Goal: Task Accomplishment & Management: Use online tool/utility

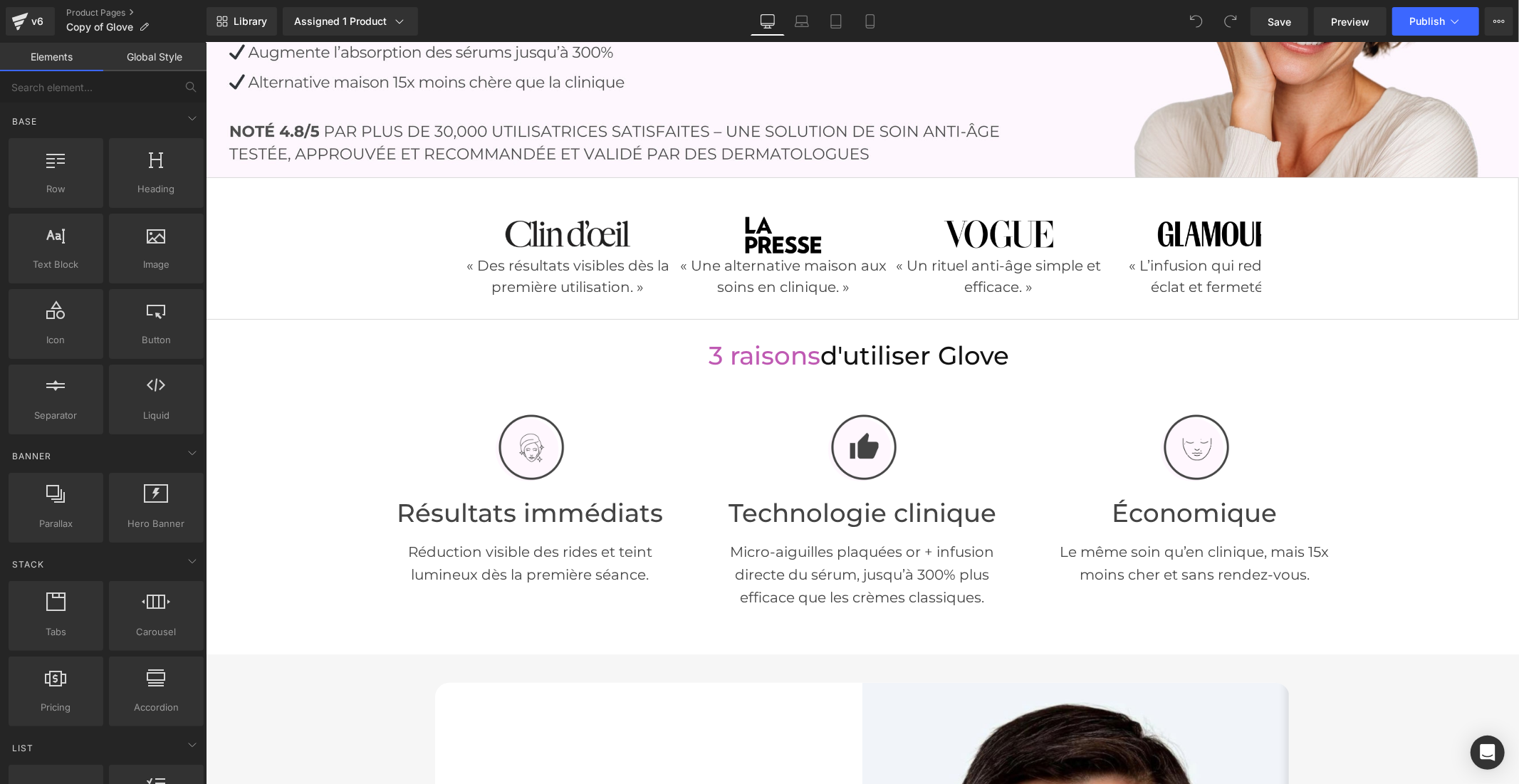
scroll to position [395, 0]
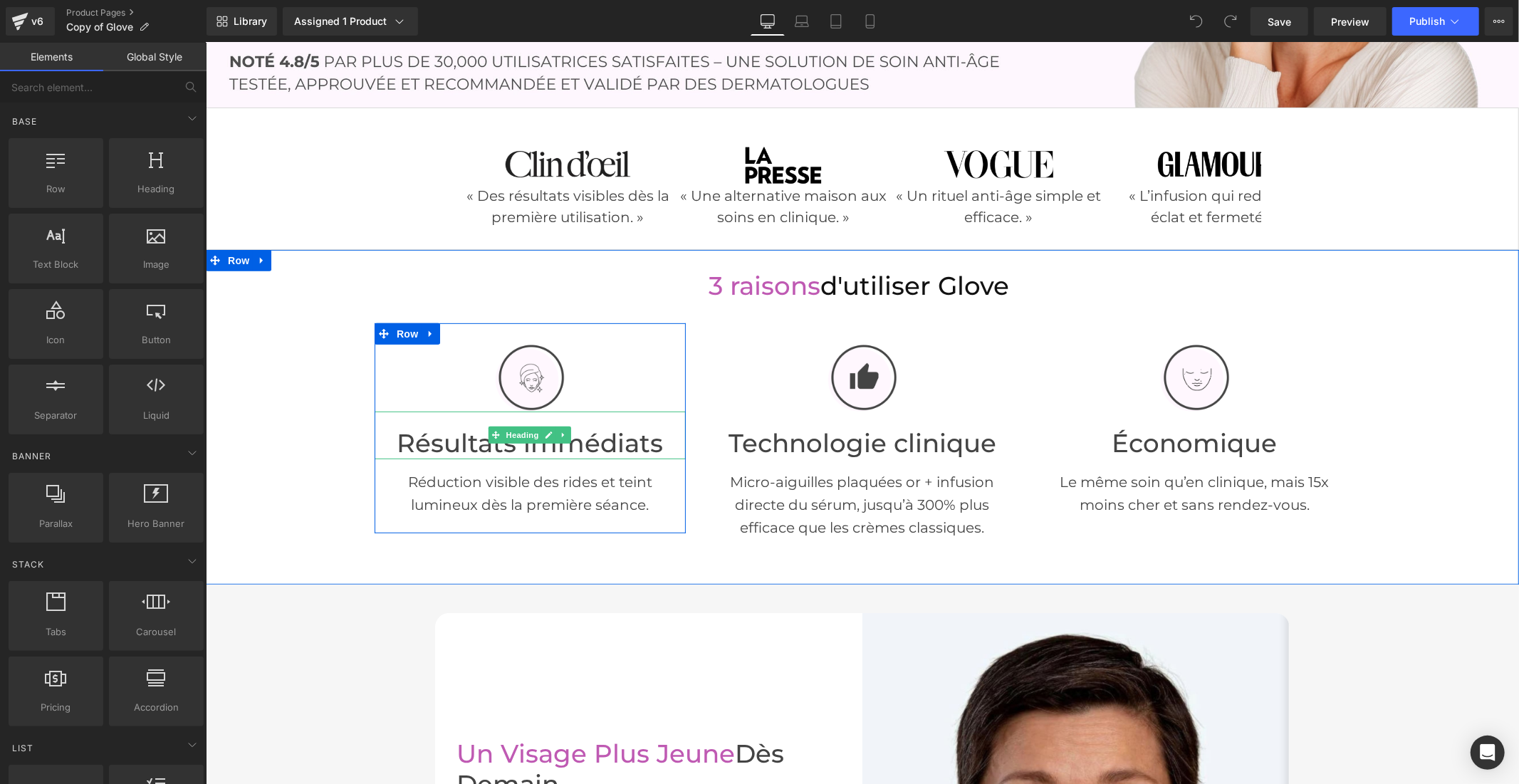
click at [439, 439] on font "Résultats immédiats" at bounding box center [529, 442] width 267 height 30
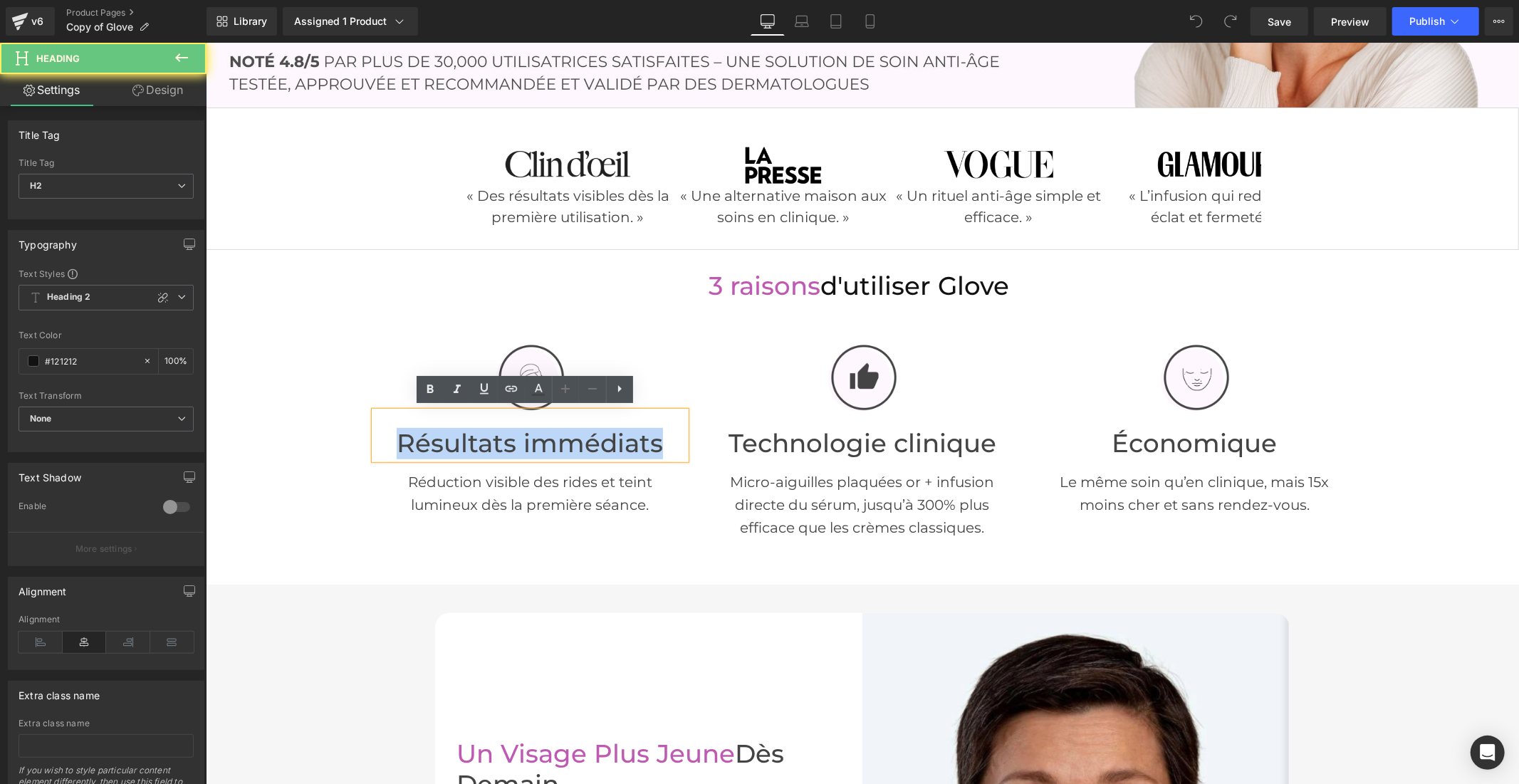
click at [439, 439] on font "Résultats immédiats" at bounding box center [529, 442] width 267 height 30
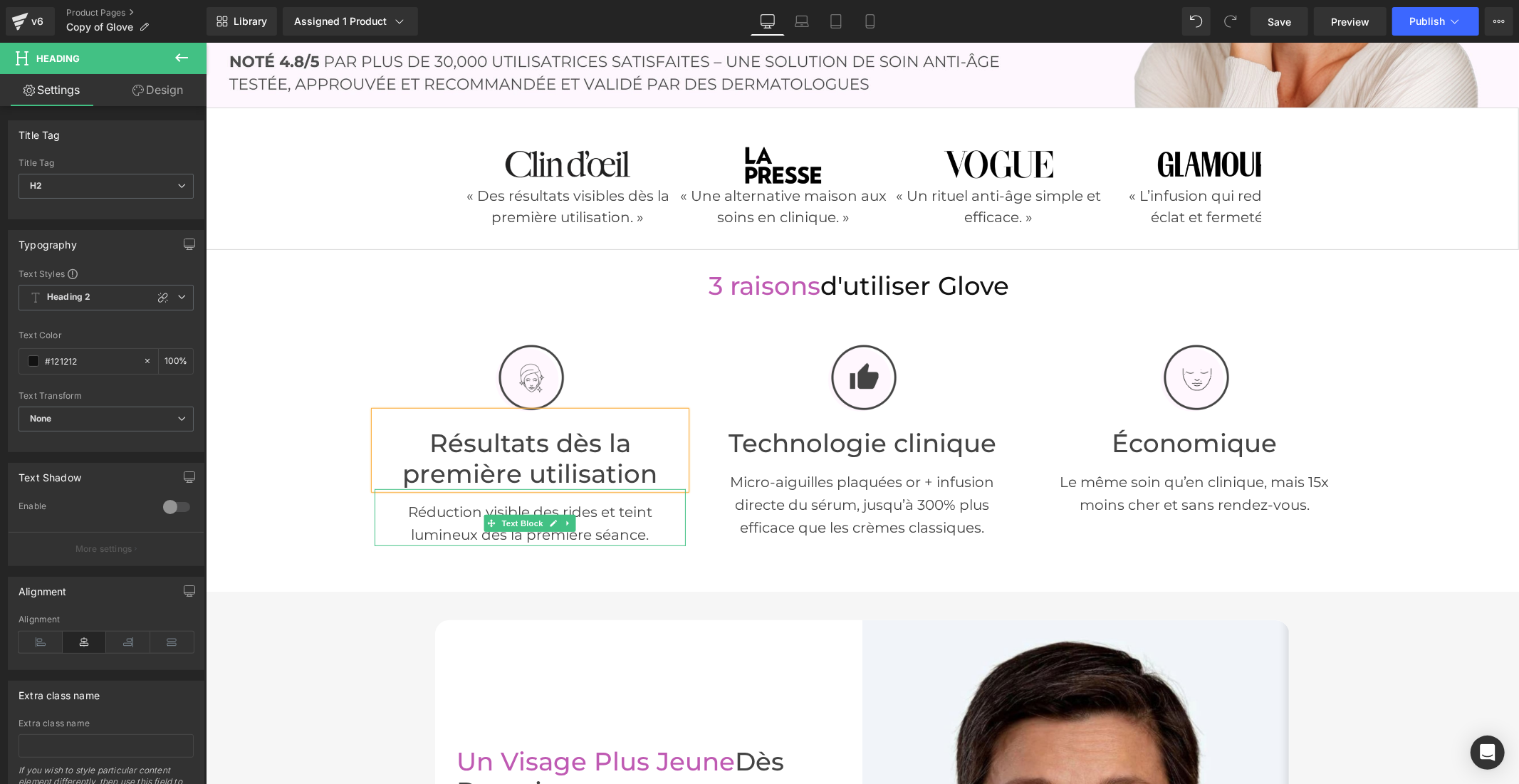
click at [445, 516] on p "Réduction visible des rides et teint lumineux dès la première séance." at bounding box center [529, 523] width 311 height 46
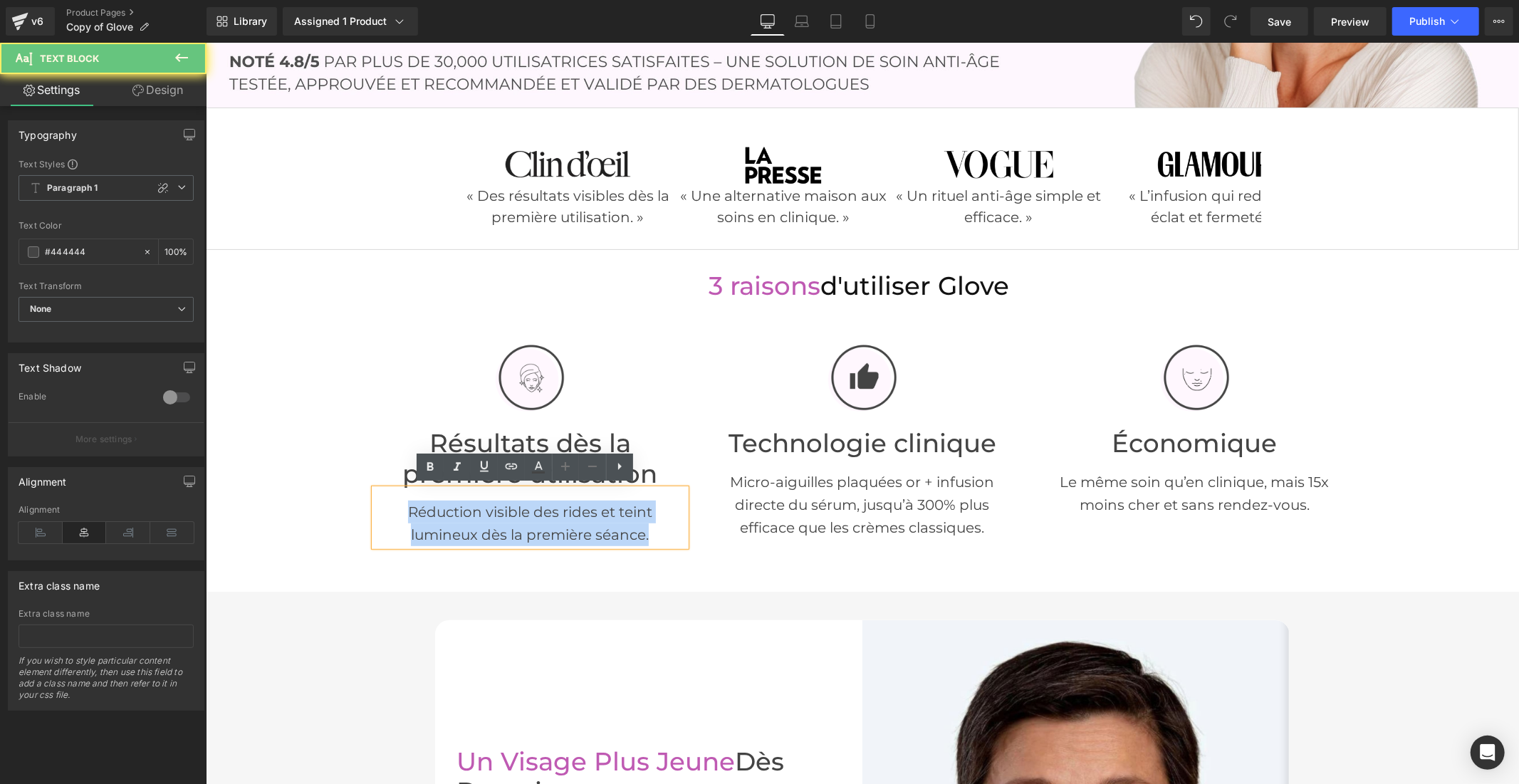
click at [445, 516] on p "Réduction visible des rides et teint lumineux dès la première séance." at bounding box center [529, 523] width 311 height 46
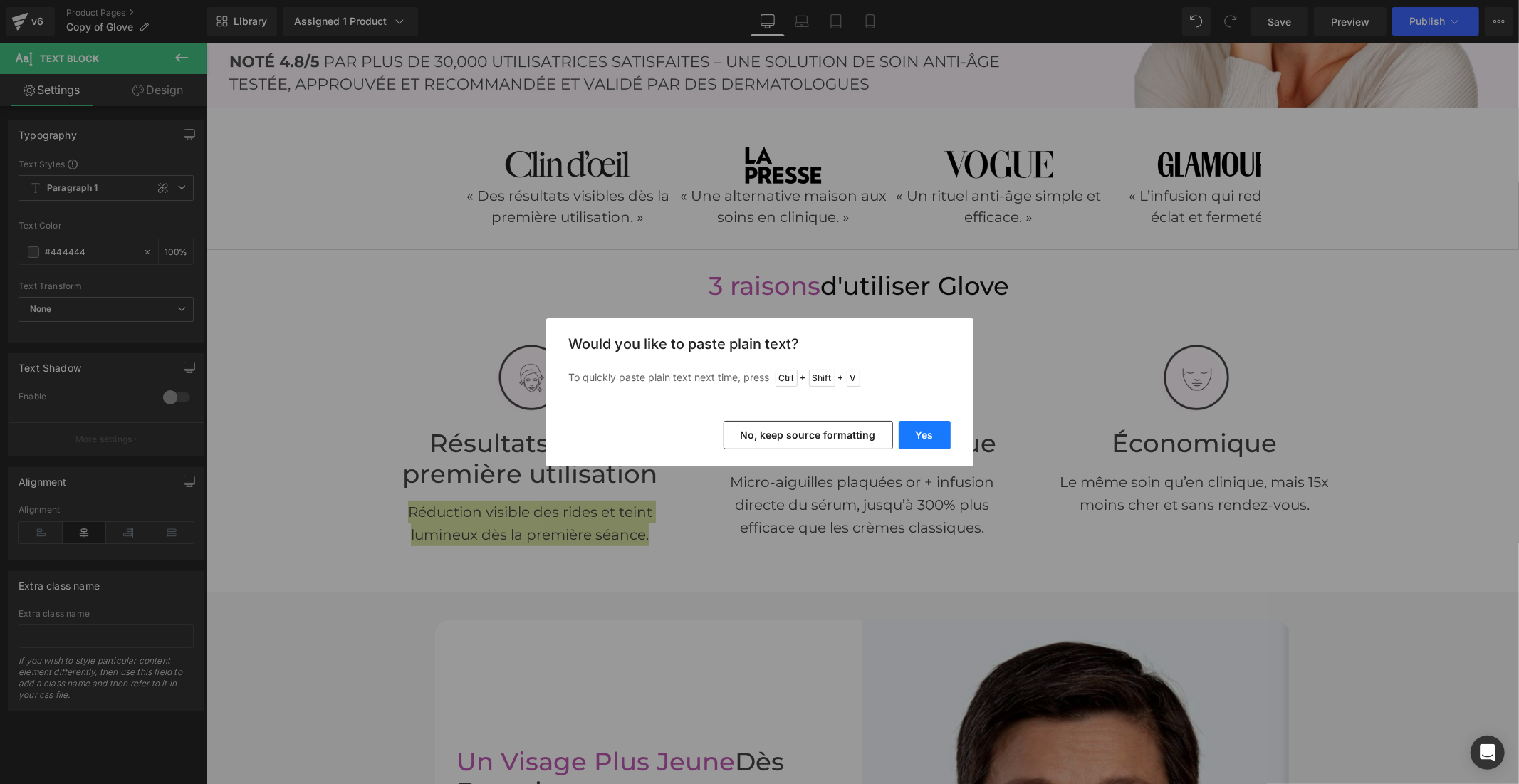
click at [906, 427] on button "Yes" at bounding box center [925, 435] width 52 height 29
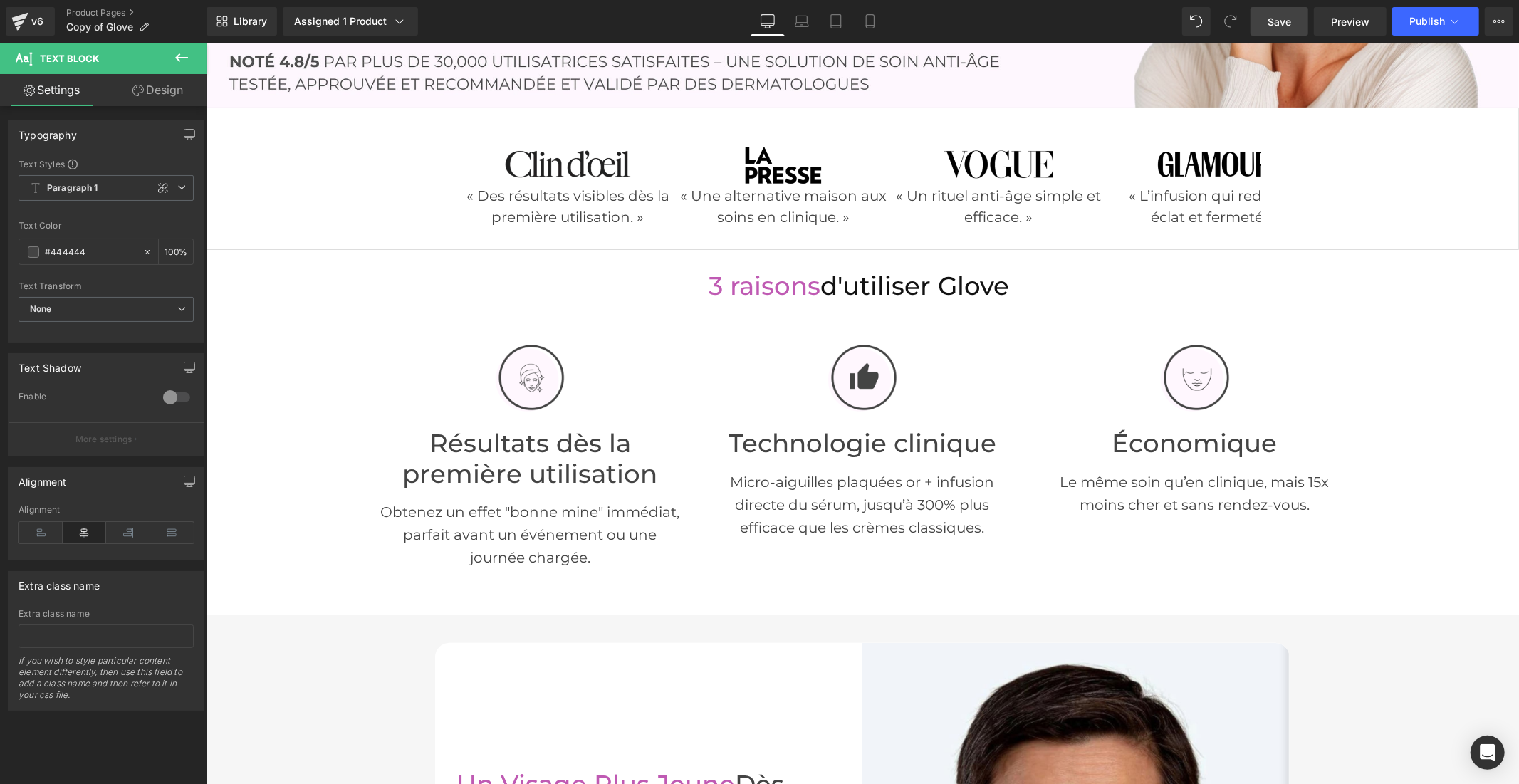
click at [1284, 17] on span "Save" at bounding box center [1279, 21] width 24 height 15
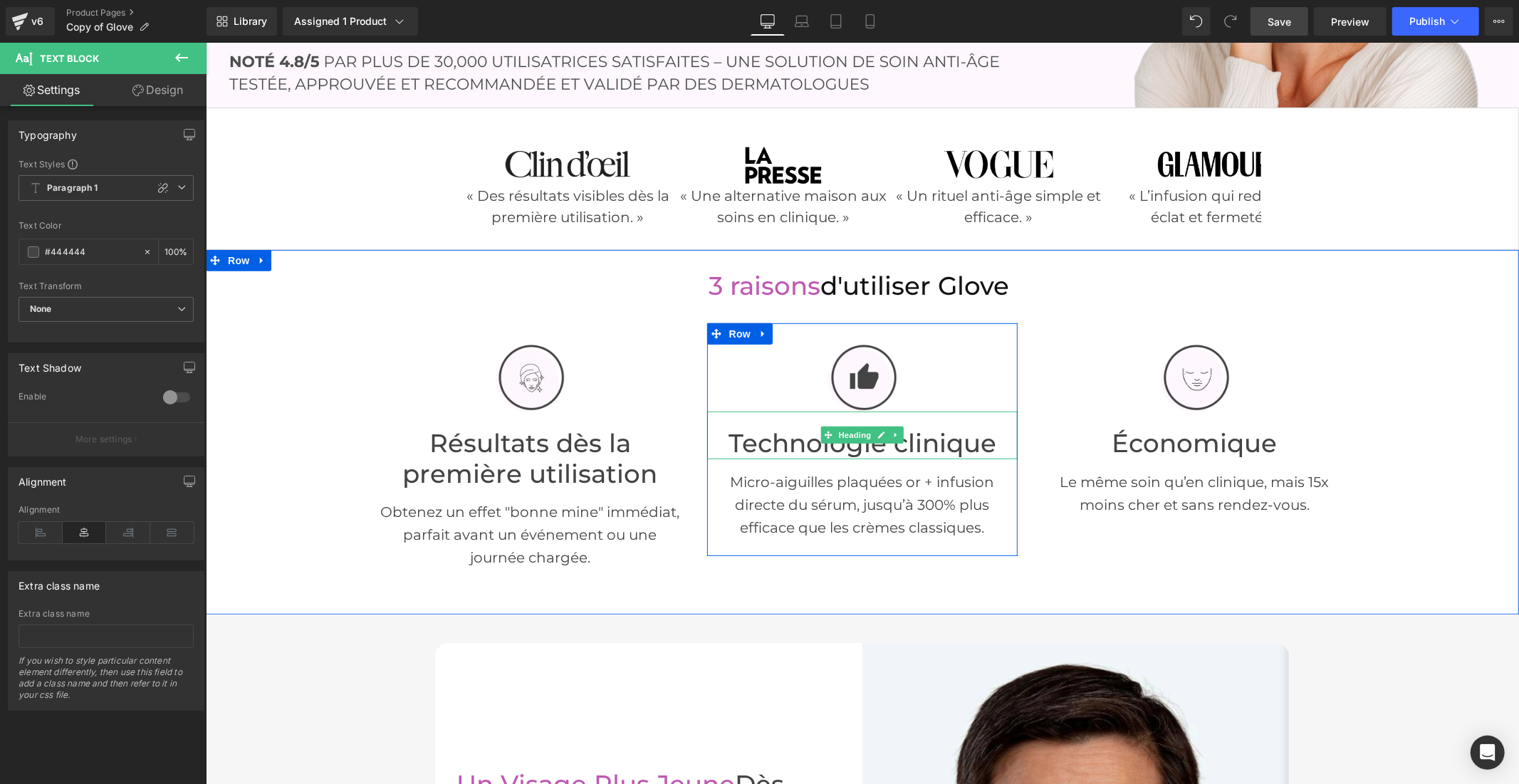
drag, startPoint x: 774, startPoint y: 441, endPoint x: 884, endPoint y: 435, distance: 110.2
click at [774, 441] on font "Technologie clinique" at bounding box center [861, 442] width 268 height 30
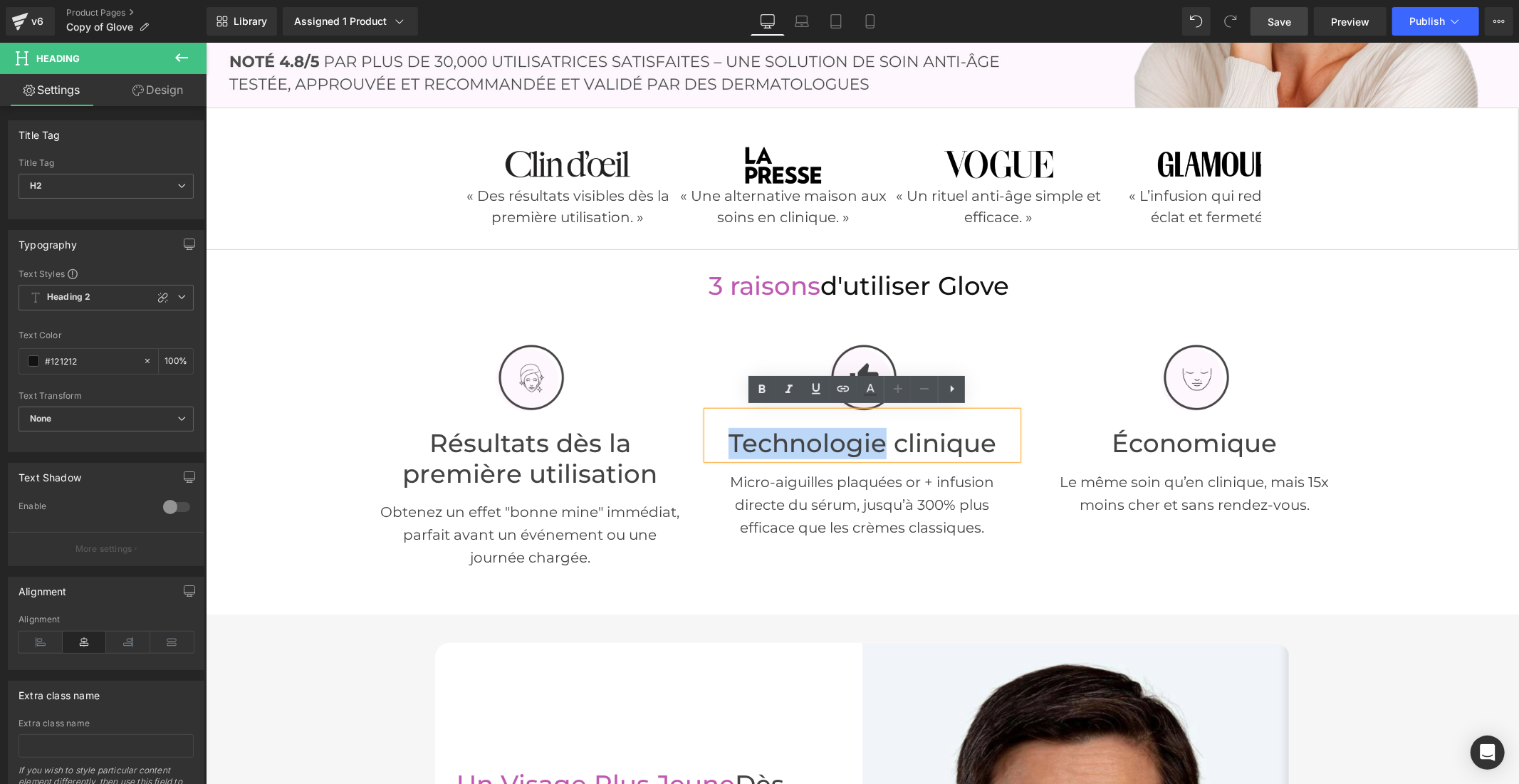
drag, startPoint x: 876, startPoint y: 442, endPoint x: 726, endPoint y: 445, distance: 150.0
click at [727, 445] on font "Technologie clinique" at bounding box center [861, 442] width 268 height 30
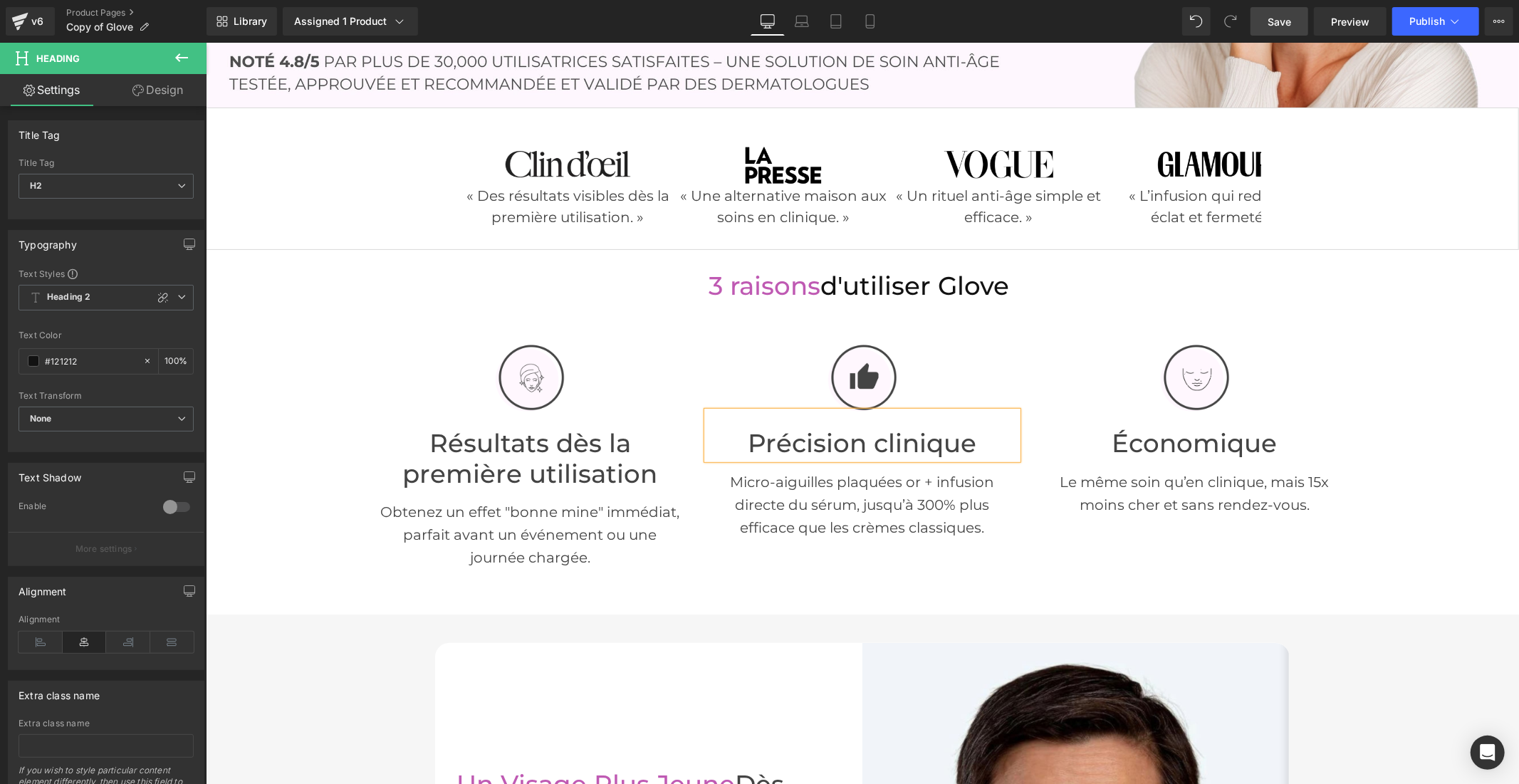
click at [1280, 18] on span "Save" at bounding box center [1279, 21] width 24 height 15
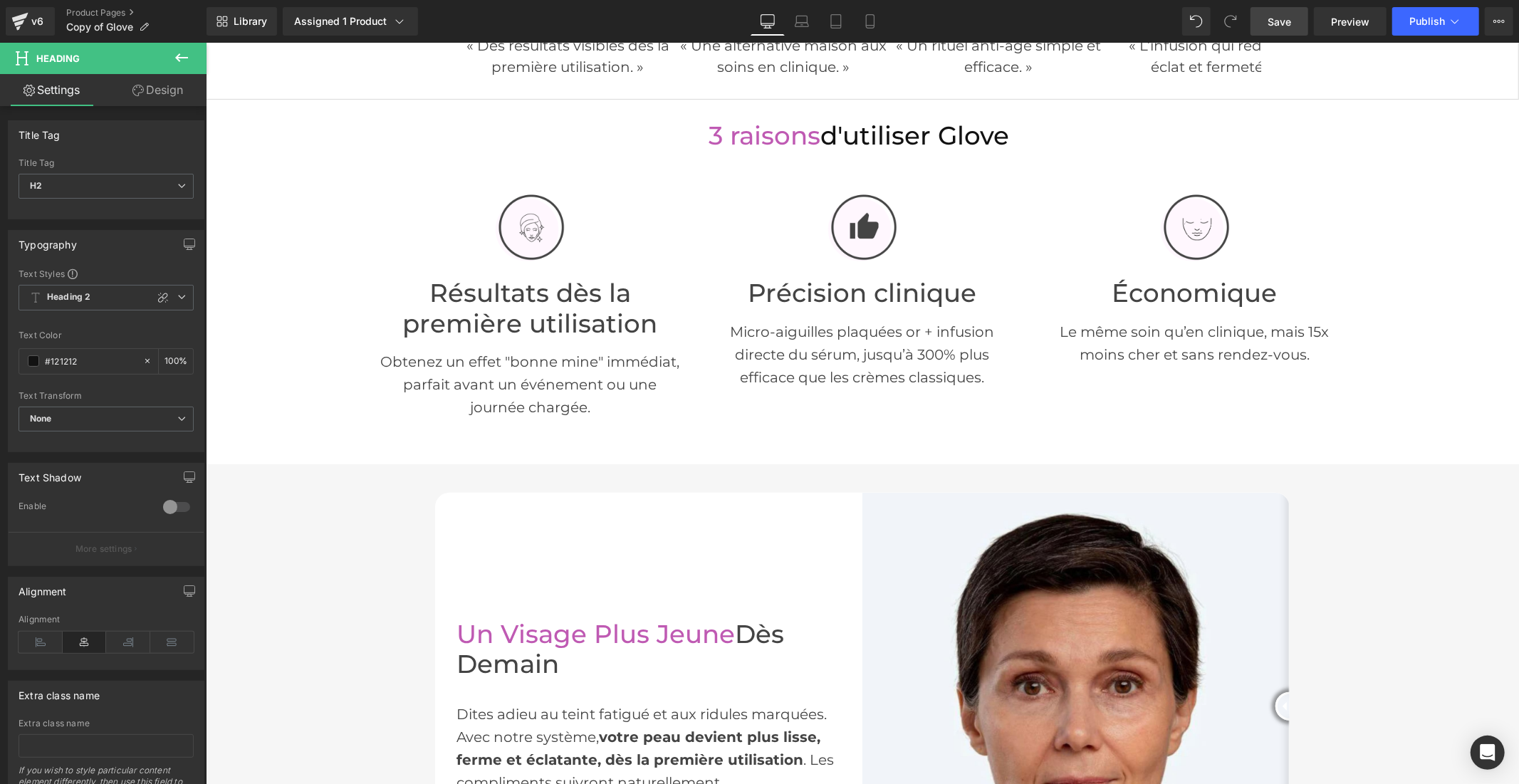
scroll to position [870, 0]
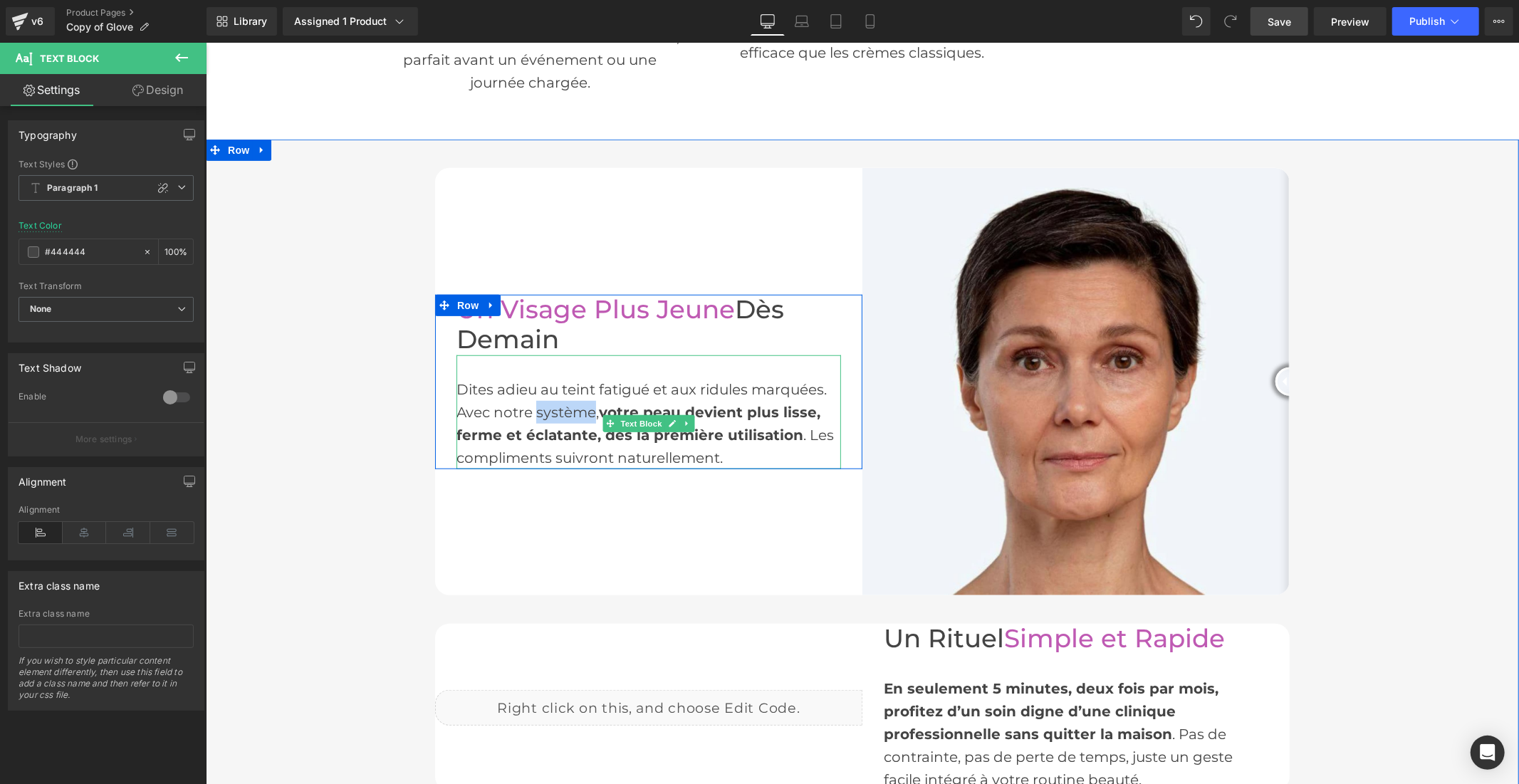
drag, startPoint x: 587, startPoint y: 408, endPoint x: 530, endPoint y: 410, distance: 57.0
click at [530, 410] on div "Dites adieu au teint fatigué et aux ridules marquées. Avec notre système, votre…" at bounding box center [648, 411] width 385 height 114
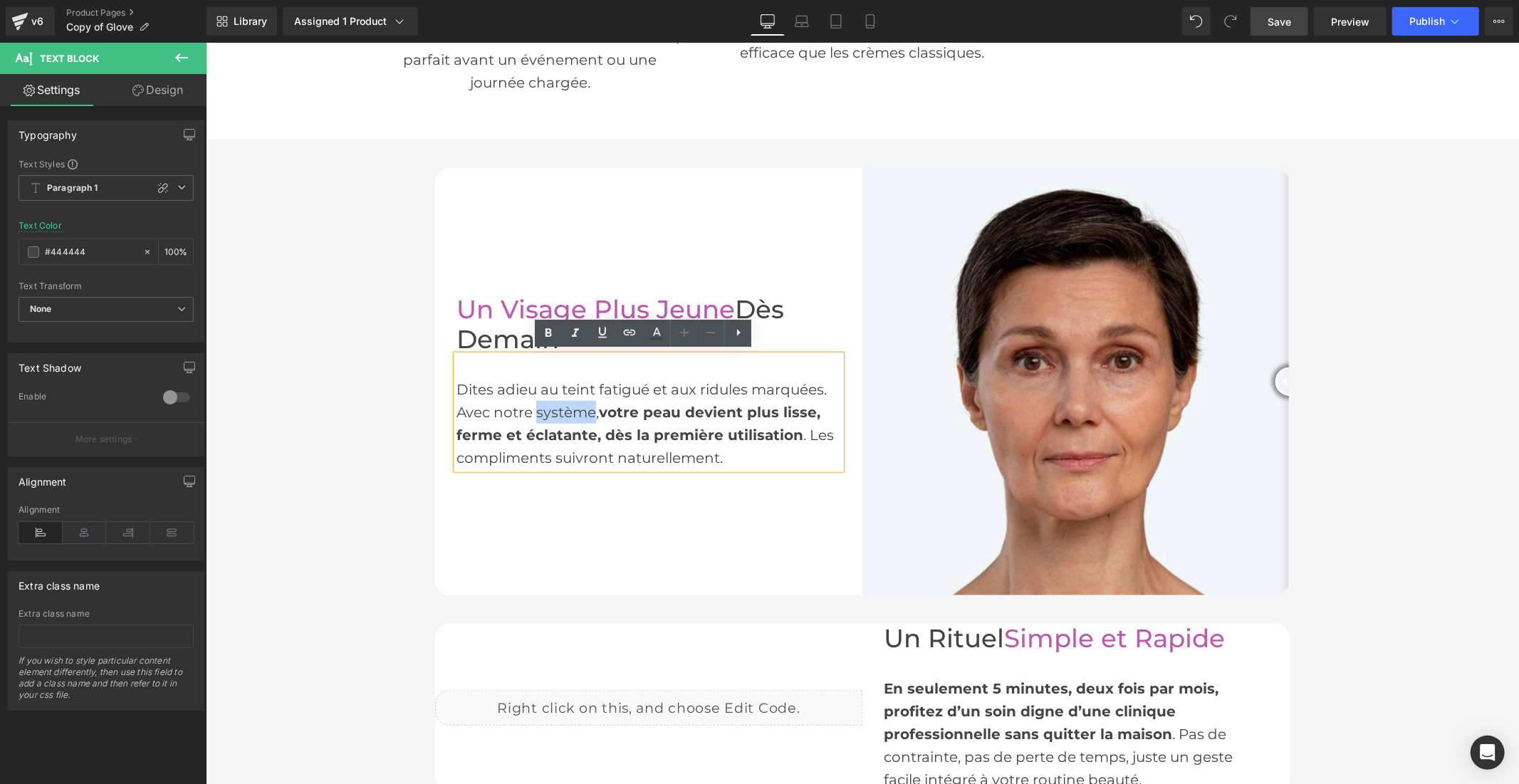
click at [588, 408] on div "Dites adieu au teint fatigué et aux ridules marquées. Avec notre système, votre…" at bounding box center [648, 411] width 385 height 114
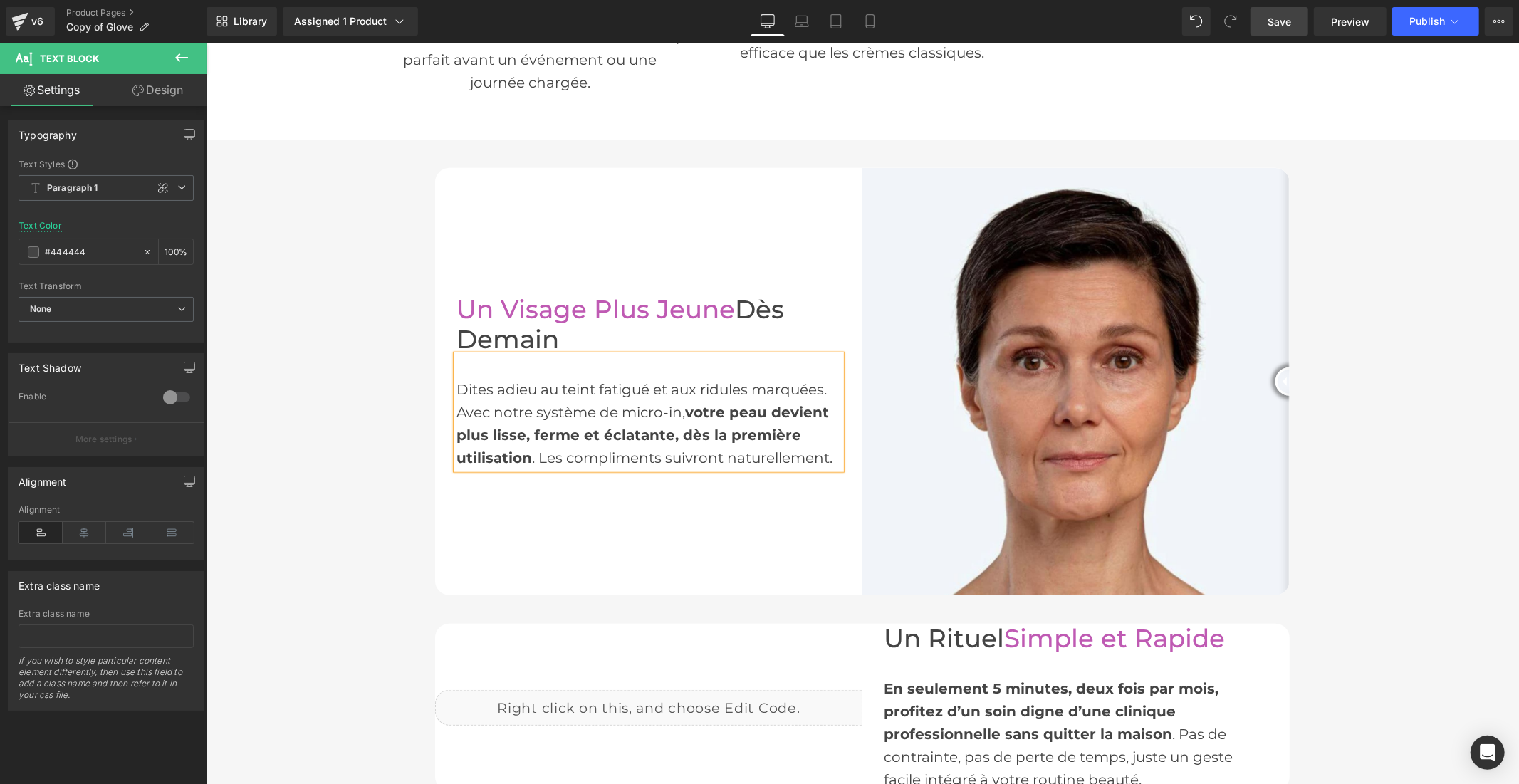
scroll to position [859, 0]
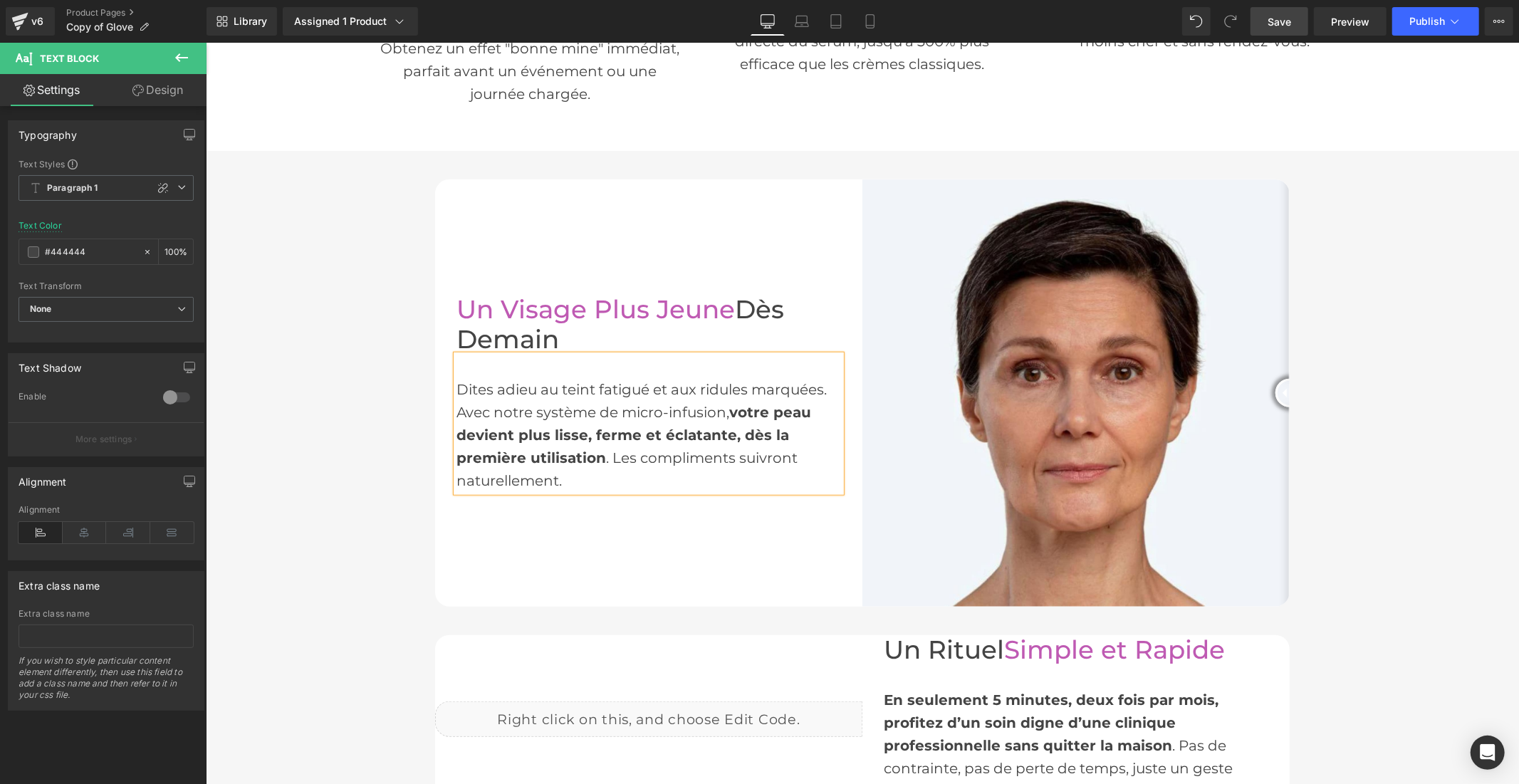
drag, startPoint x: 1277, startPoint y: 20, endPoint x: 999, endPoint y: 392, distance: 464.4
click at [1277, 20] on span "Save" at bounding box center [1279, 21] width 24 height 15
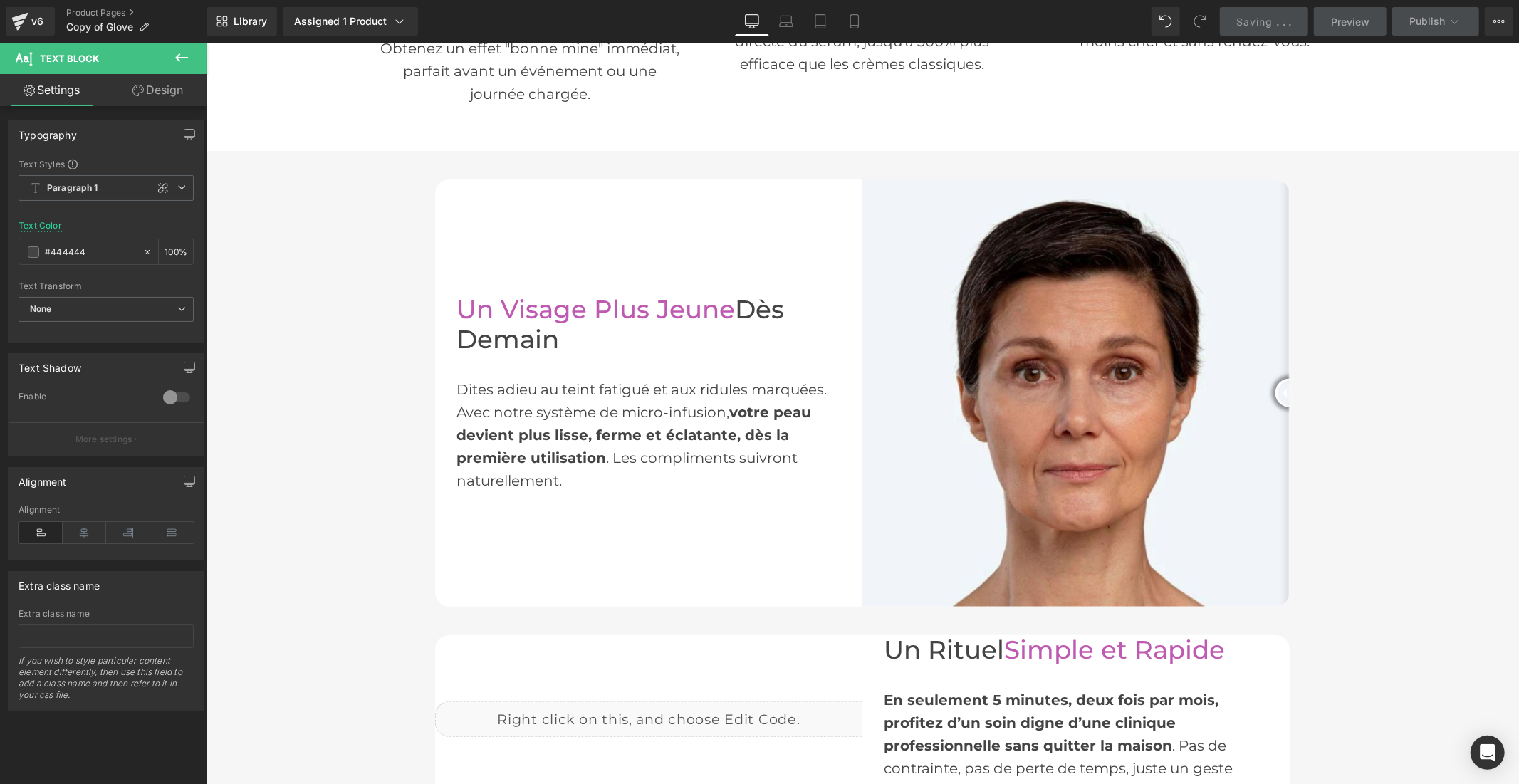
scroll to position [1175, 0]
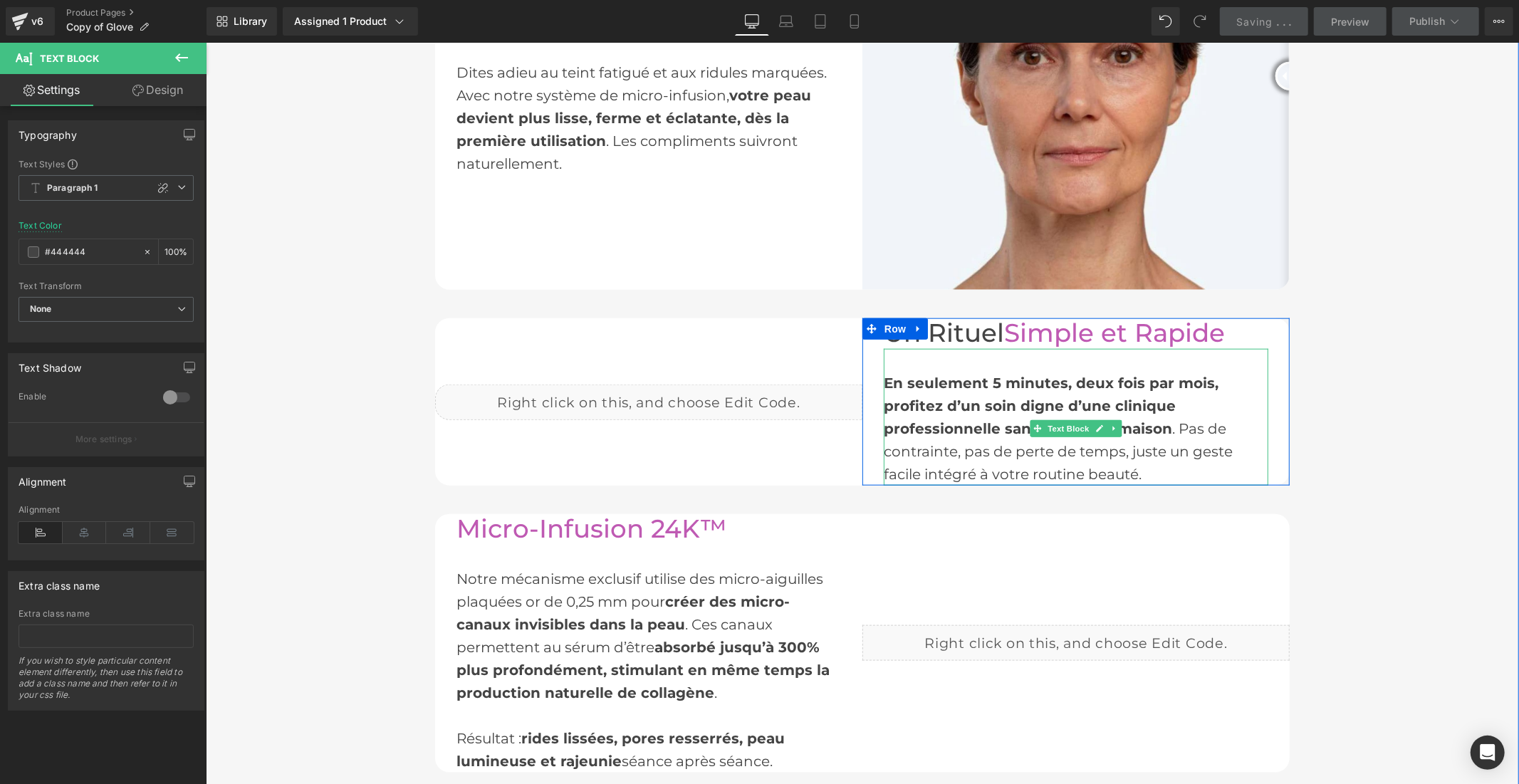
click at [1202, 377] on span "En seulement 5 minutes, deux fois par mois, profitez d’un soin digne d’une clin…" at bounding box center [1050, 405] width 335 height 63
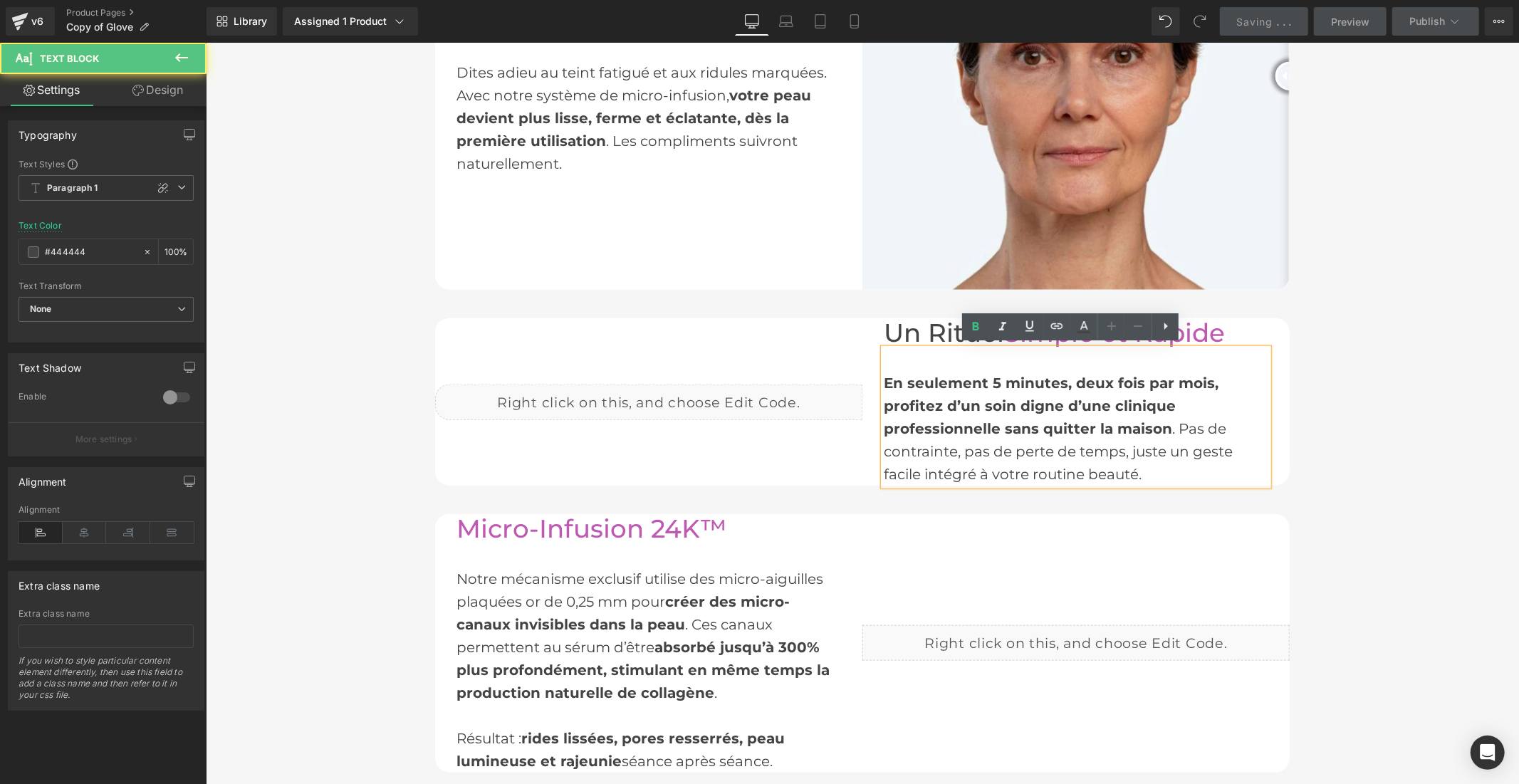
click at [1199, 379] on span "En seulement 5 minutes, deux fois par mois, profitez d’un soin digne d’une clin…" at bounding box center [1050, 405] width 335 height 63
drag, startPoint x: 1199, startPoint y: 377, endPoint x: 1166, endPoint y: 377, distance: 33.0
click at [1166, 377] on span "En seulement 5 minutes, deux fois par mois, profitez d’un soin digne d’une clin…" at bounding box center [1050, 405] width 335 height 63
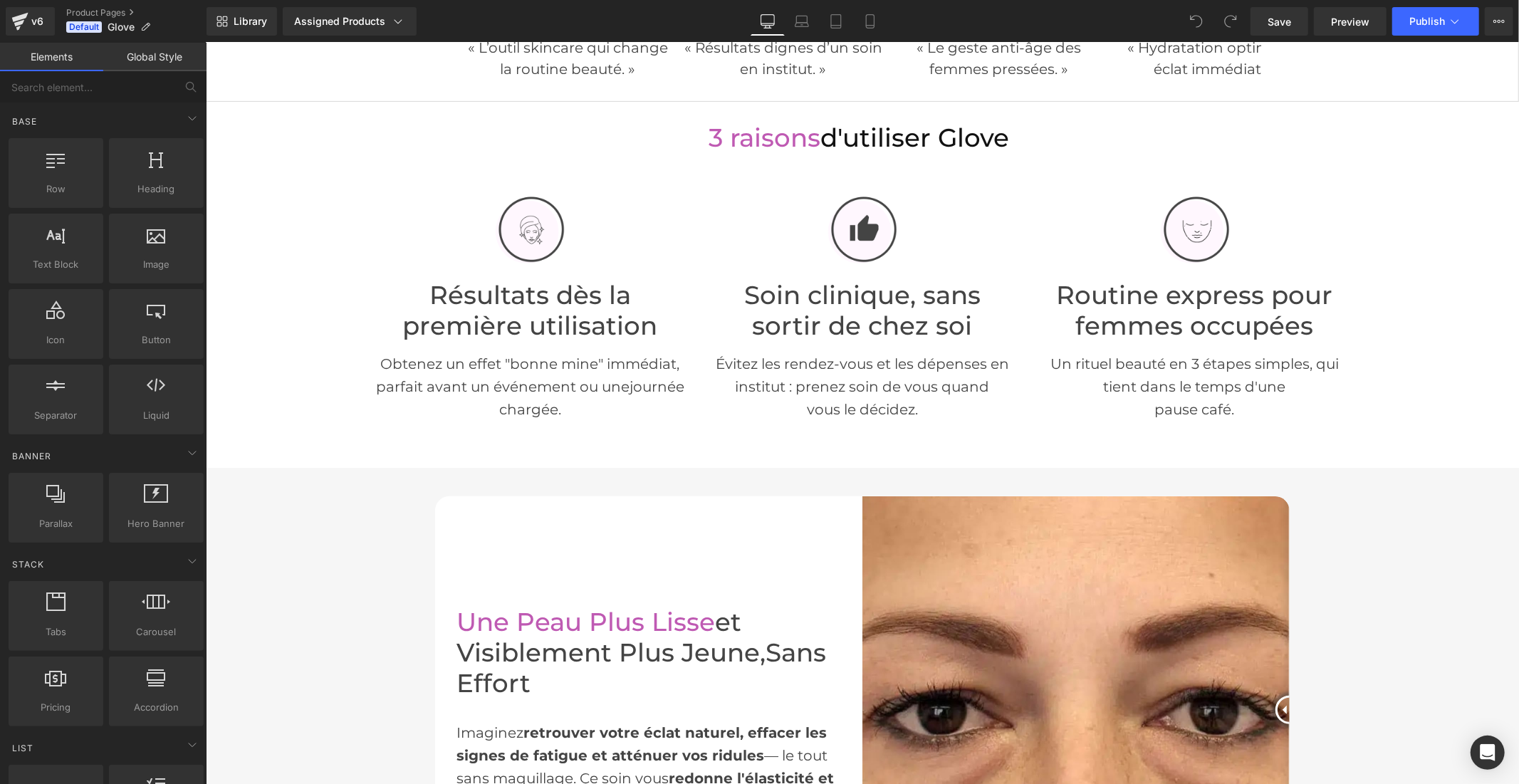
scroll to position [553, 0]
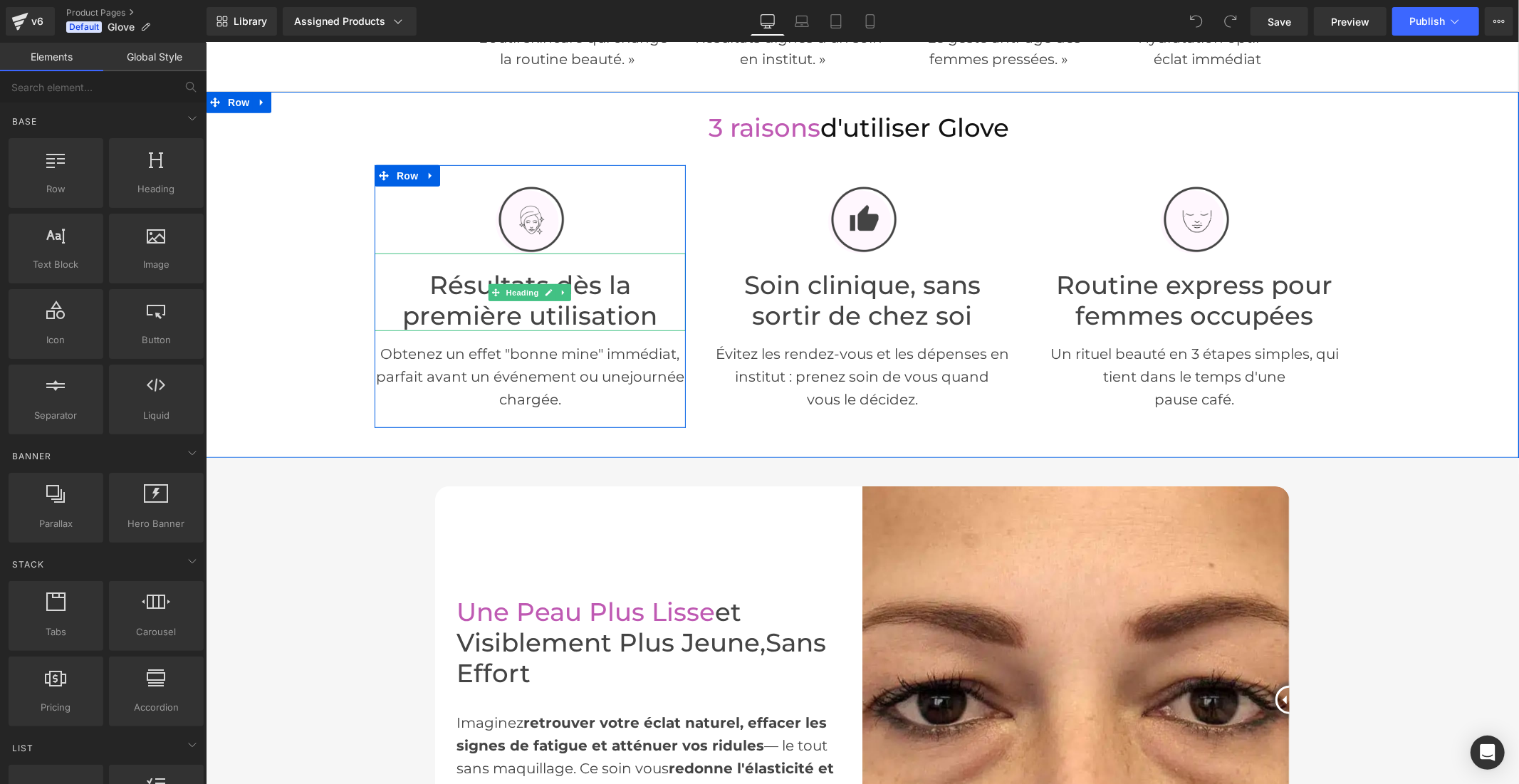
click at [468, 296] on font "Résultats dès la première utilisation" at bounding box center [529, 299] width 255 height 61
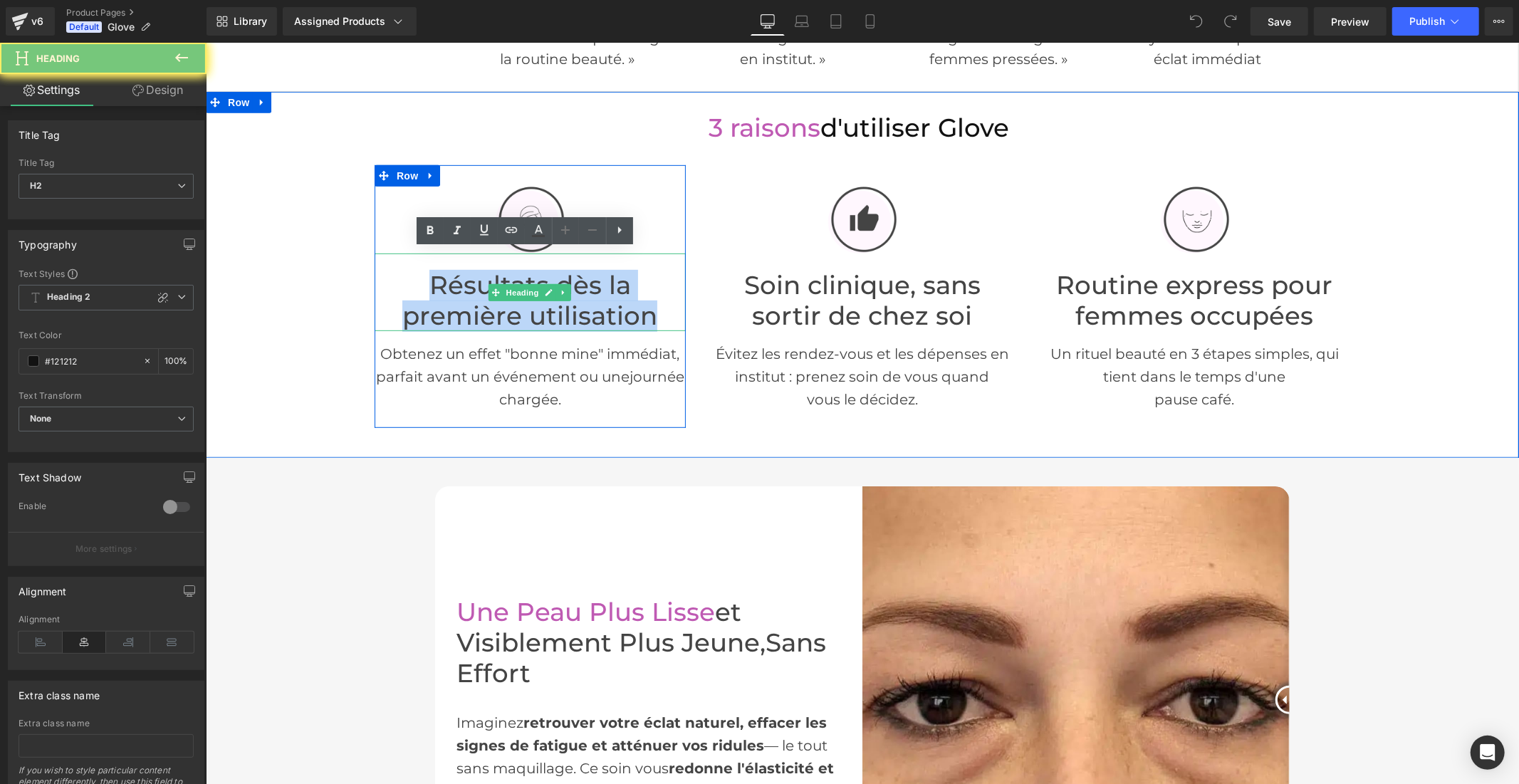
click at [468, 296] on font "Résultats dès la première utilisation" at bounding box center [529, 299] width 255 height 61
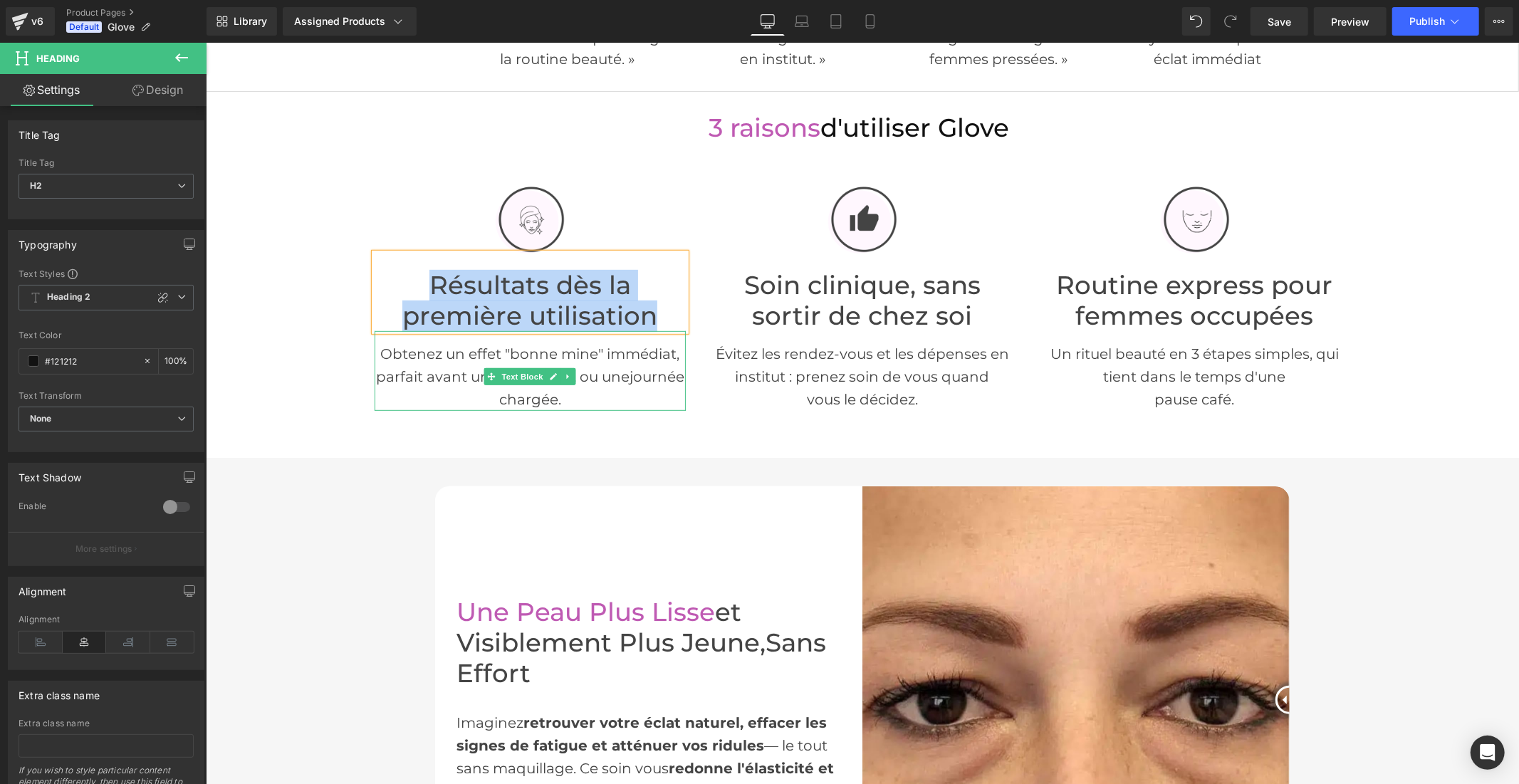
click at [435, 369] on font "Obtenez un effet "bonne mine" immédiat, parfait avant un événement ou une" at bounding box center [527, 365] width 304 height 40
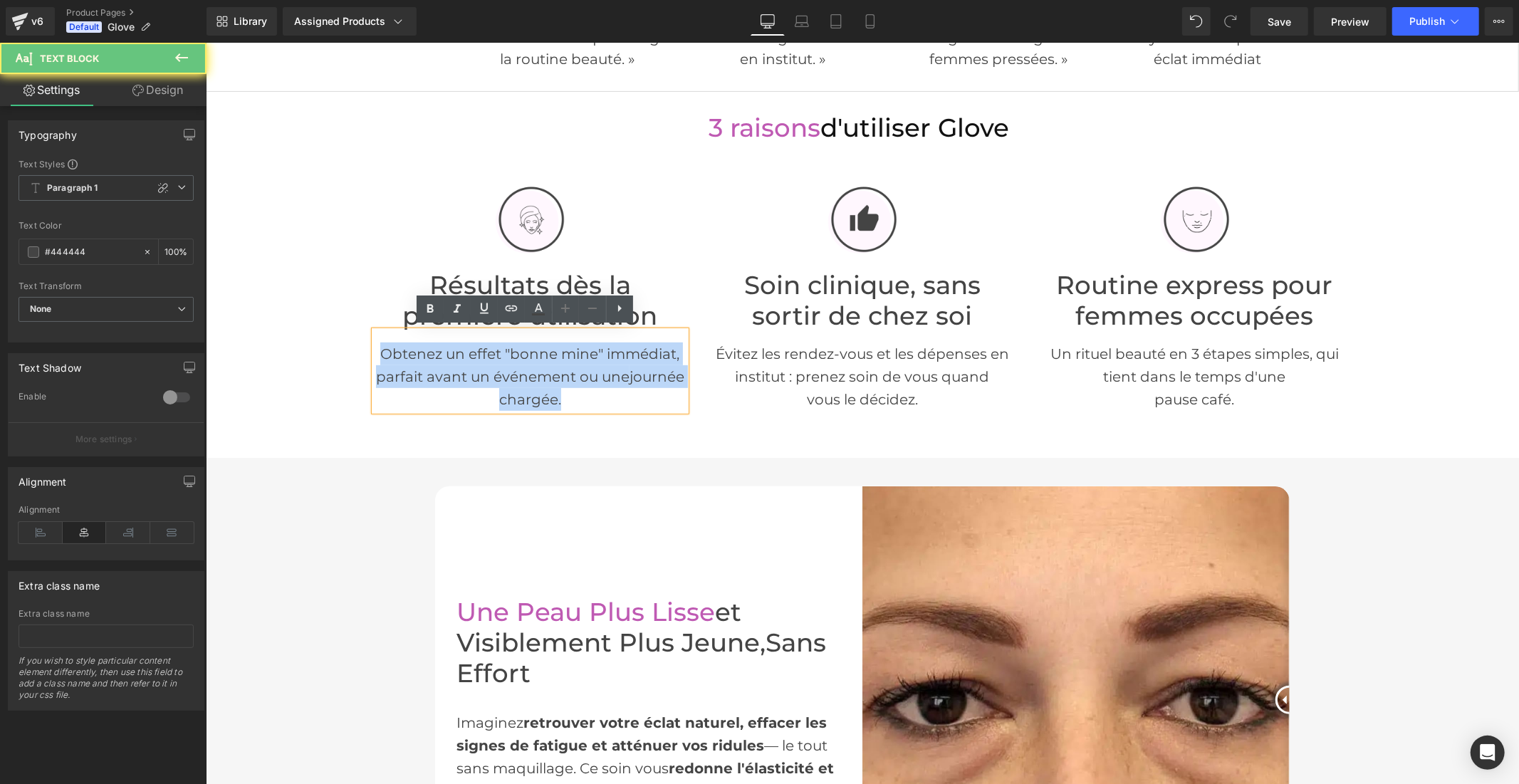
click at [435, 369] on font "Obtenez un effet "bonne mine" immédiat, parfait avant un événement ou une" at bounding box center [527, 365] width 304 height 40
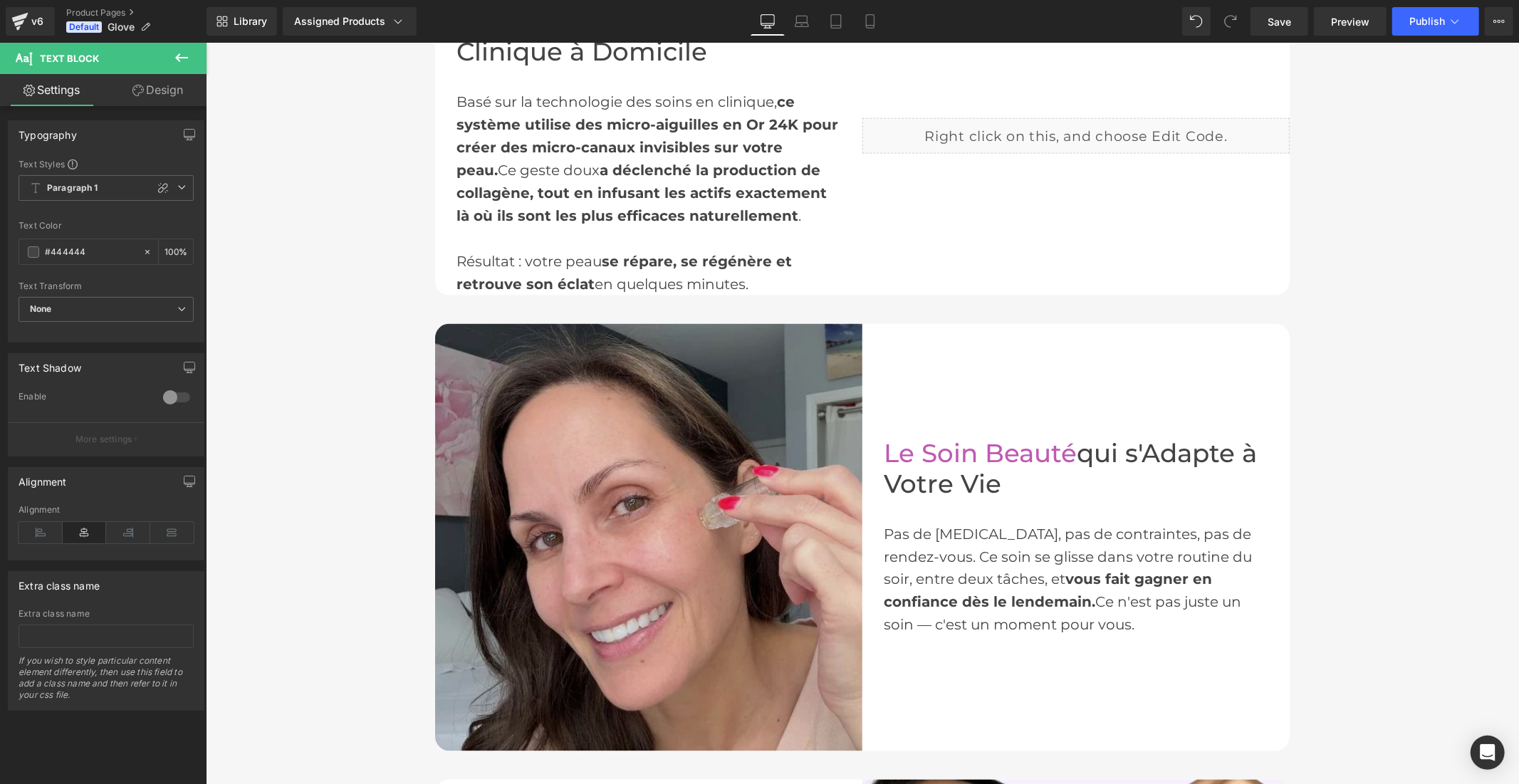
scroll to position [1661, 0]
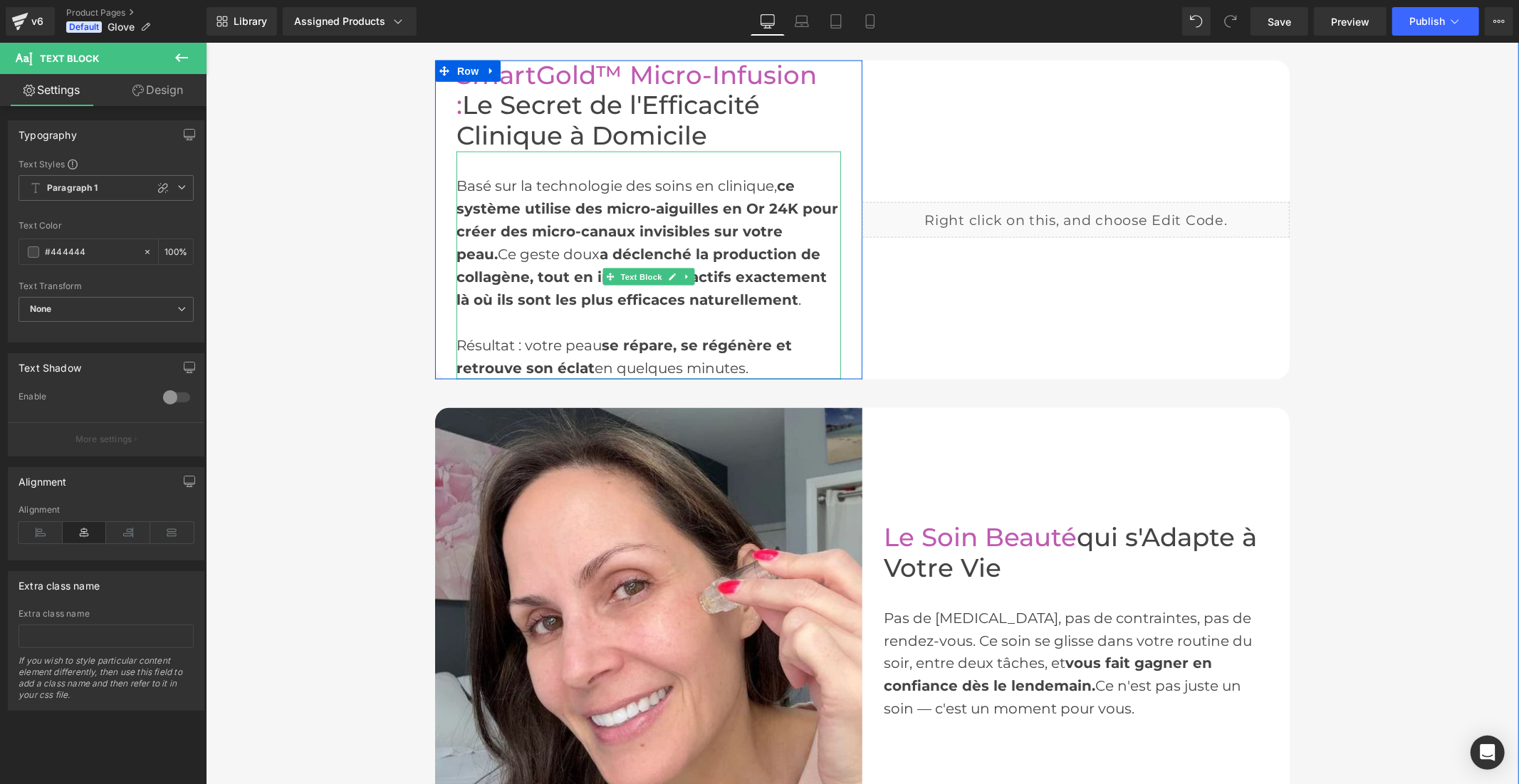
click at [584, 247] on font "a déclenché la production de collagène, tout en infusant les actifs exactement …" at bounding box center [640, 276] width 370 height 63
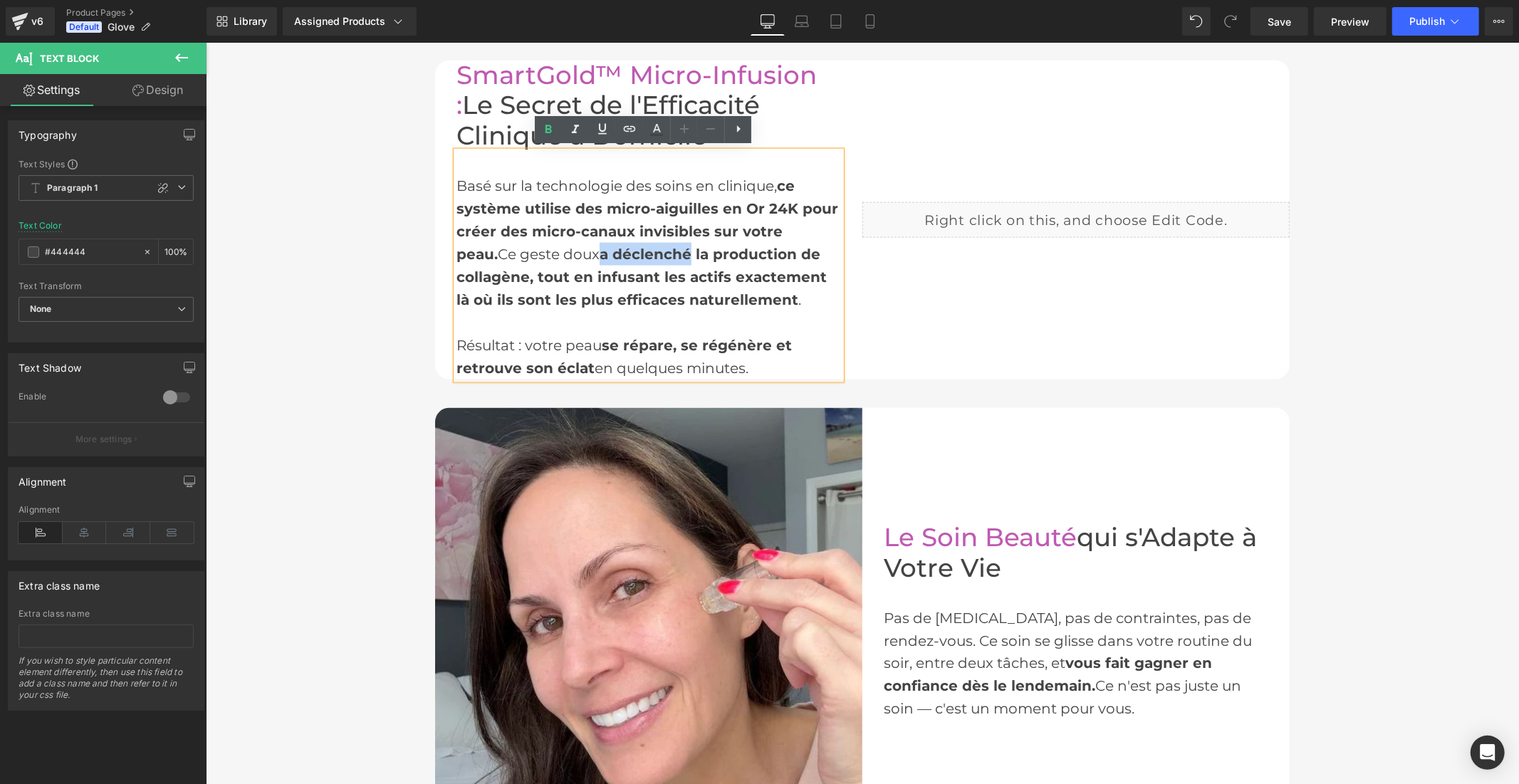
drag, startPoint x: 645, startPoint y: 250, endPoint x: 558, endPoint y: 247, distance: 87.1
click at [558, 247] on font "a déclenché la production de collagène, tout en infusant les actifs exactement …" at bounding box center [640, 276] width 370 height 63
click at [1275, 16] on span "Save" at bounding box center [1279, 21] width 24 height 15
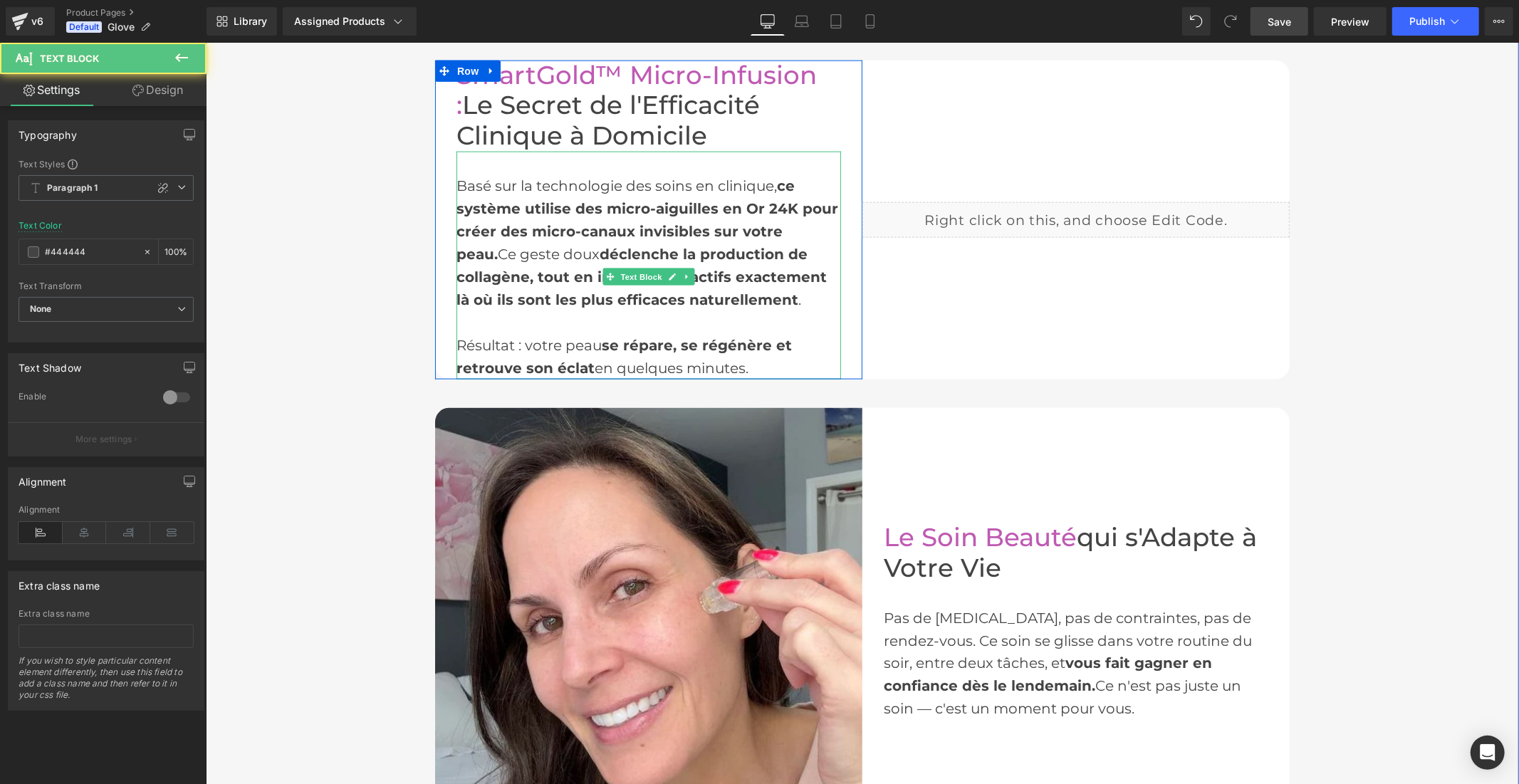
click at [465, 176] on font "Basé sur la technologie des soins en clinique," at bounding box center [616, 185] width 320 height 17
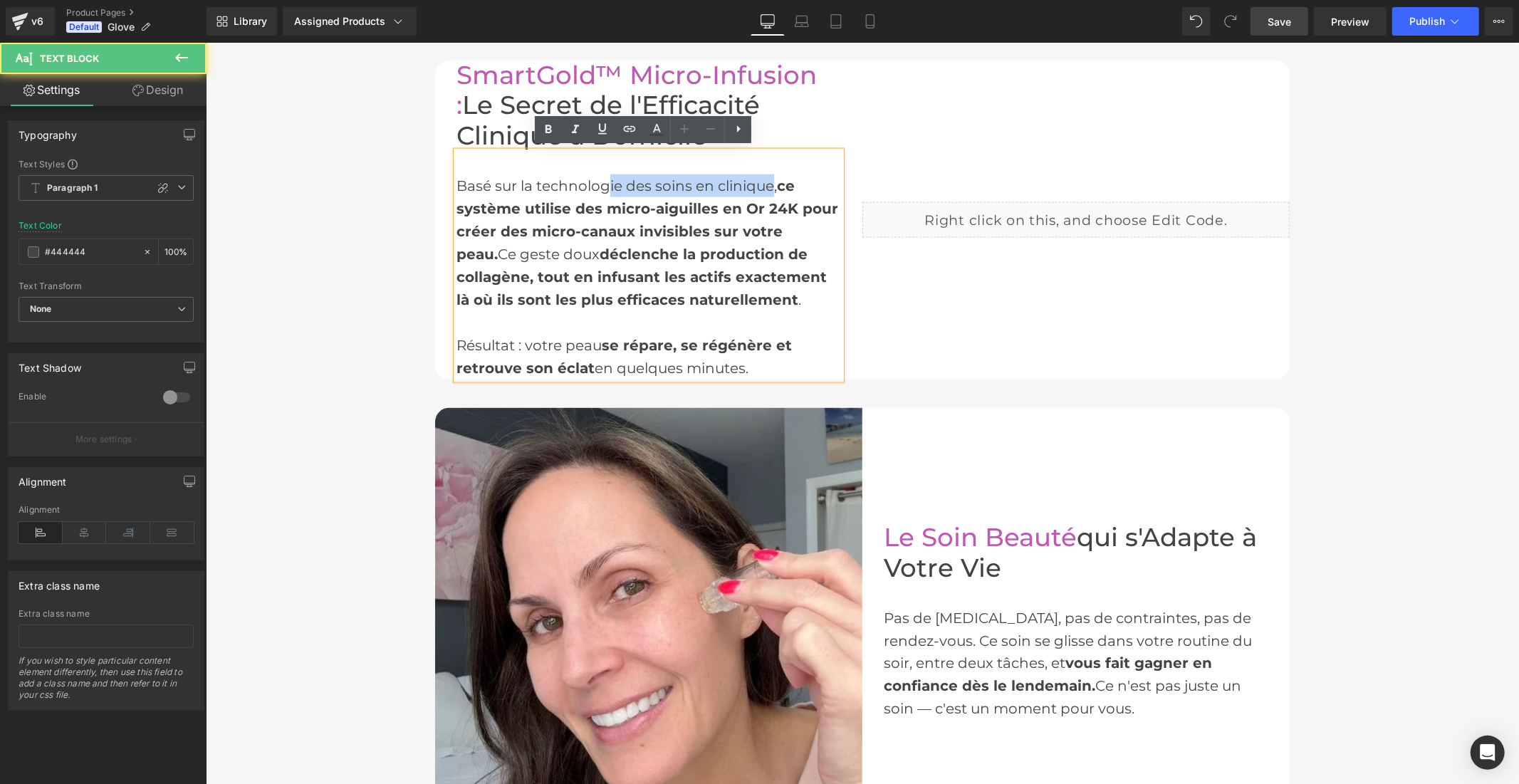
drag, startPoint x: 767, startPoint y: 182, endPoint x: 685, endPoint y: 176, distance: 82.2
click at [619, 176] on font "Basé sur la technologie des soins en clinique," at bounding box center [616, 185] width 320 height 17
click at [686, 176] on font "Basé sur la technologie des soins en clinique," at bounding box center [616, 185] width 320 height 17
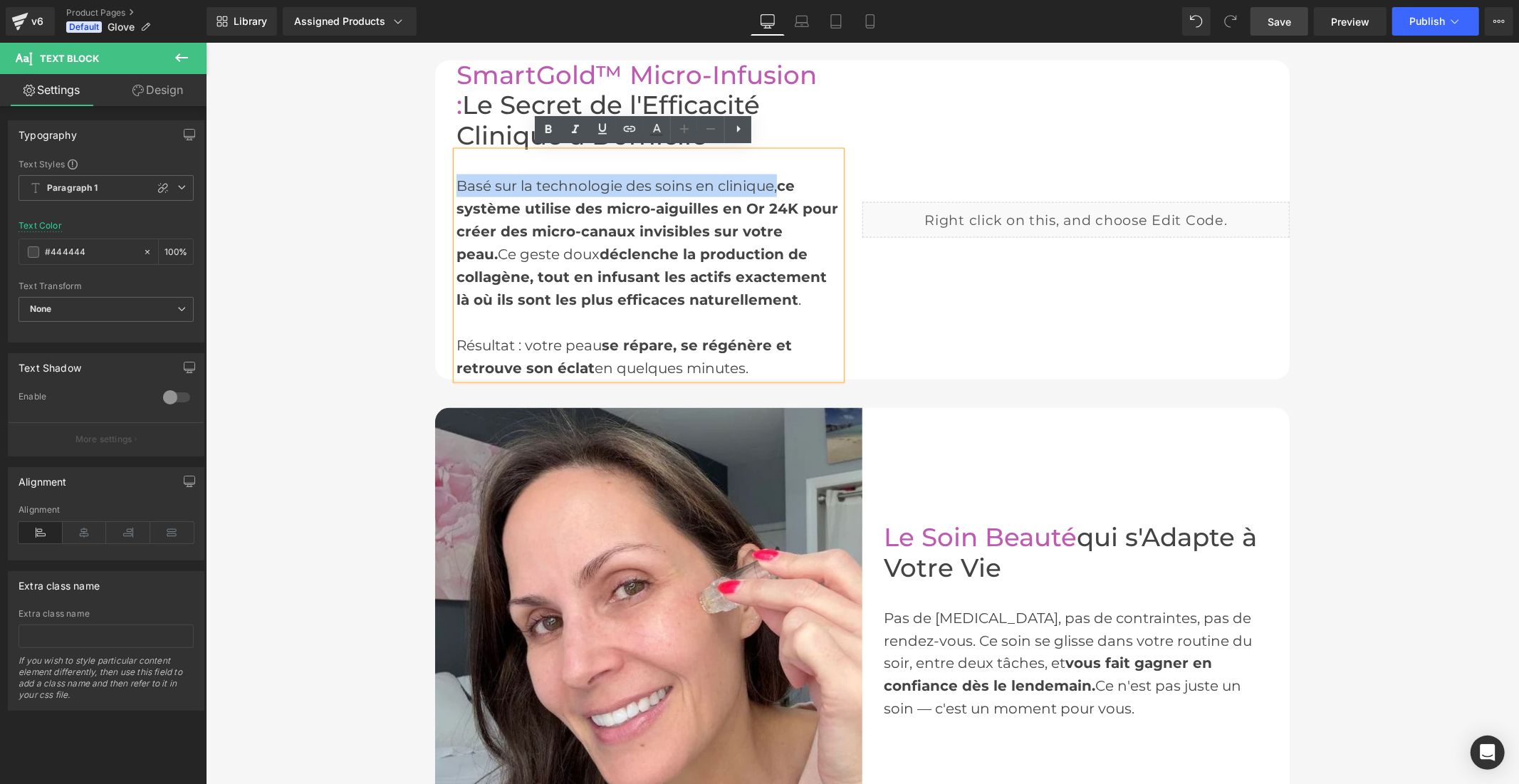
drag, startPoint x: 769, startPoint y: 183, endPoint x: 451, endPoint y: 179, distance: 318.0
click at [456, 179] on font "Basé sur la technologie des soins en clinique," at bounding box center [616, 185] width 320 height 17
copy font "Basé sur la technologie des soins en clinique,"
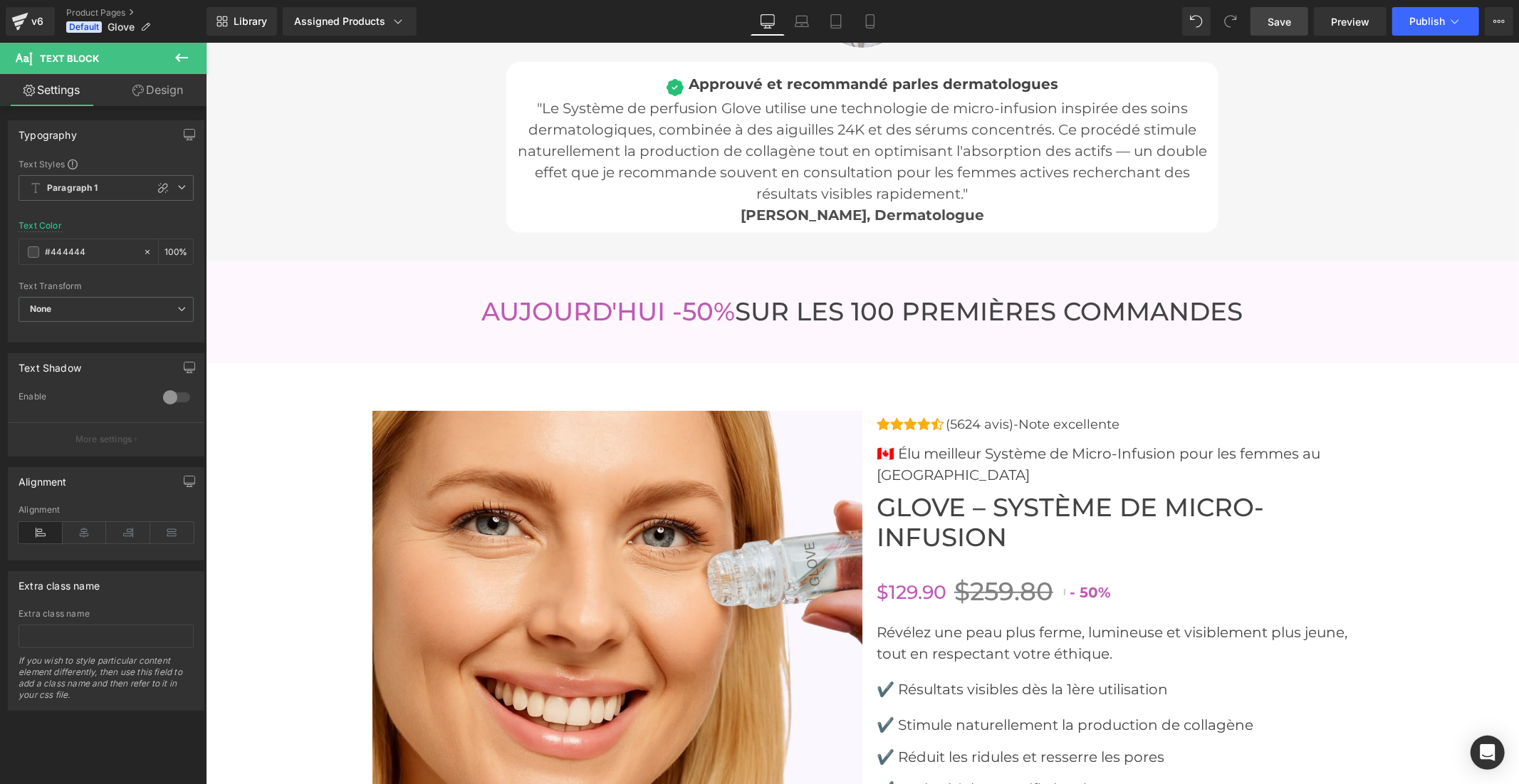
scroll to position [4983, 0]
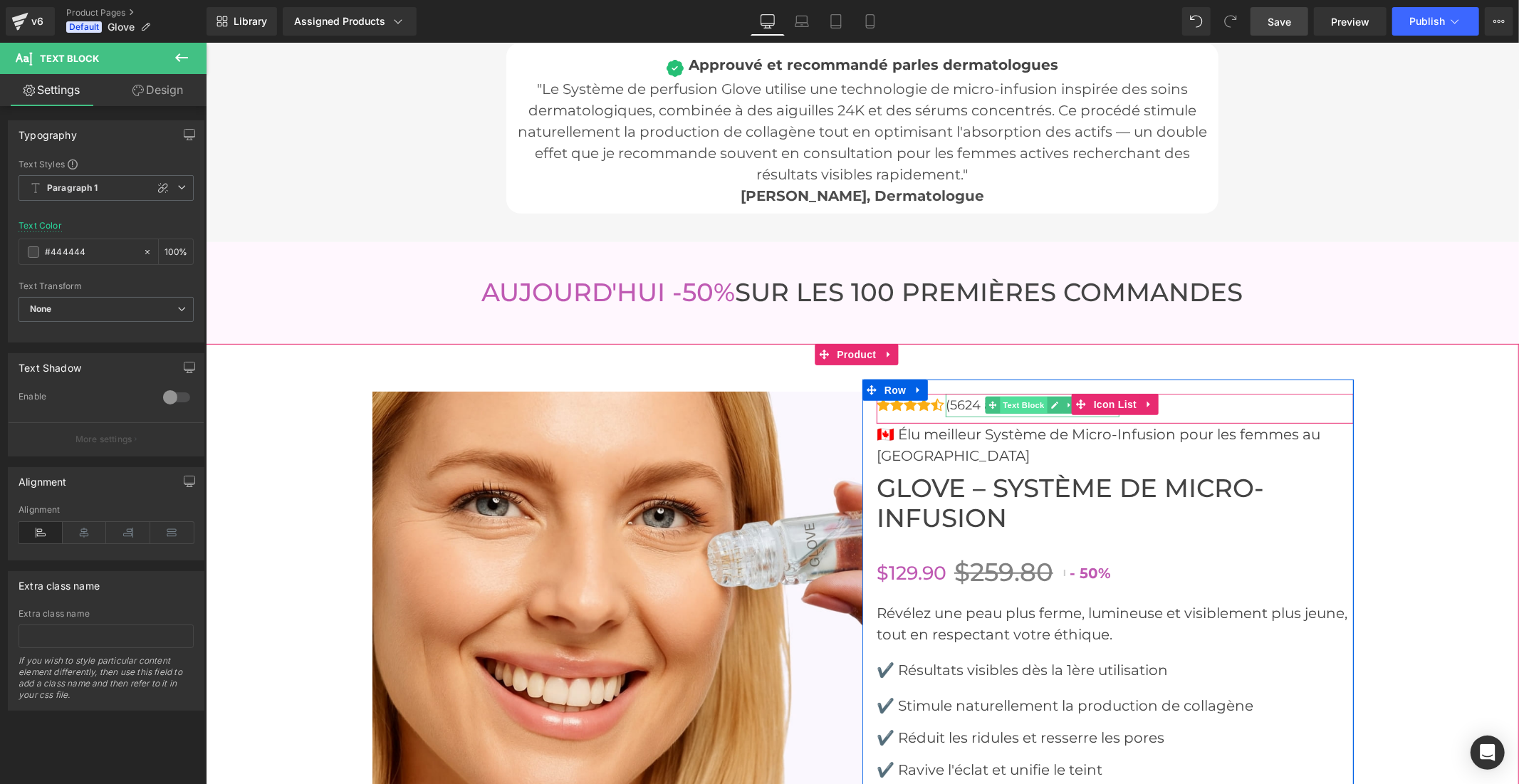
click at [1019, 402] on span "Text Block" at bounding box center [1023, 404] width 47 height 17
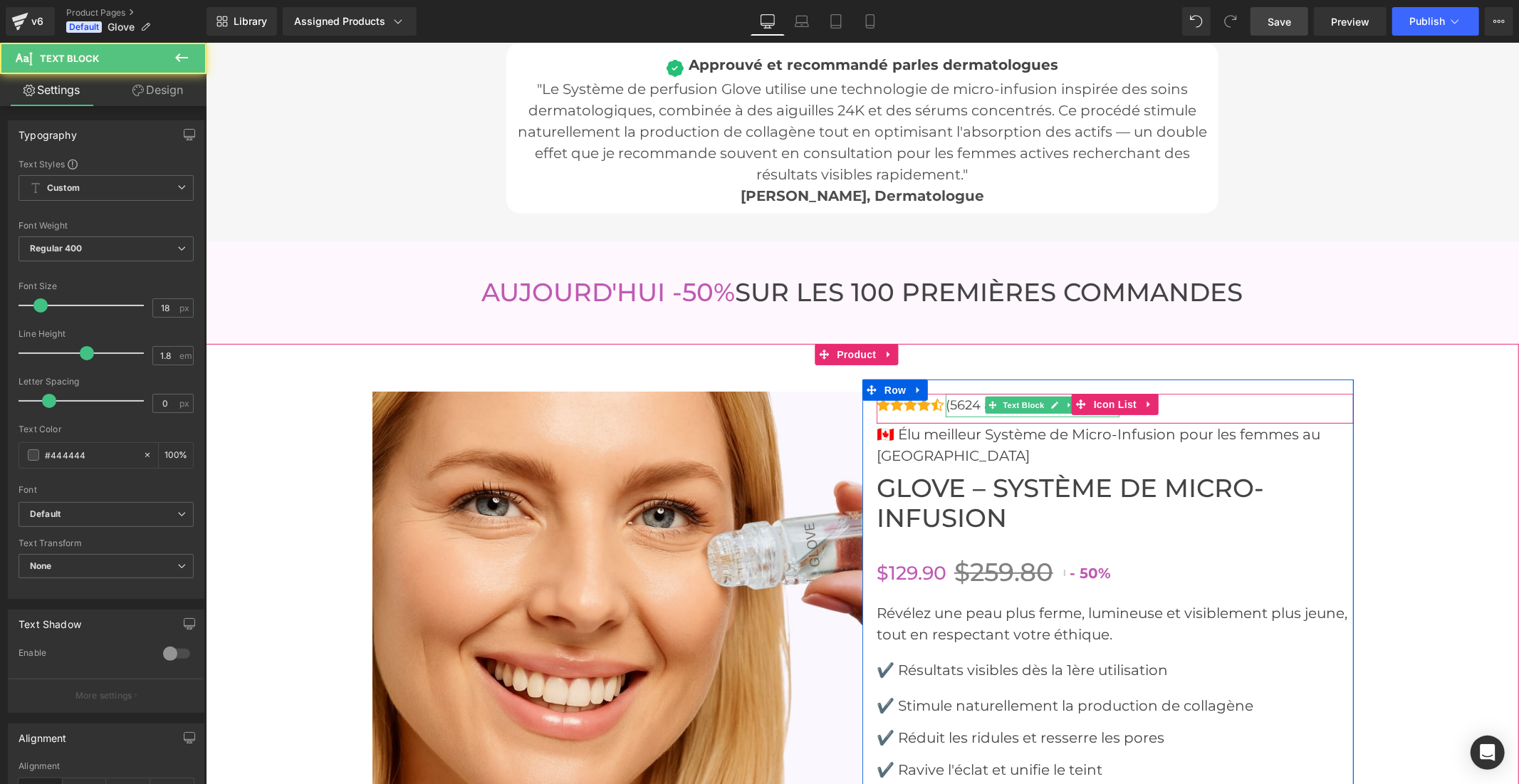
click at [964, 402] on font "(5624 avis)-Note excellente" at bounding box center [1032, 404] width 174 height 16
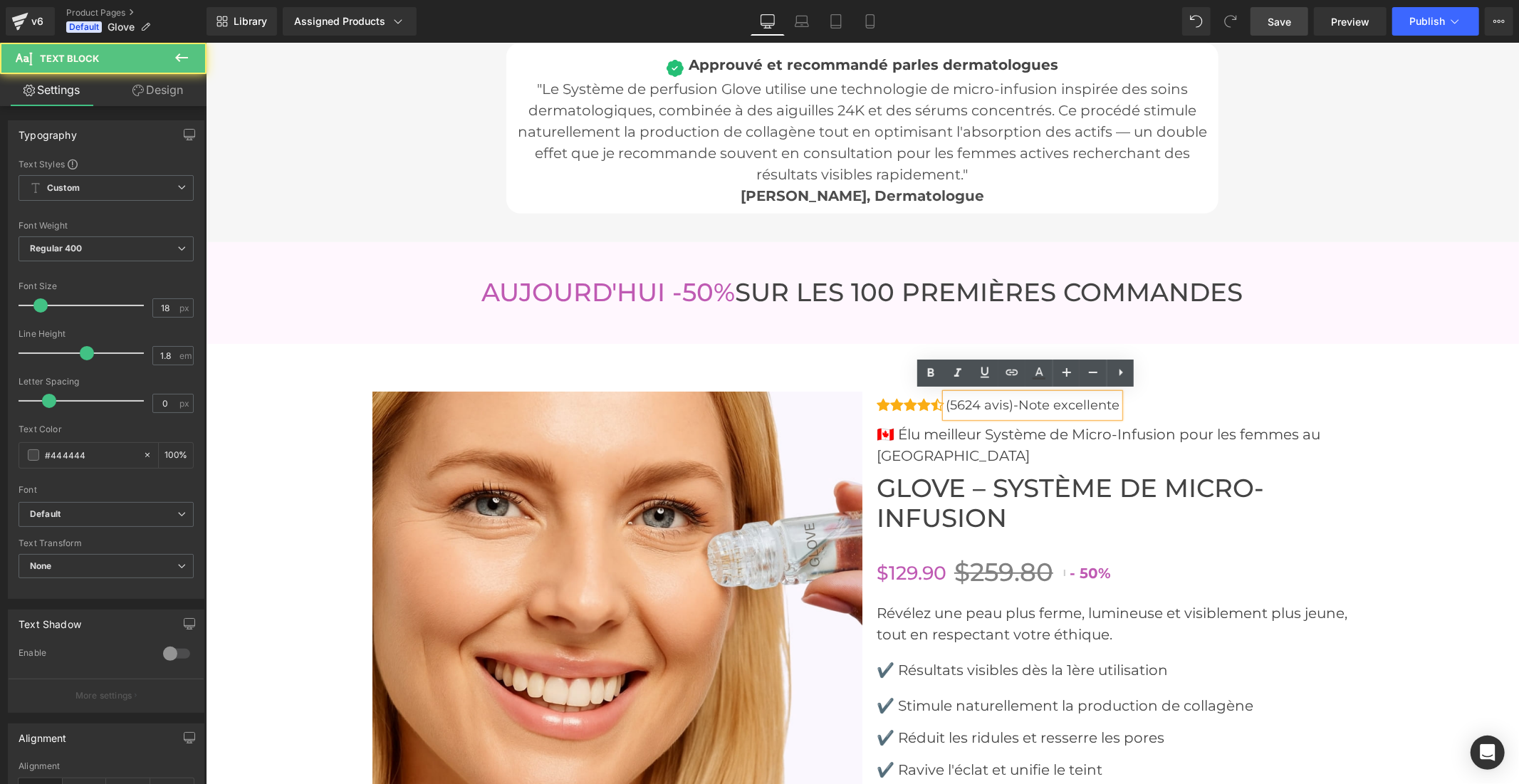
click at [1039, 402] on font "(5624 avis)-Note excellente" at bounding box center [1032, 404] width 174 height 16
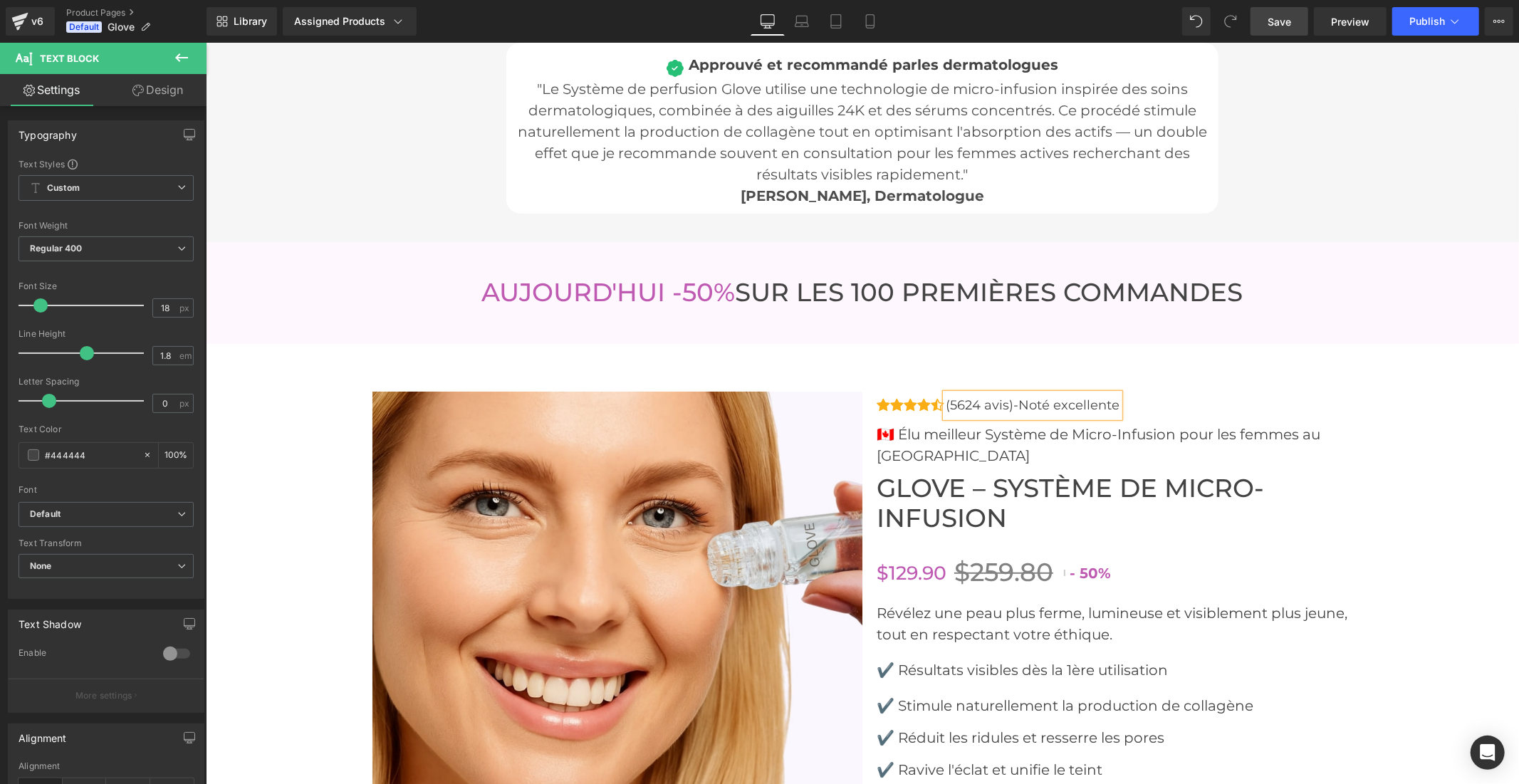
click at [1261, 20] on link "Save" at bounding box center [1279, 21] width 58 height 29
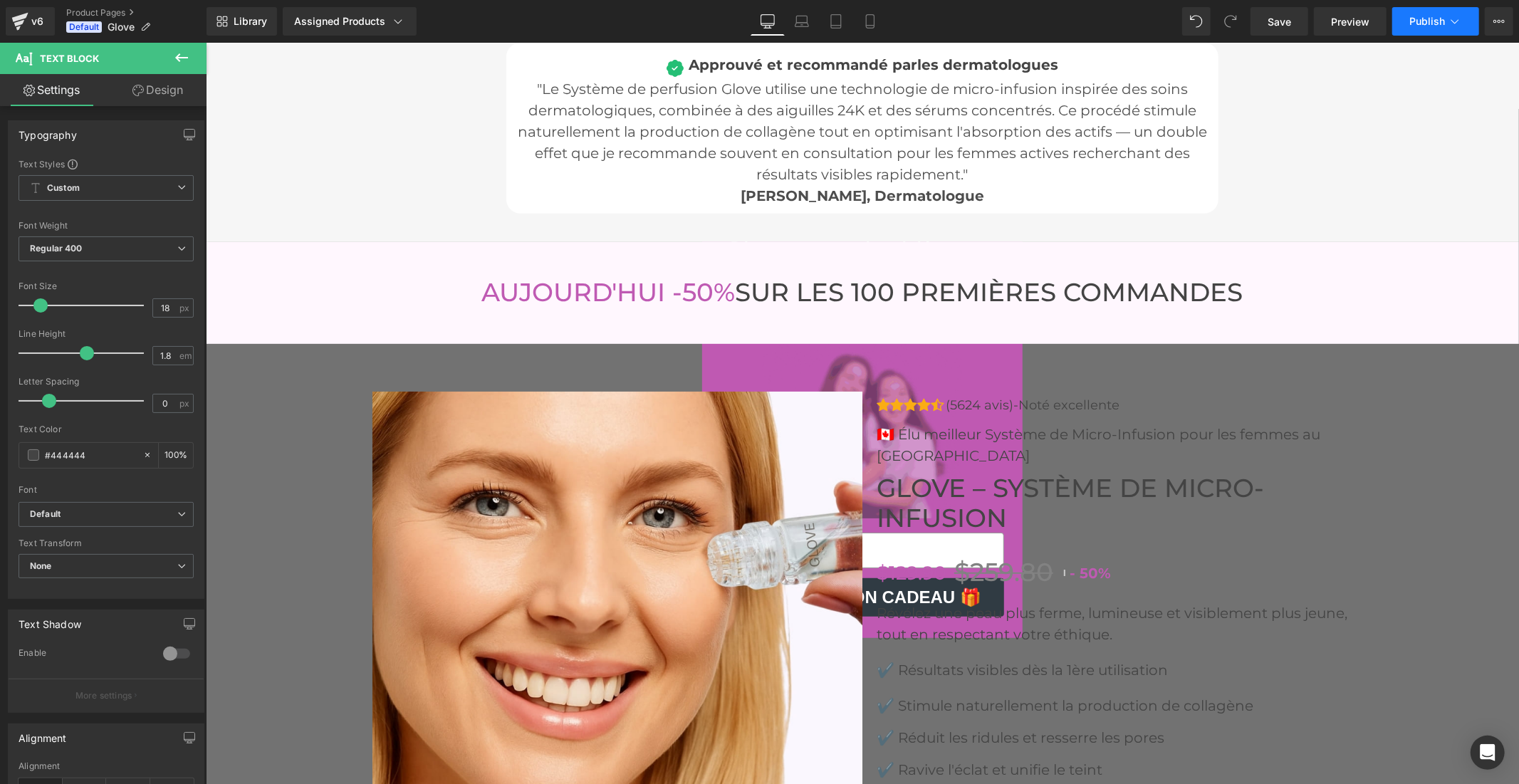
click at [1408, 19] on button "Publish" at bounding box center [1436, 21] width 87 height 29
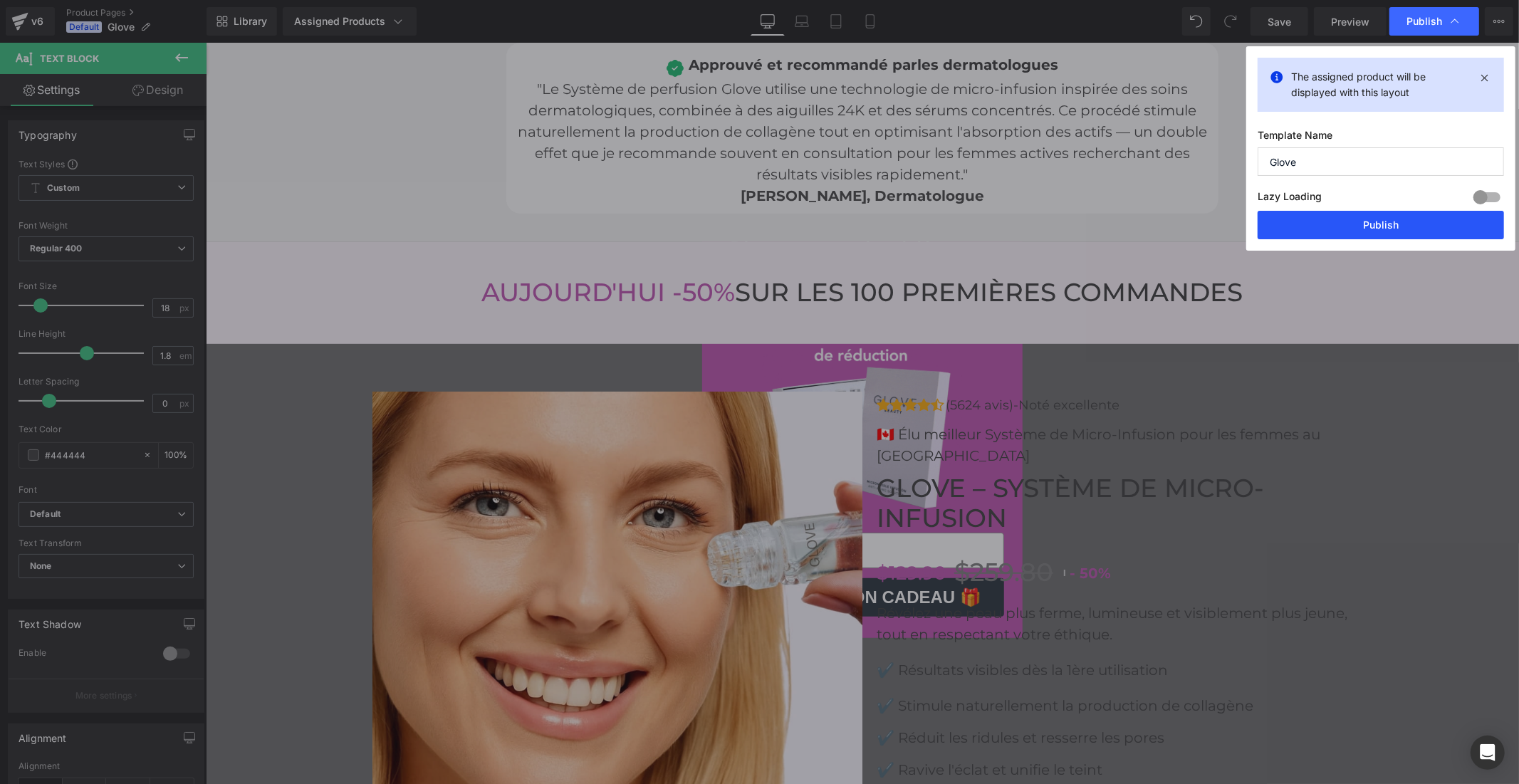
click at [1347, 227] on button "Publish" at bounding box center [1381, 224] width 247 height 29
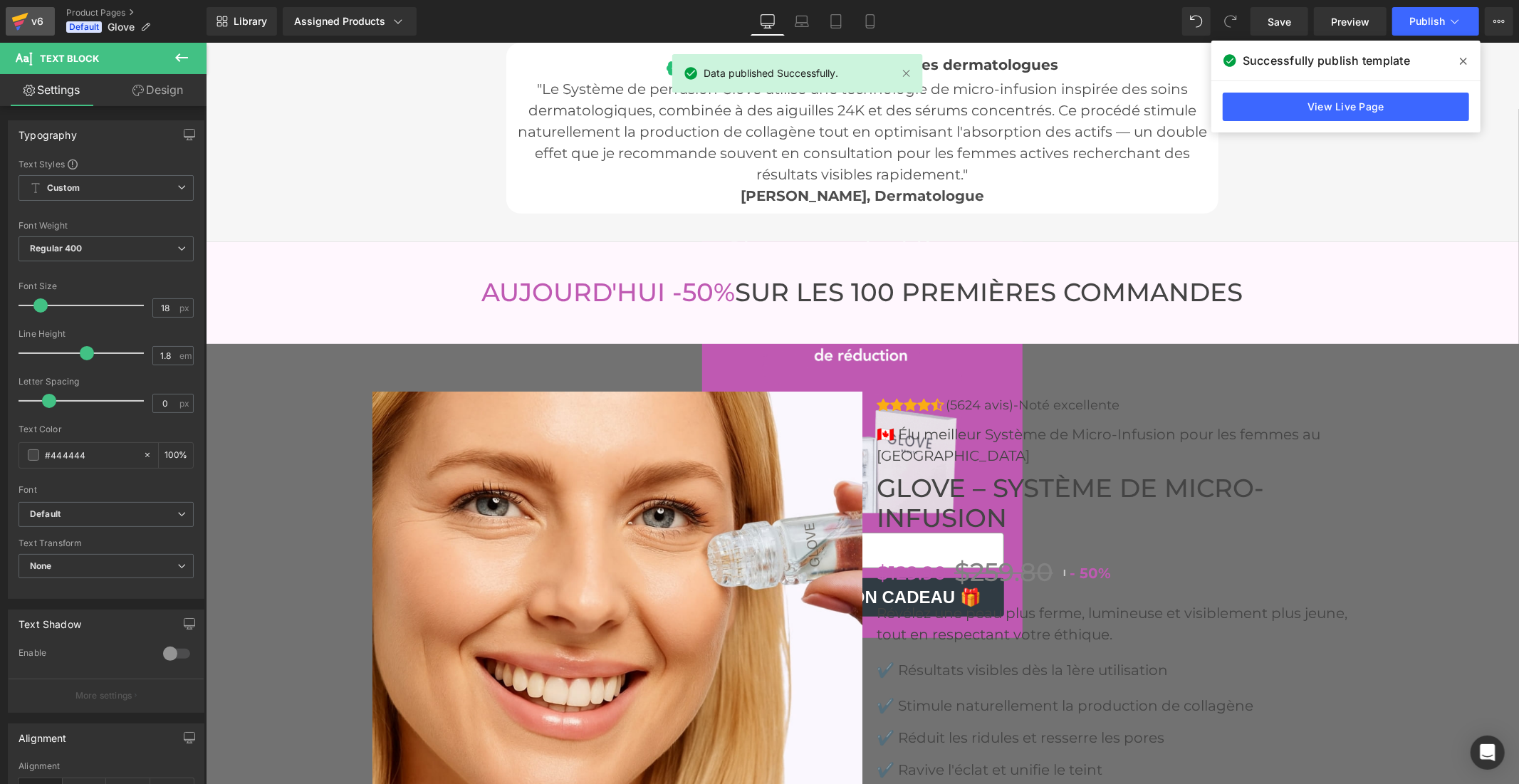
click at [21, 17] on icon at bounding box center [20, 17] width 16 height 10
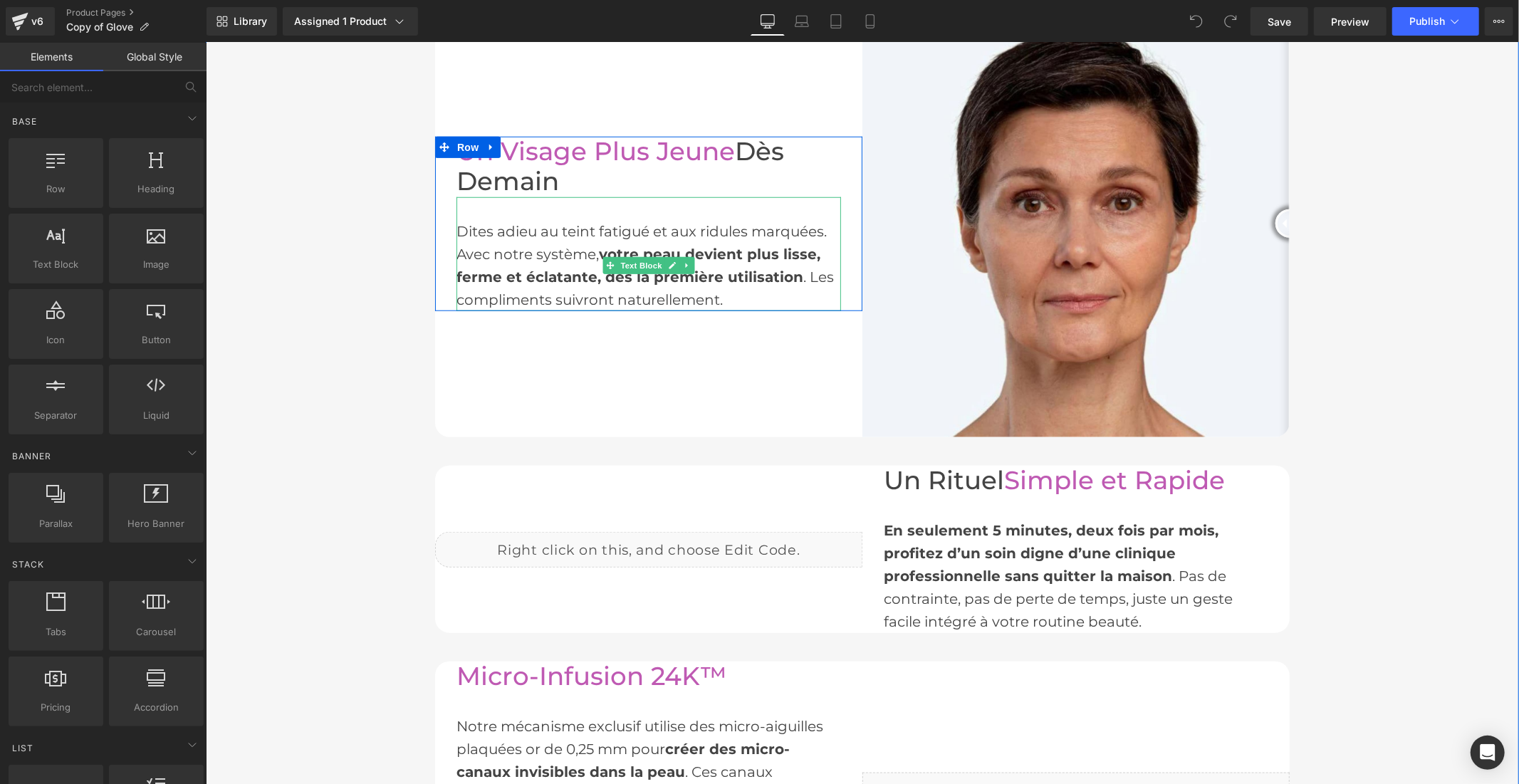
click at [586, 250] on div "Dites adieu au teint fatigué et aux ridules marquées. Avec notre système, votre…" at bounding box center [648, 253] width 385 height 114
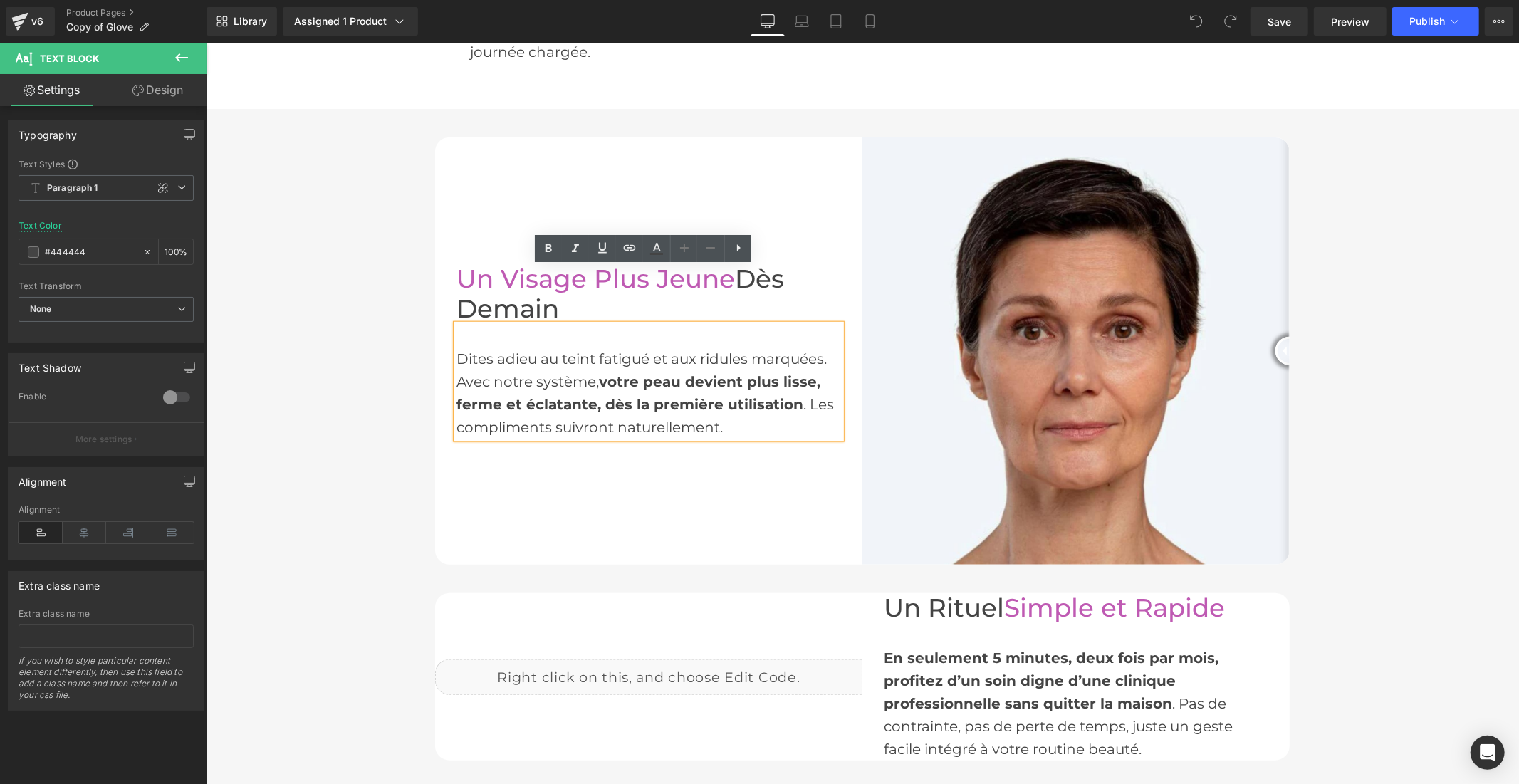
scroll to position [1107, 0]
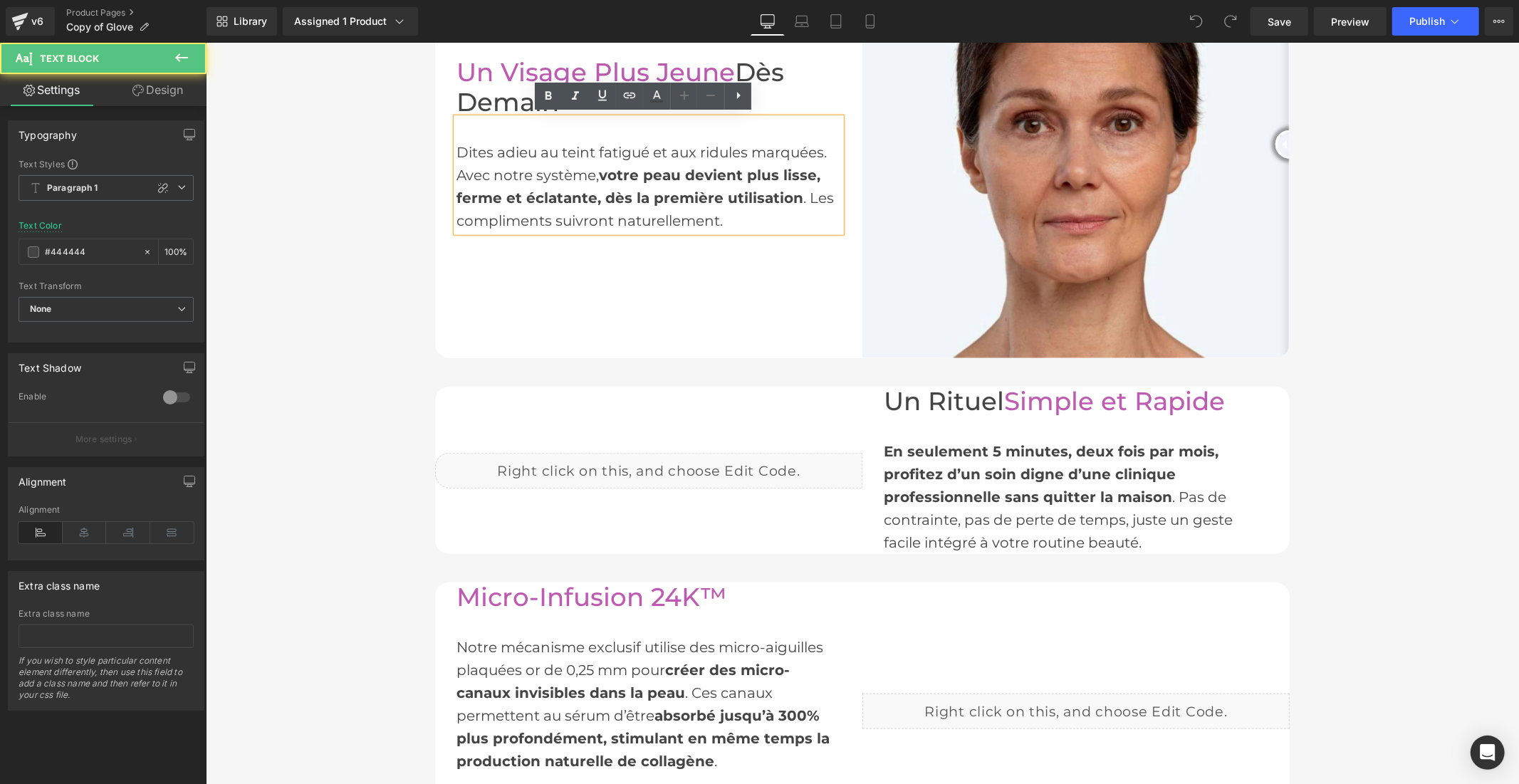
click at [587, 171] on div "Dites adieu au teint fatigué et aux ridules marquées. Avec notre système, votre…" at bounding box center [648, 174] width 385 height 114
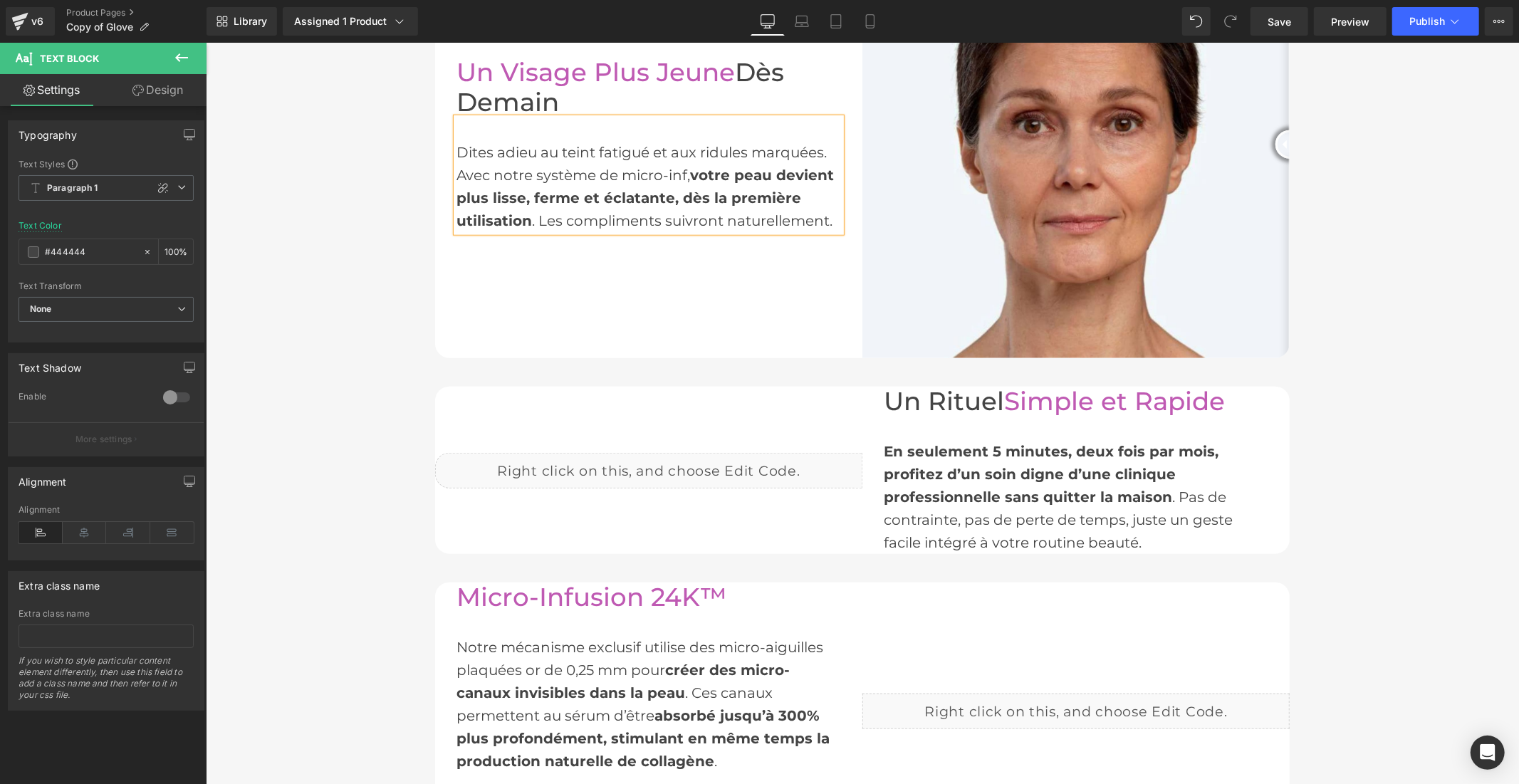
scroll to position [1096, 0]
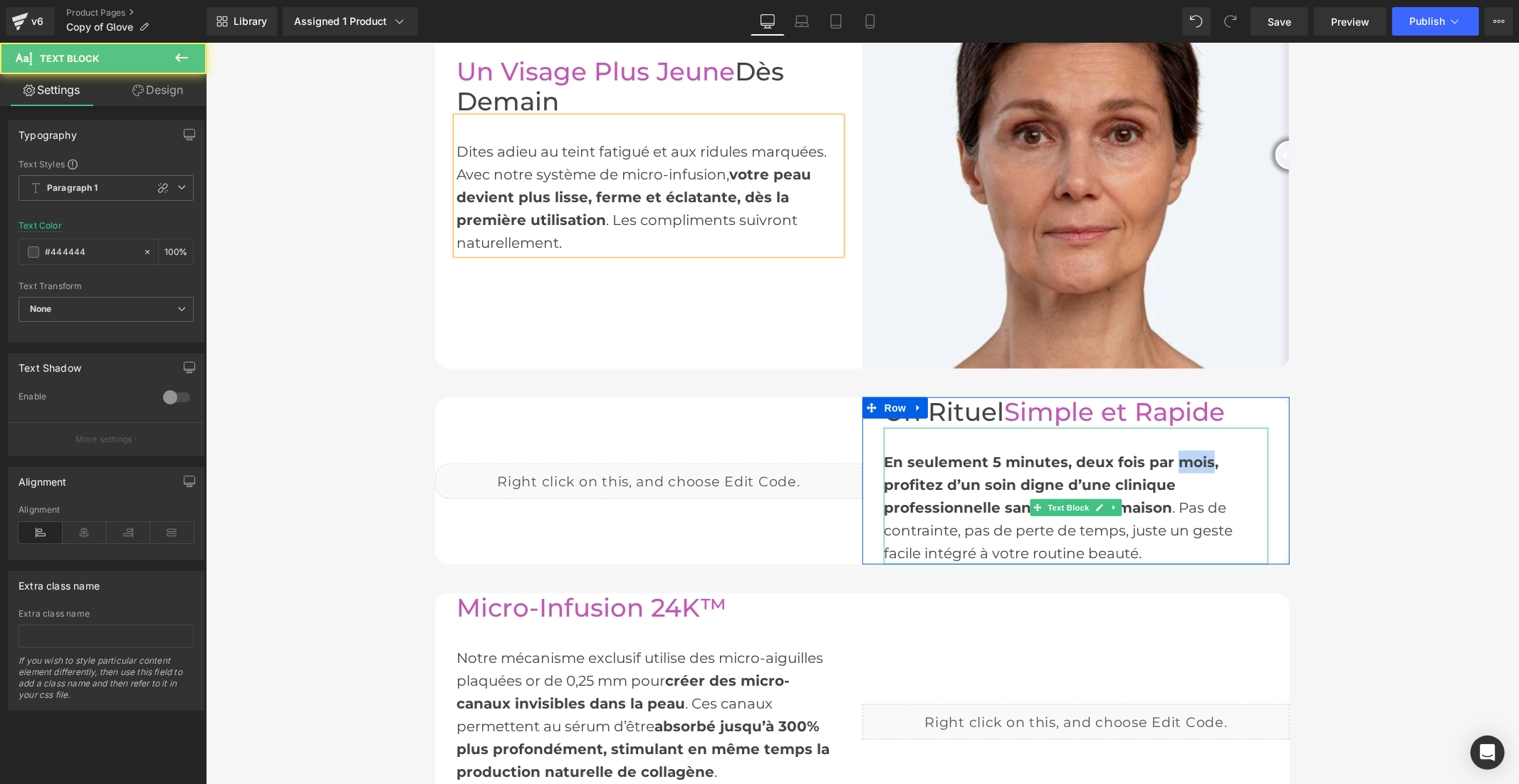
drag, startPoint x: 1199, startPoint y: 458, endPoint x: 1171, endPoint y: 461, distance: 28.2
click at [1171, 461] on span "En seulement 5 minutes, deux fois par mois, profitez d’un soin digne d’une clin…" at bounding box center [1050, 484] width 335 height 63
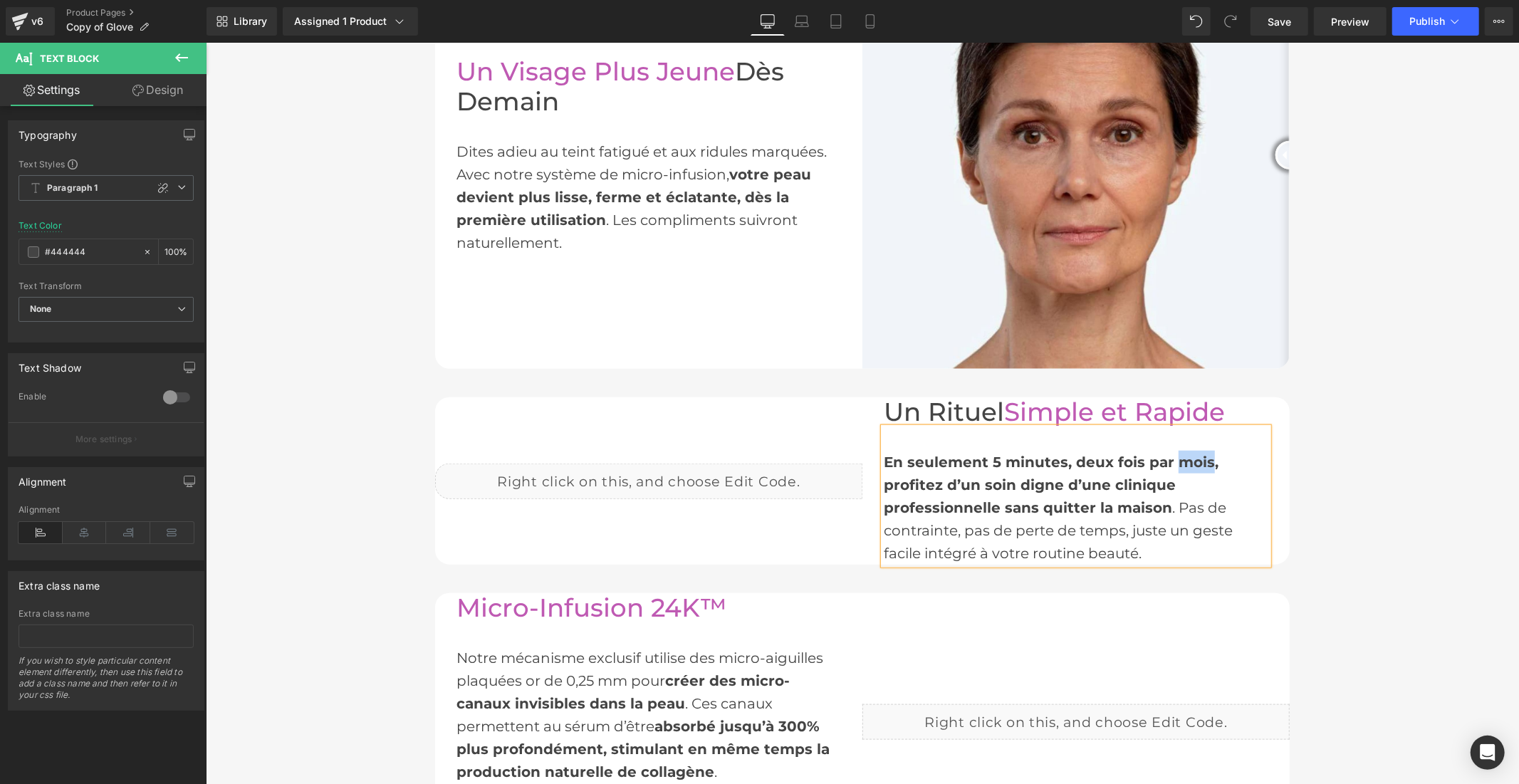
click at [1168, 461] on span "En seulement 5 minutes, deux fois par mois, profitez d’un soin digne d’une clin…" at bounding box center [1050, 484] width 335 height 63
drag, startPoint x: 1201, startPoint y: 456, endPoint x: 1165, endPoint y: 457, distance: 36.0
click at [1165, 457] on span "En seulement 5 minutes, deux fois par mois, profitez d’un soin digne d’une clin…" at bounding box center [1050, 484] width 335 height 63
click at [1275, 24] on span "Save" at bounding box center [1279, 21] width 24 height 15
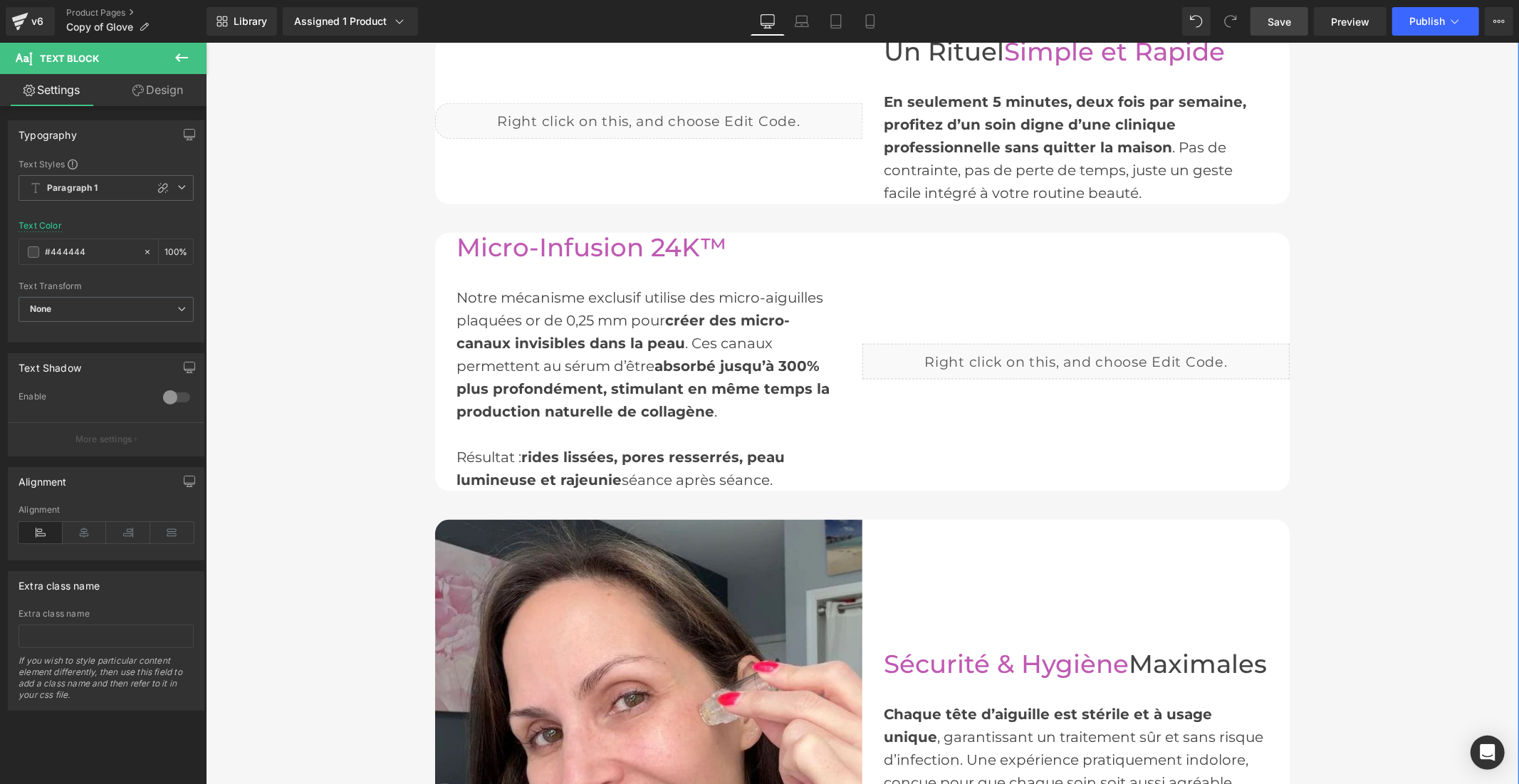
scroll to position [1491, 0]
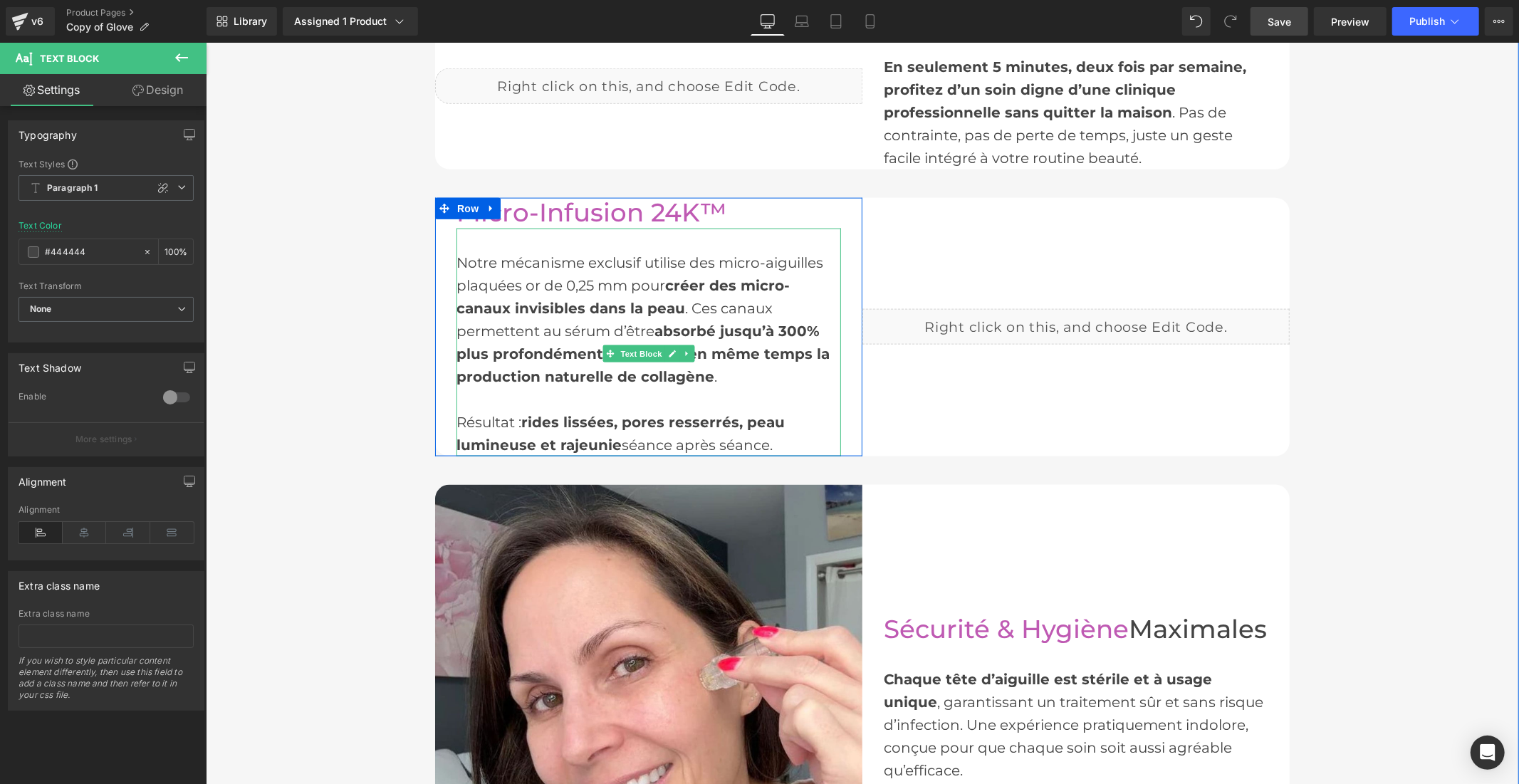
drag, startPoint x: 462, startPoint y: 261, endPoint x: 454, endPoint y: 261, distance: 8.0
click at [462, 261] on div "Notre mécanisme exclusif utilise des micro-aiguilles plaquées or de 0,25 mm pou…" at bounding box center [648, 342] width 385 height 228
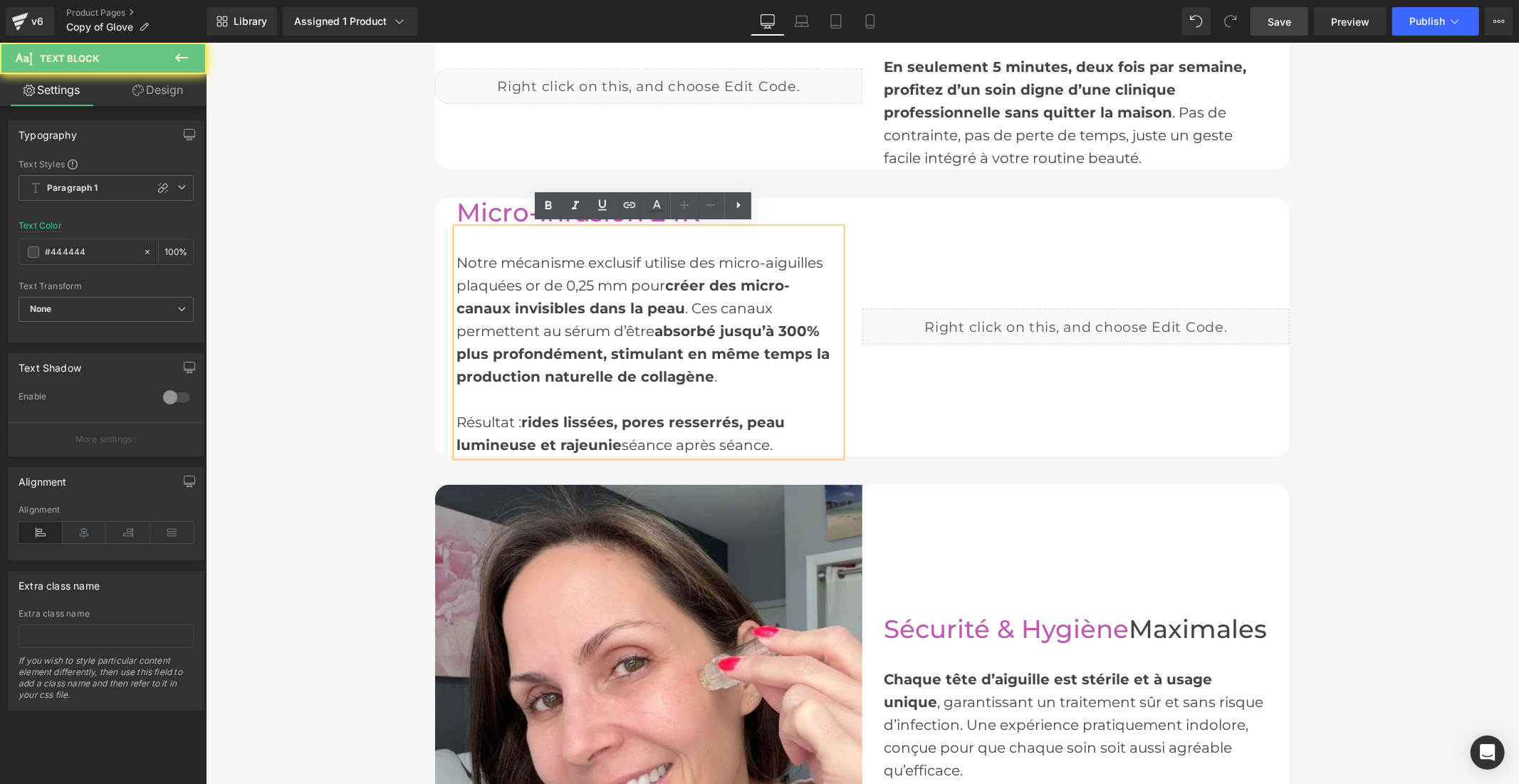
click at [456, 261] on div "Notre mécanisme exclusif utilise des micro-aiguilles plaquées or de 0,25 mm pou…" at bounding box center [648, 342] width 385 height 228
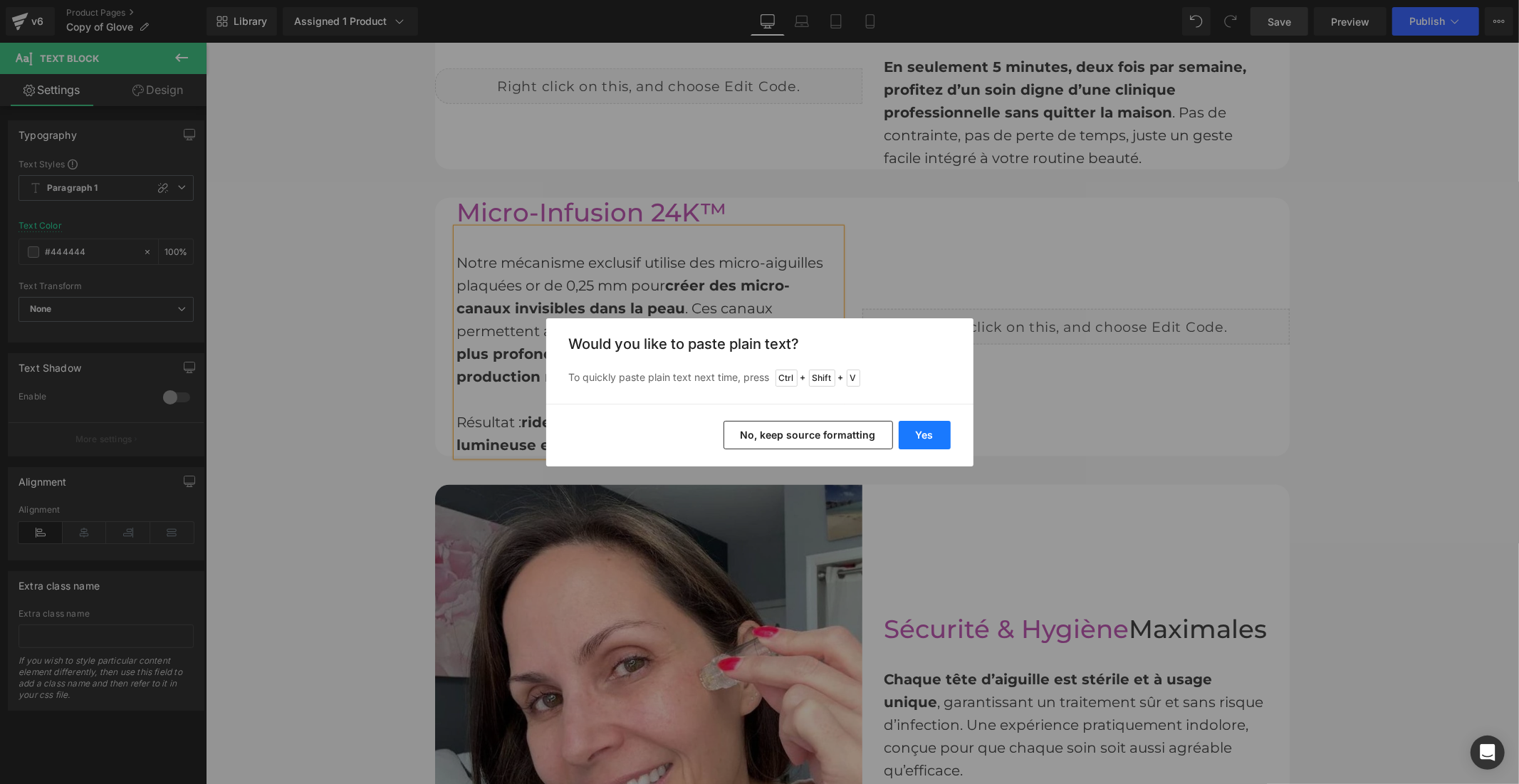
click at [916, 445] on button "Yes" at bounding box center [925, 435] width 52 height 29
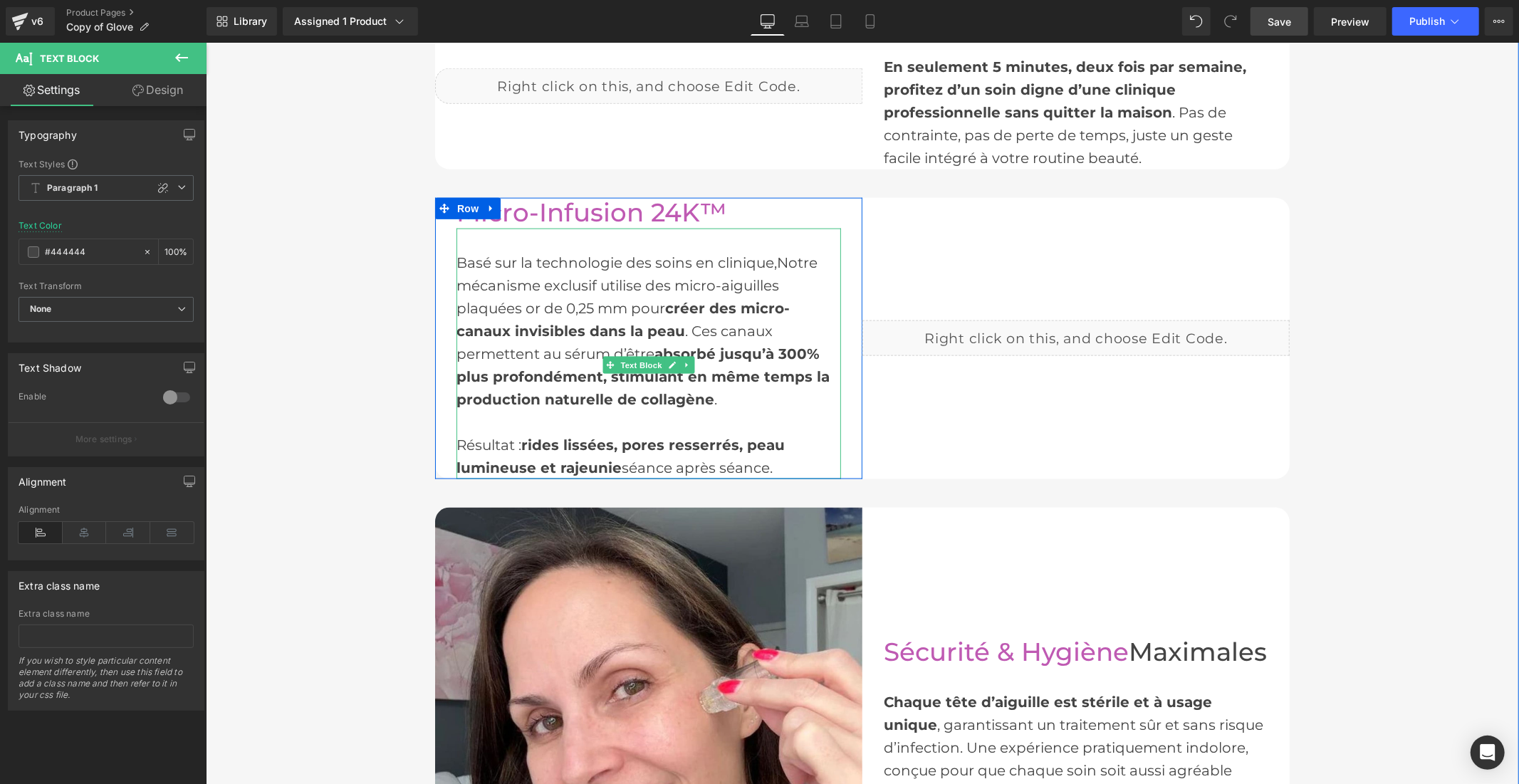
click at [782, 254] on div "Basé sur la technologie des soins en clinique,Notre mécanisme exclusif utilise …" at bounding box center [648, 353] width 385 height 250
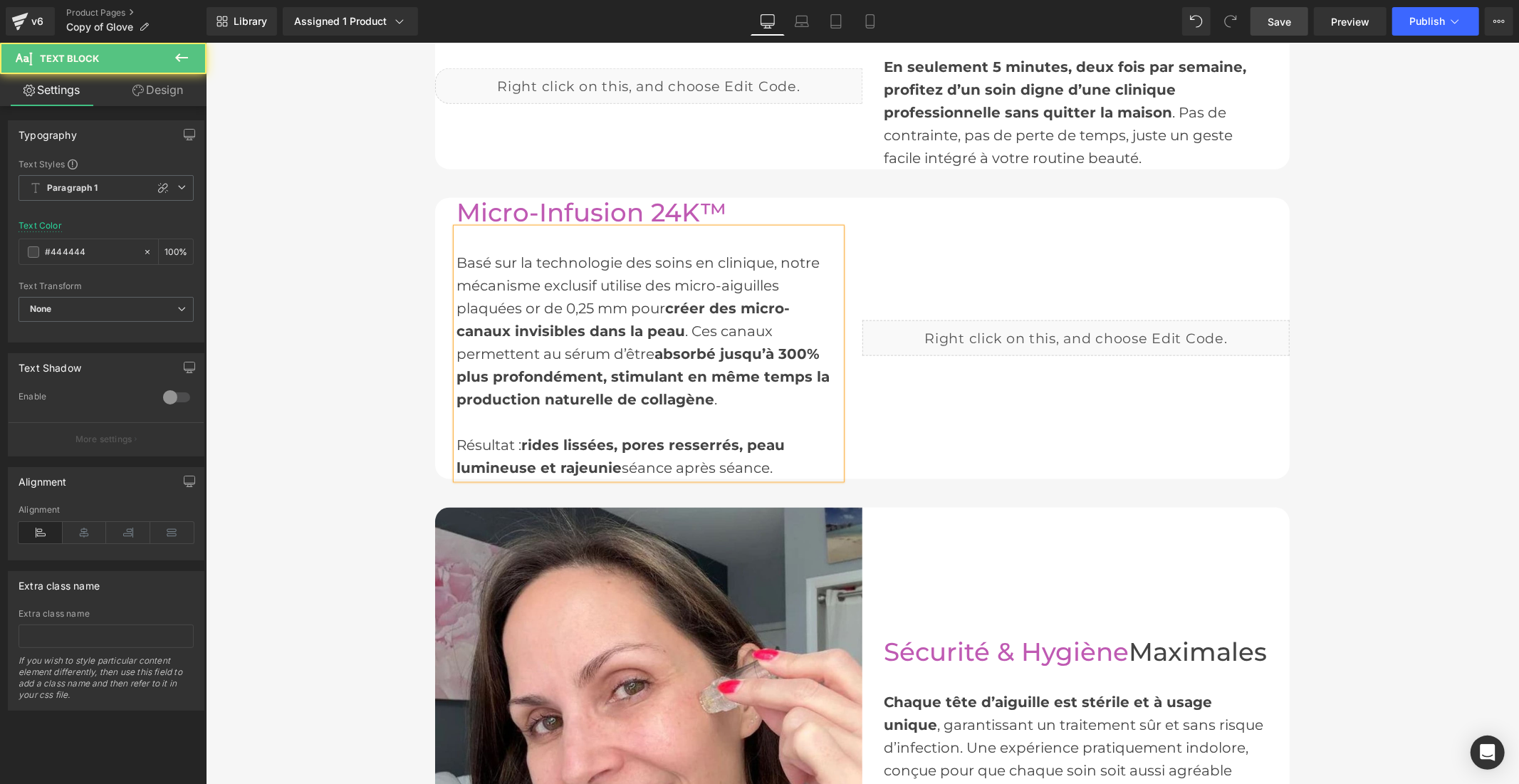
click at [520, 306] on div "Basé sur la technologie des soins en clinique, notre mécanisme exclusif utilise…" at bounding box center [648, 353] width 385 height 250
click at [1269, 16] on span "Save" at bounding box center [1279, 21] width 24 height 15
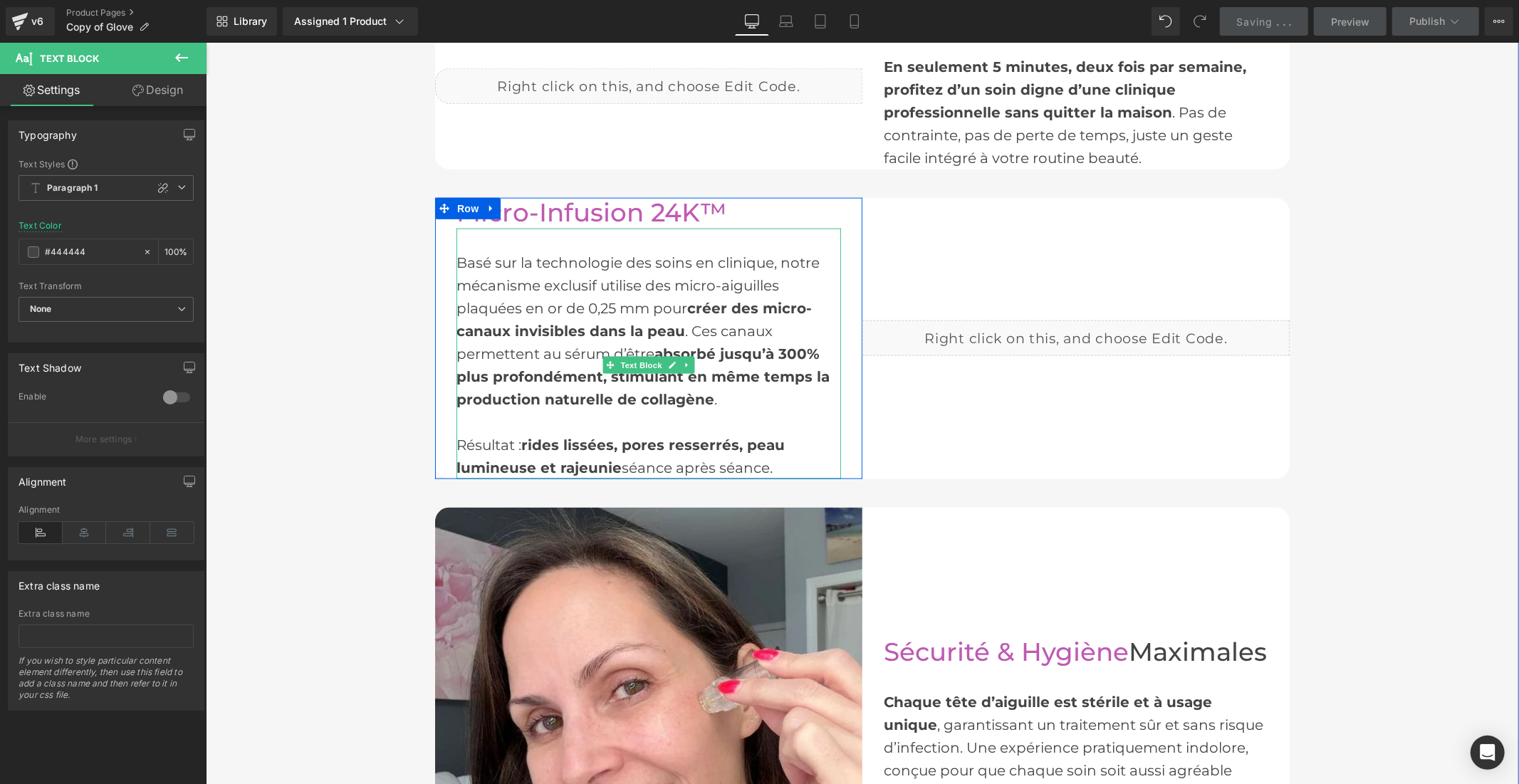
click at [556, 303] on div "Basé sur la technologie des soins en clinique, notre mécanisme exclusif utilise…" at bounding box center [648, 353] width 385 height 250
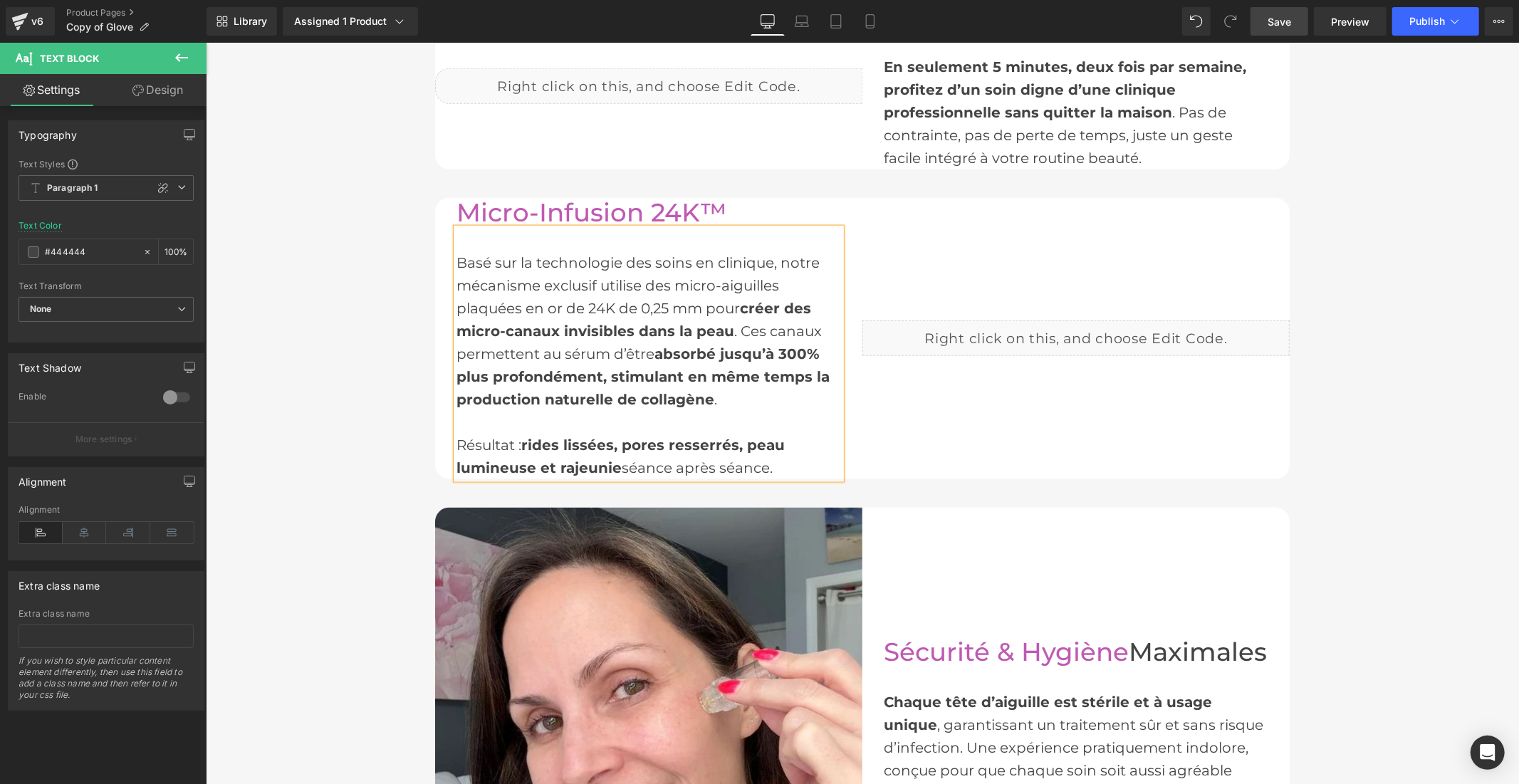
click at [576, 301] on div "Basé sur la technologie des soins en clinique, notre mécanisme exclusif utilise…" at bounding box center [648, 353] width 385 height 250
drag, startPoint x: 560, startPoint y: 303, endPoint x: 716, endPoint y: 303, distance: 156.0
click at [716, 303] on div "Basé sur la technologie des soins en clinique, notre mécanisme exclusif utilise…" at bounding box center [648, 353] width 385 height 250
click at [724, 299] on span "créer des micro-canaux invisibles dans la peau" at bounding box center [622, 319] width 332 height 40
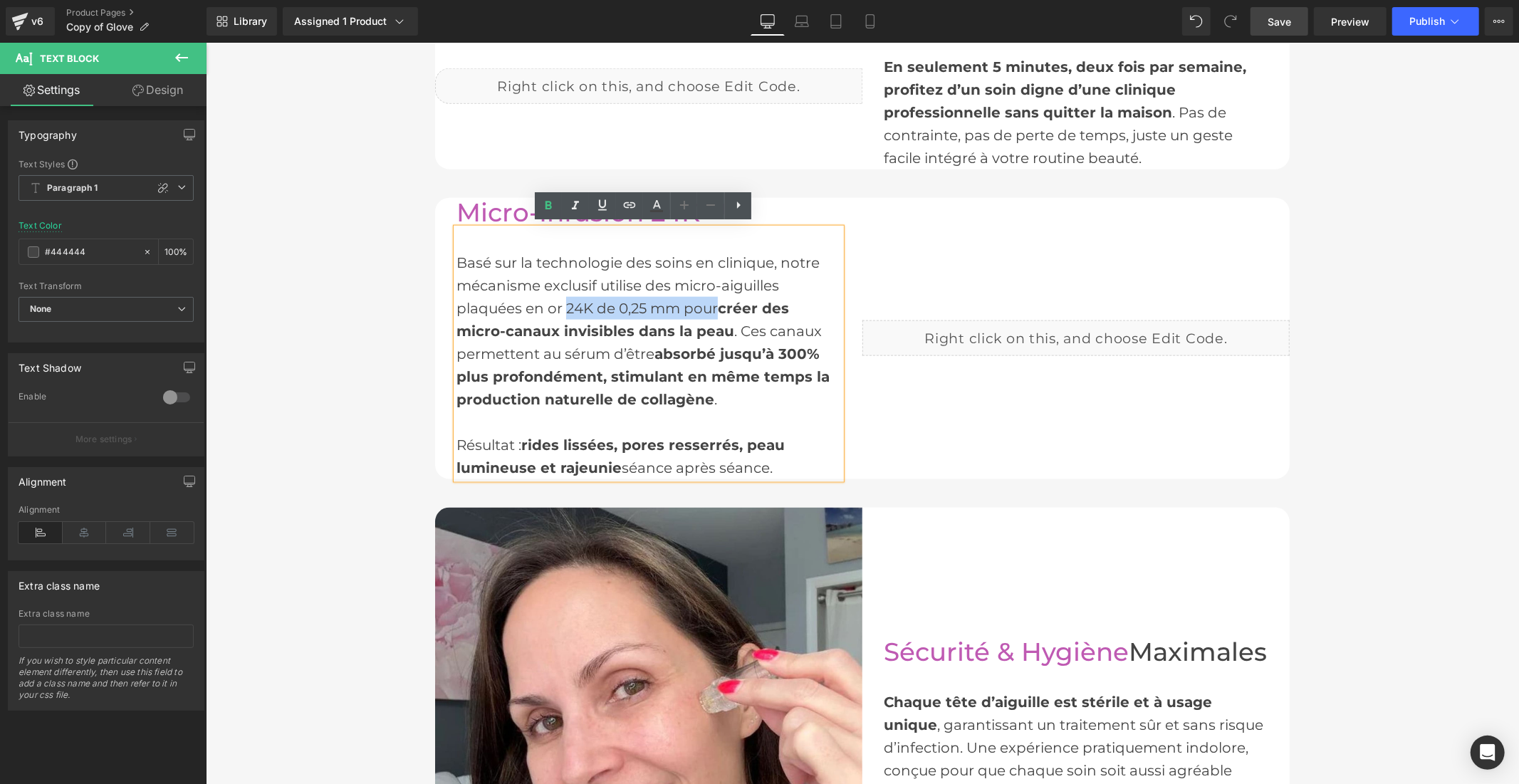
drag, startPoint x: 710, startPoint y: 300, endPoint x: 563, endPoint y: 306, distance: 147.1
click at [563, 306] on div "Basé sur la technologie des soins en clinique, notre mécanisme exclusif utilise…" at bounding box center [648, 353] width 385 height 250
click at [542, 300] on div "Basé sur la technologie des soins en clinique, notre mécanisme exclusif utilise…" at bounding box center [648, 353] width 385 height 250
drag, startPoint x: 541, startPoint y: 300, endPoint x: 697, endPoint y: 299, distance: 156.0
click at [697, 299] on div "Basé sur la technologie des soins en clinique, notre mécanisme exclusif utilise…" at bounding box center [648, 353] width 385 height 250
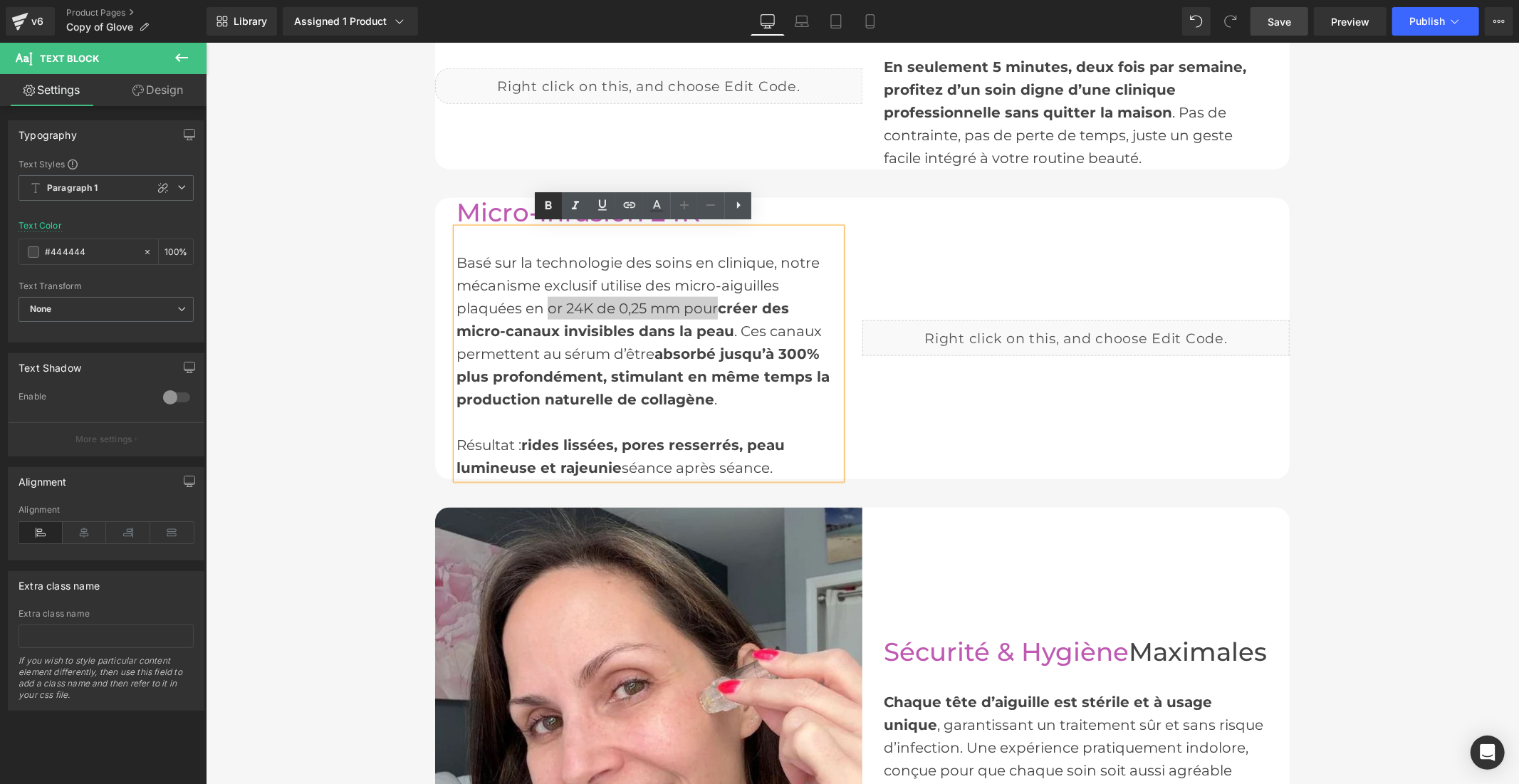
click at [552, 203] on icon at bounding box center [548, 205] width 17 height 17
click at [1278, 24] on span "Save" at bounding box center [1279, 21] width 24 height 15
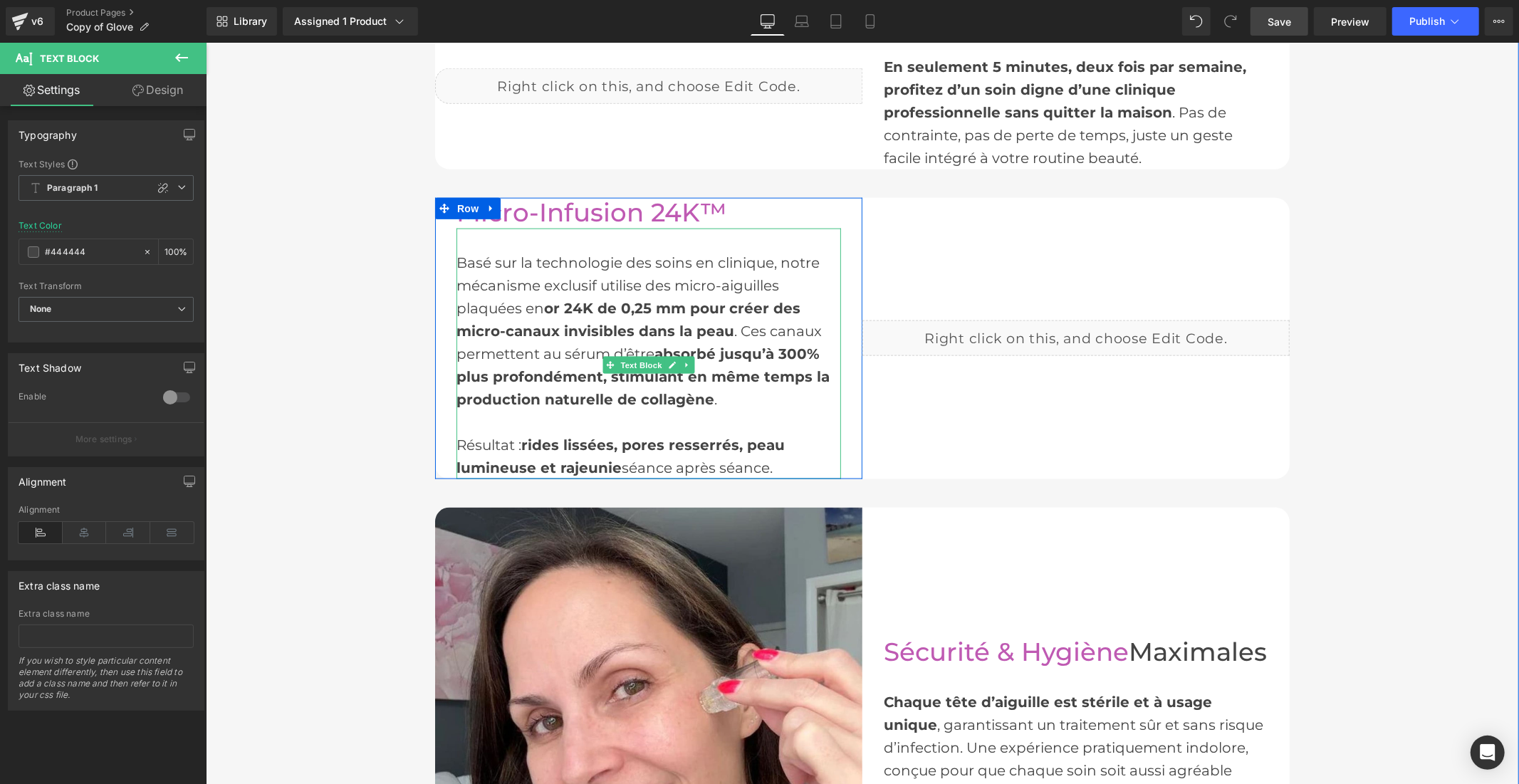
click at [547, 300] on strong "or 24K de 0,25 mm pour" at bounding box center [634, 307] width 182 height 17
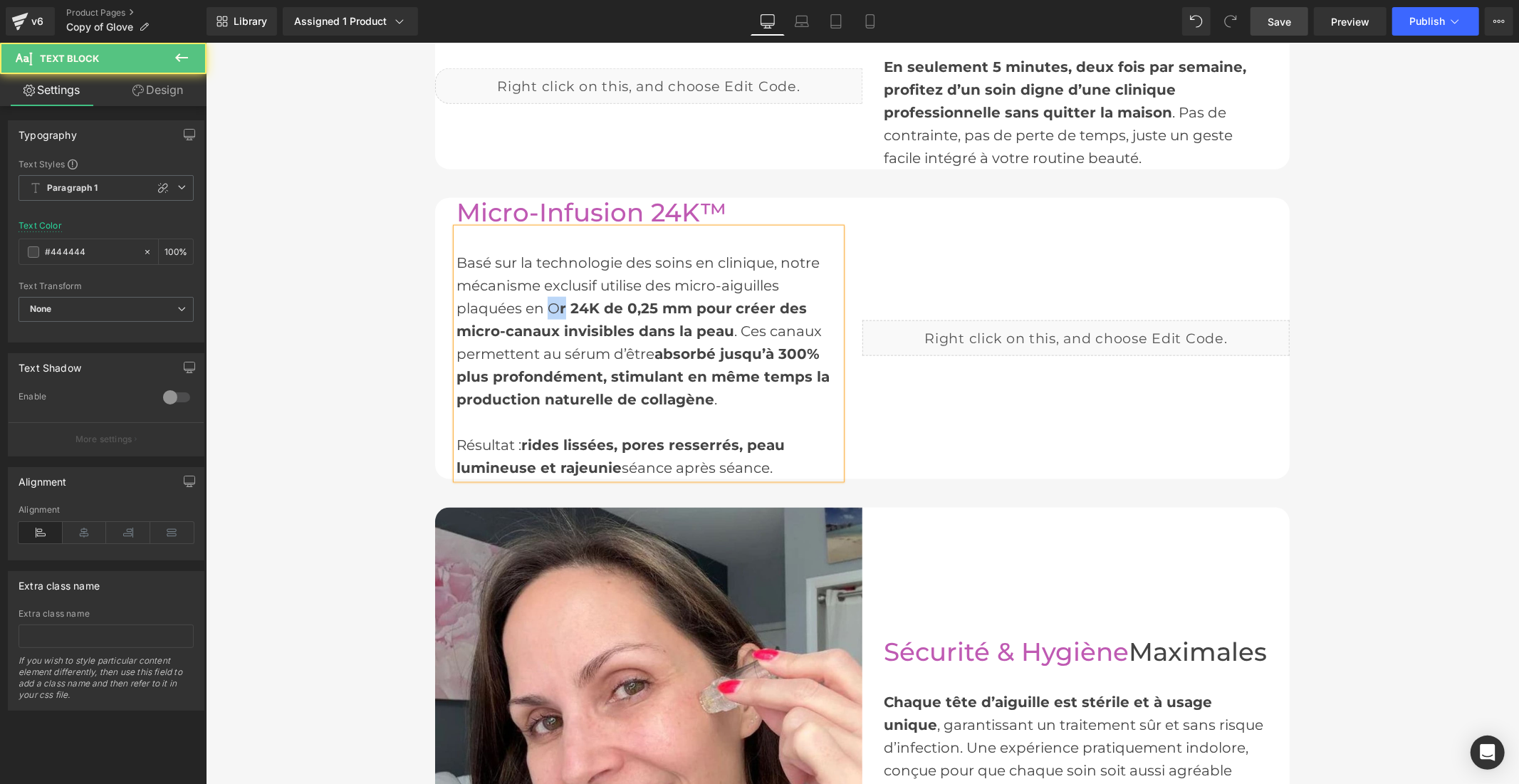
drag, startPoint x: 541, startPoint y: 302, endPoint x: 556, endPoint y: 307, distance: 15.8
click at [556, 307] on div "Basé sur la technologie des soins en clinique, notre mécanisme exclusif utilise…" at bounding box center [648, 353] width 385 height 250
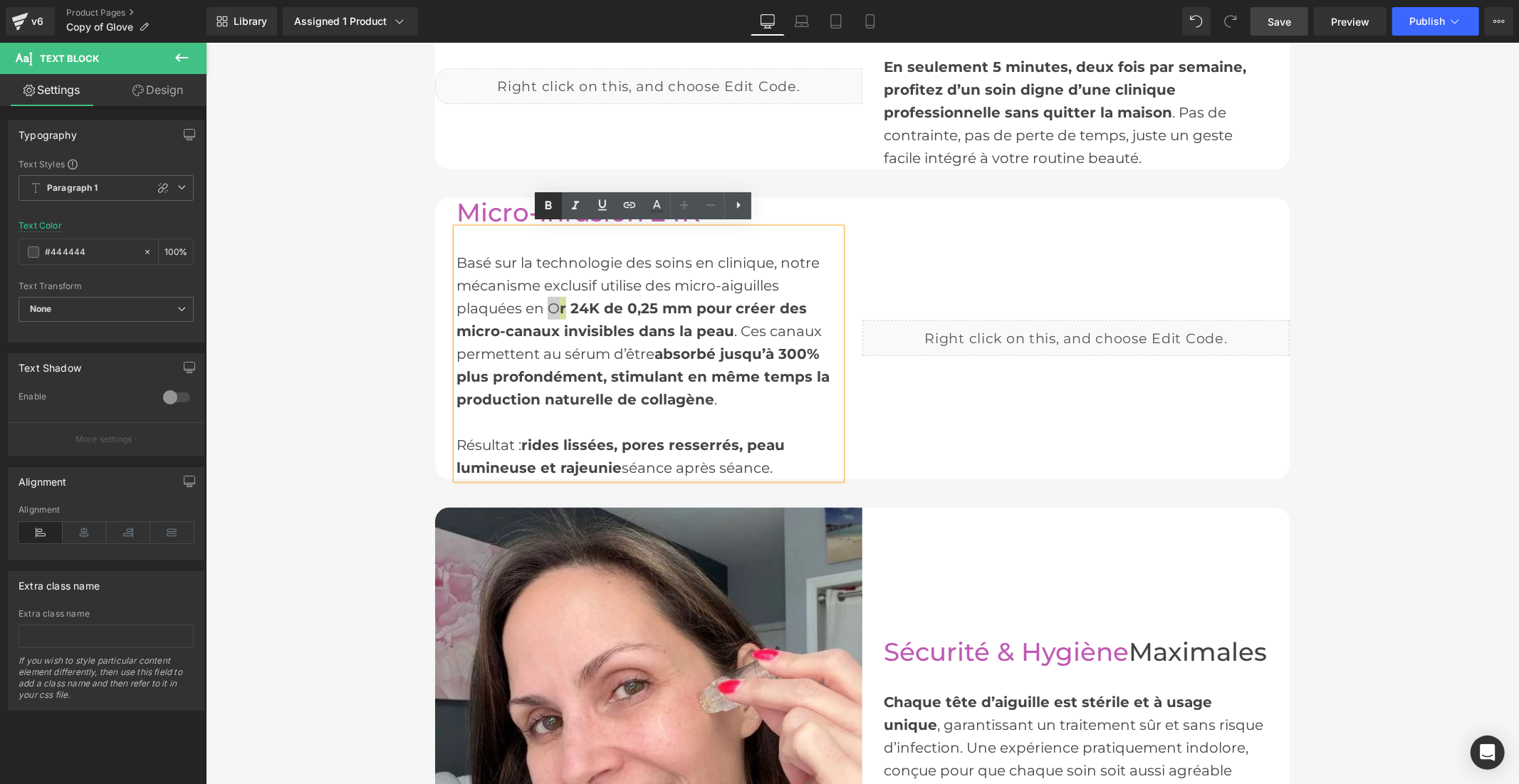
click at [551, 207] on icon at bounding box center [549, 206] width 7 height 9
click at [1280, 27] on span "Save" at bounding box center [1279, 21] width 24 height 15
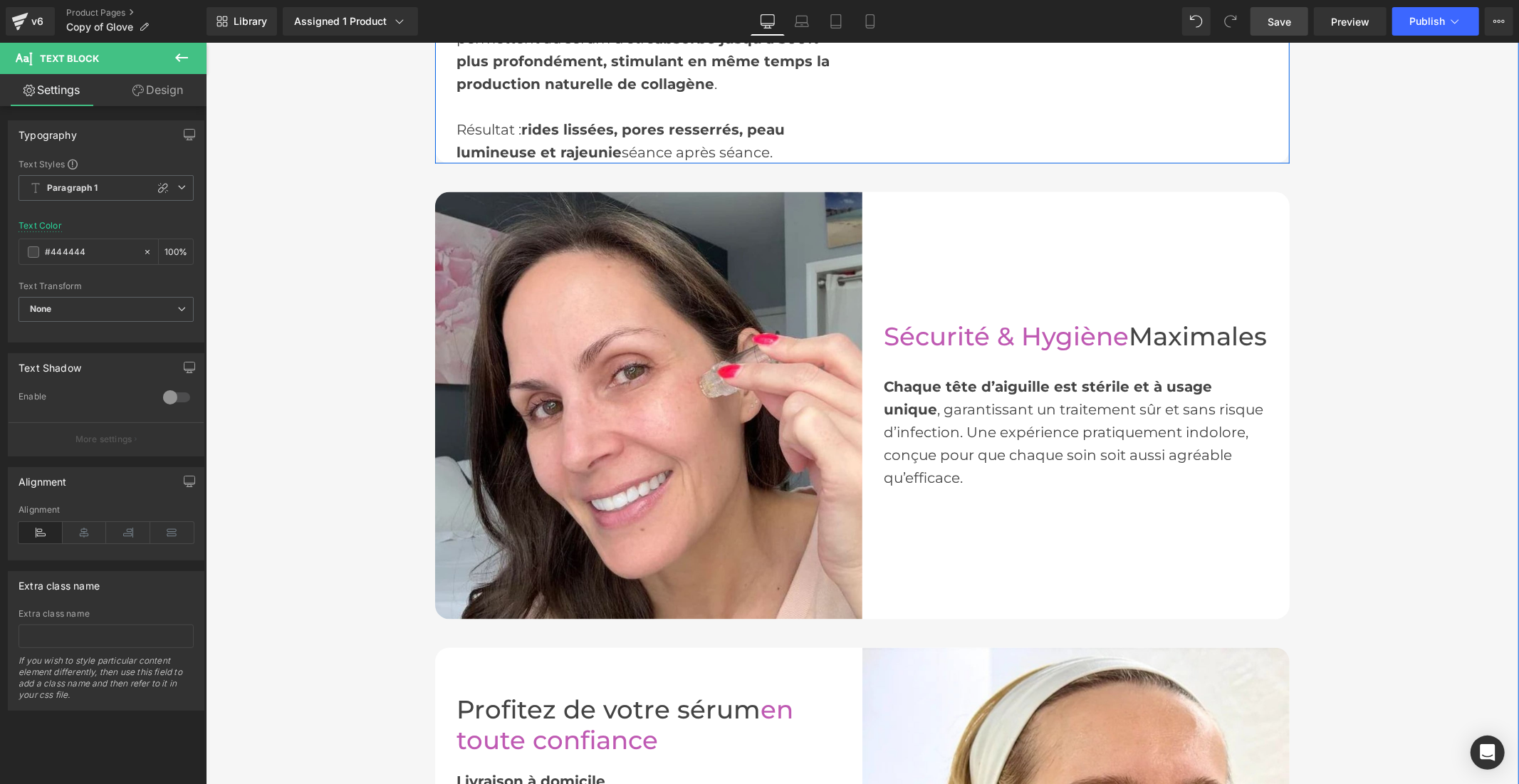
scroll to position [1808, 0]
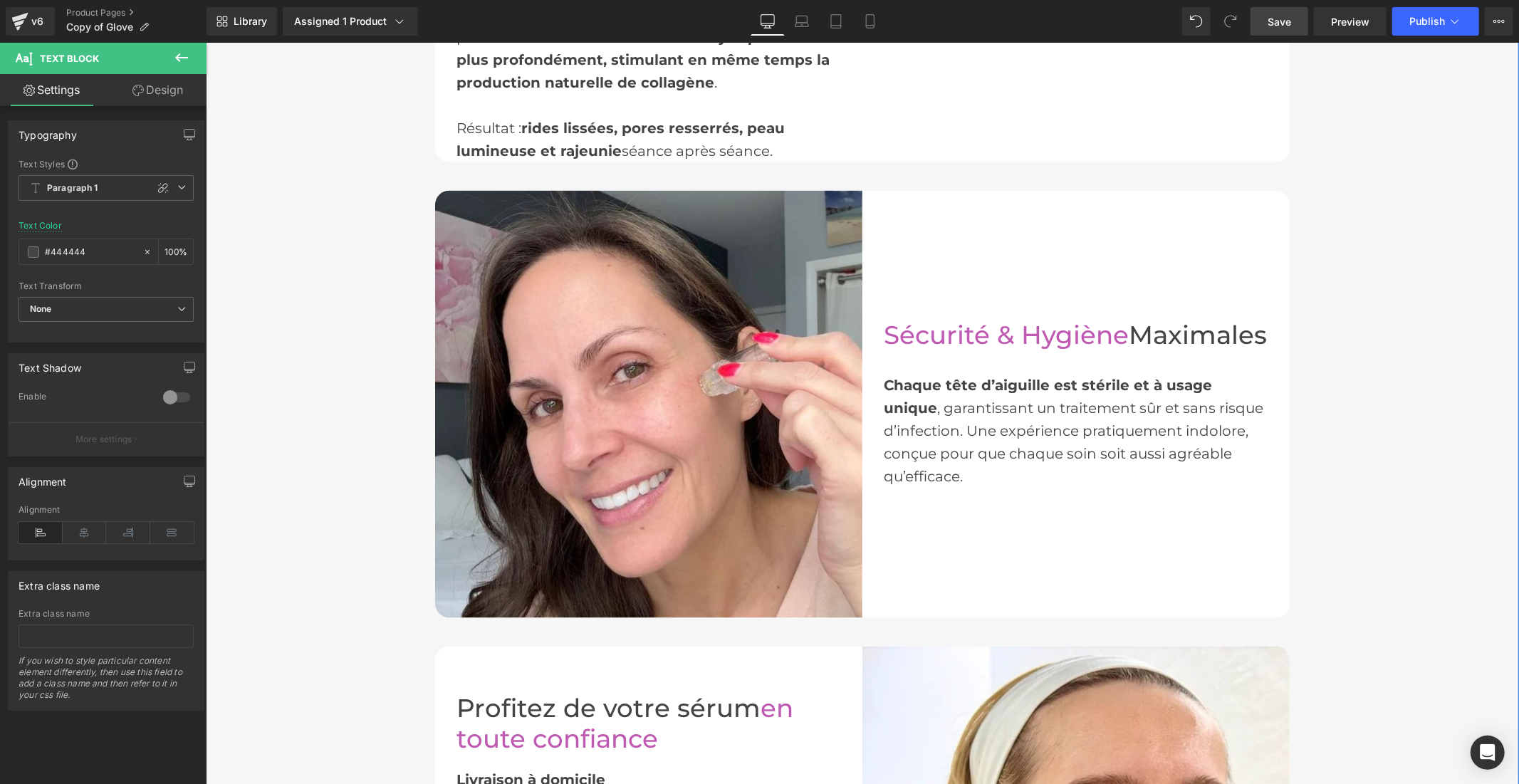
click at [1165, 410] on div "Chaque tête d’aiguille est stérile et à usage unique , garantissant un traiteme…" at bounding box center [1075, 430] width 385 height 114
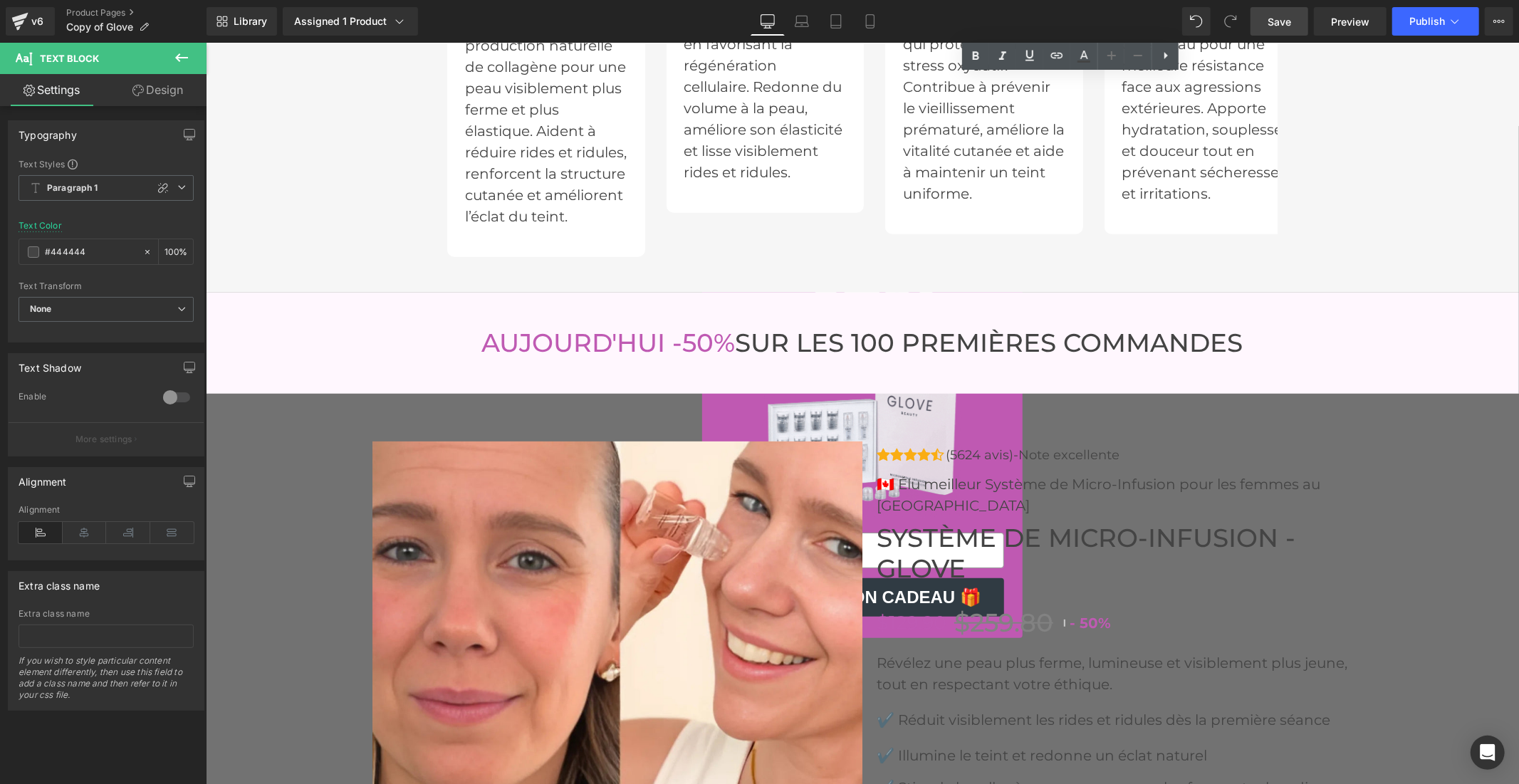
scroll to position [5525, 0]
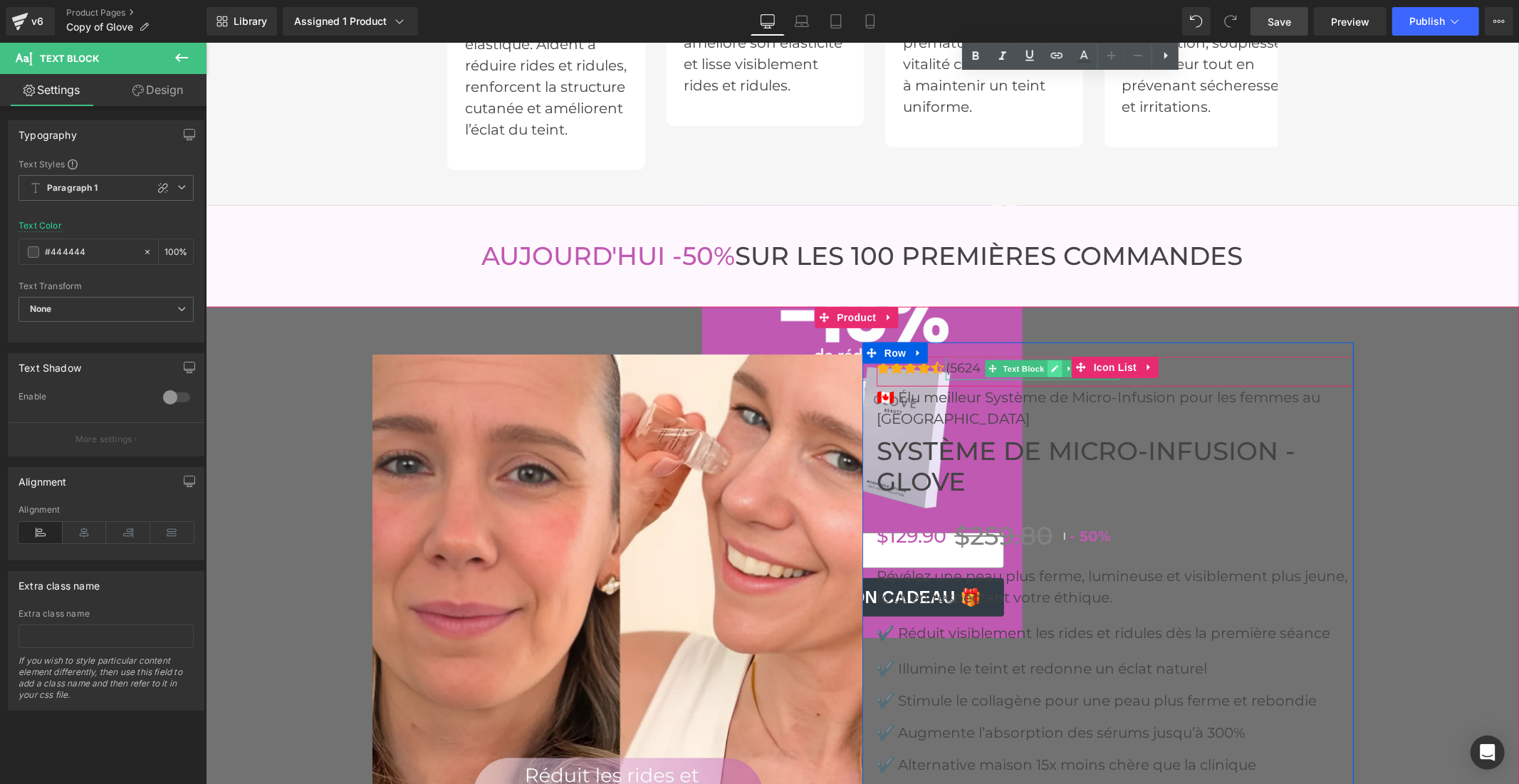
click at [1049, 372] on icon at bounding box center [1053, 368] width 8 height 9
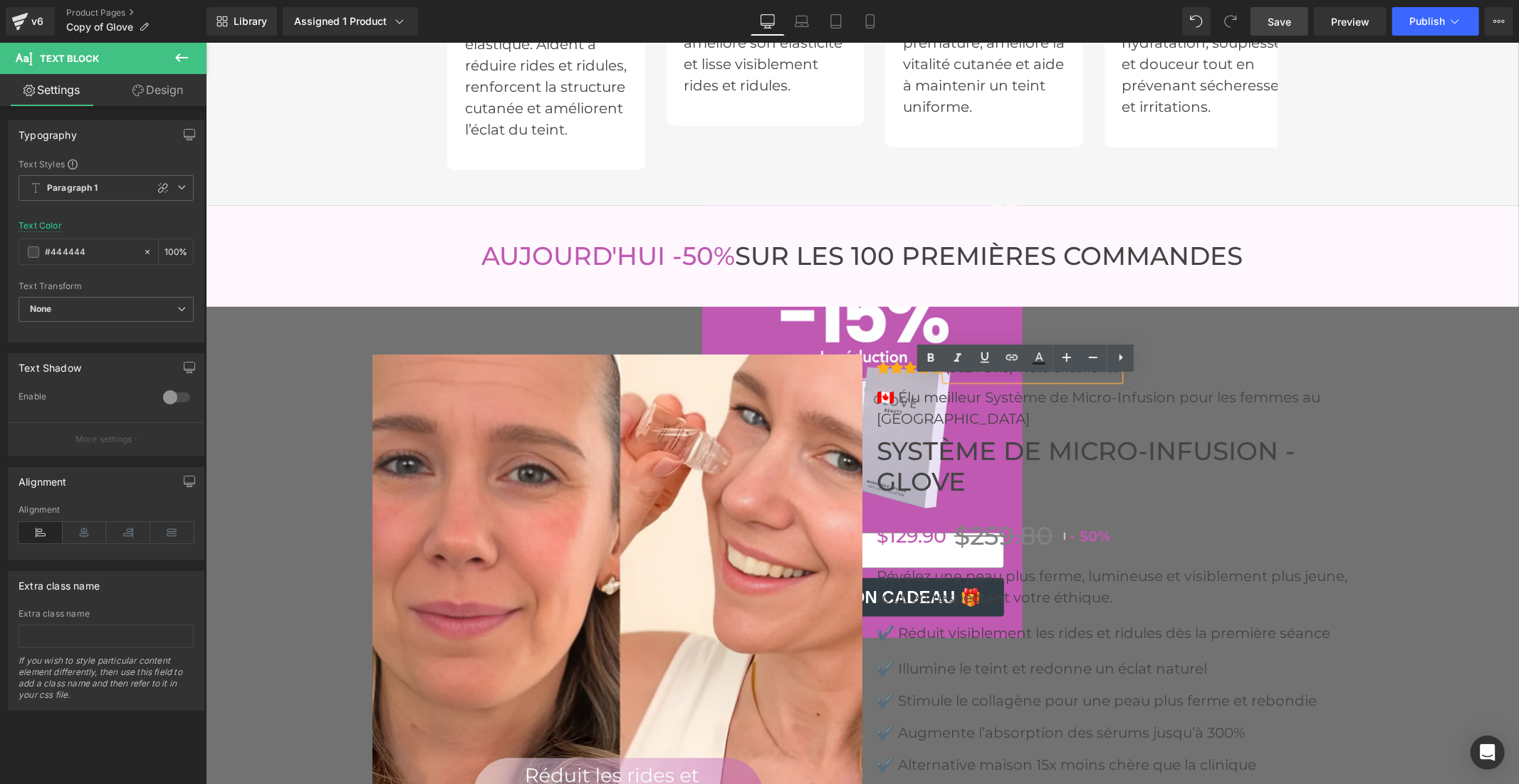
click at [1038, 375] on font "(5624 avis)-Note excellente" at bounding box center [1032, 367] width 174 height 16
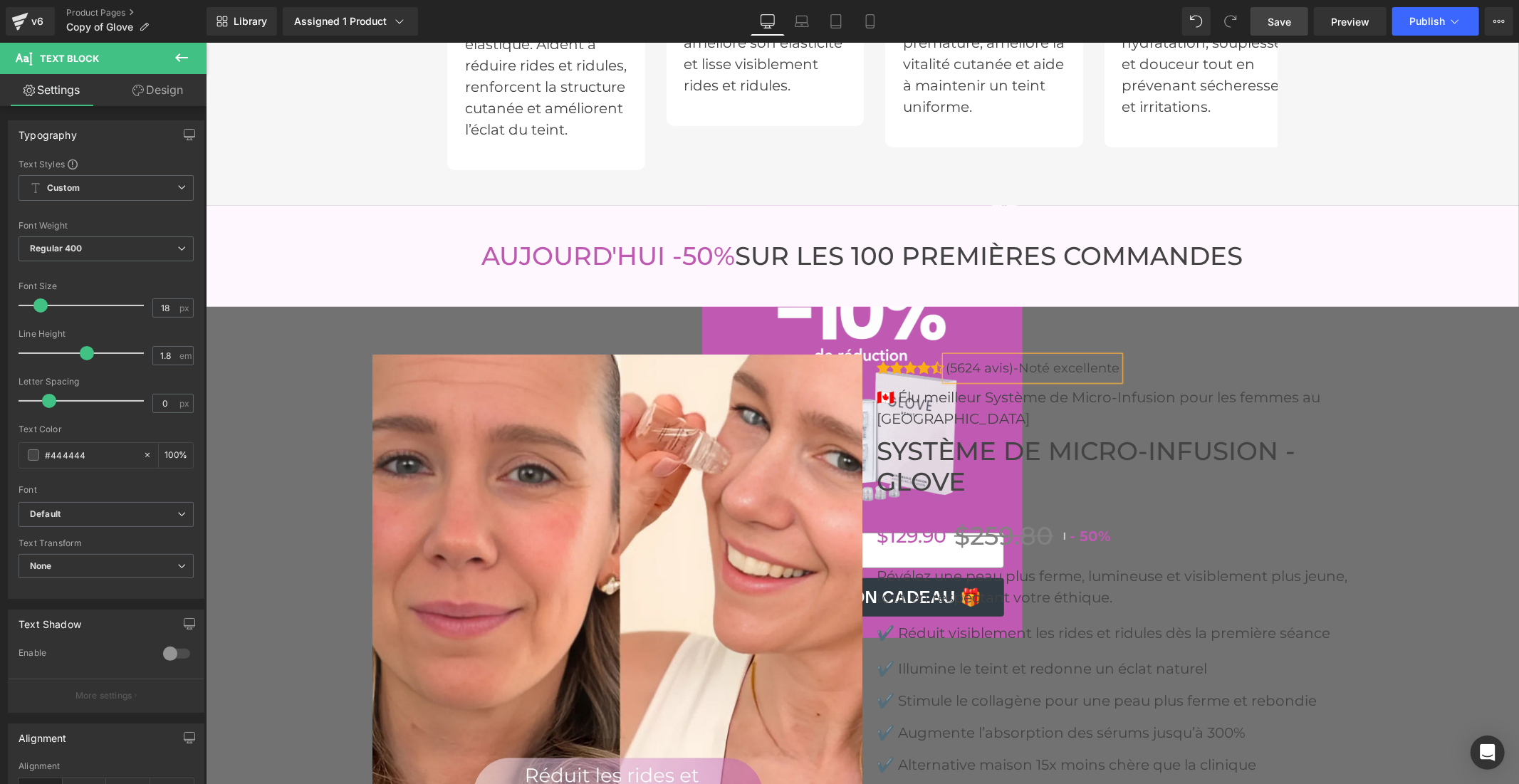
click at [1279, 16] on span "Save" at bounding box center [1279, 21] width 24 height 15
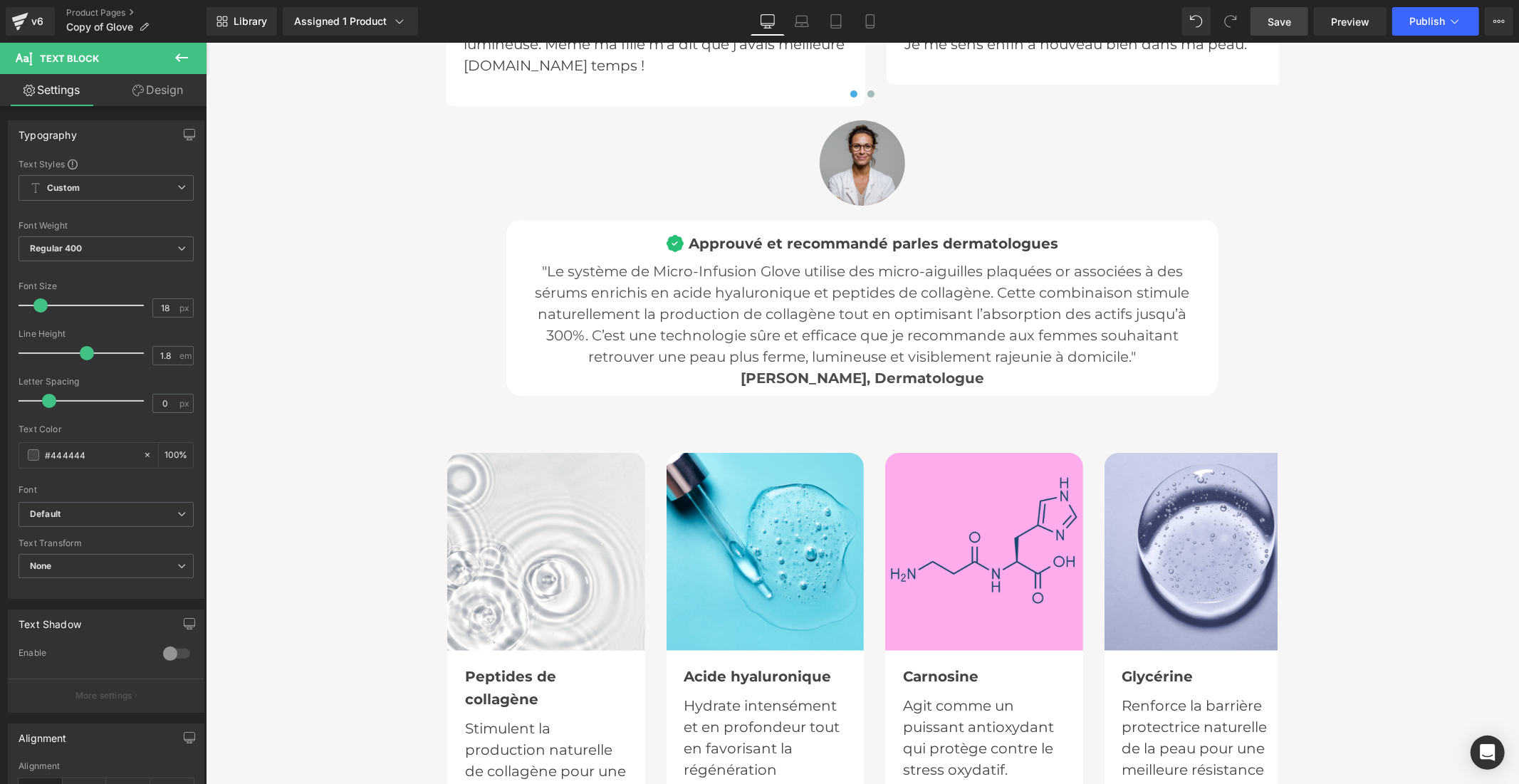
scroll to position [4339, 0]
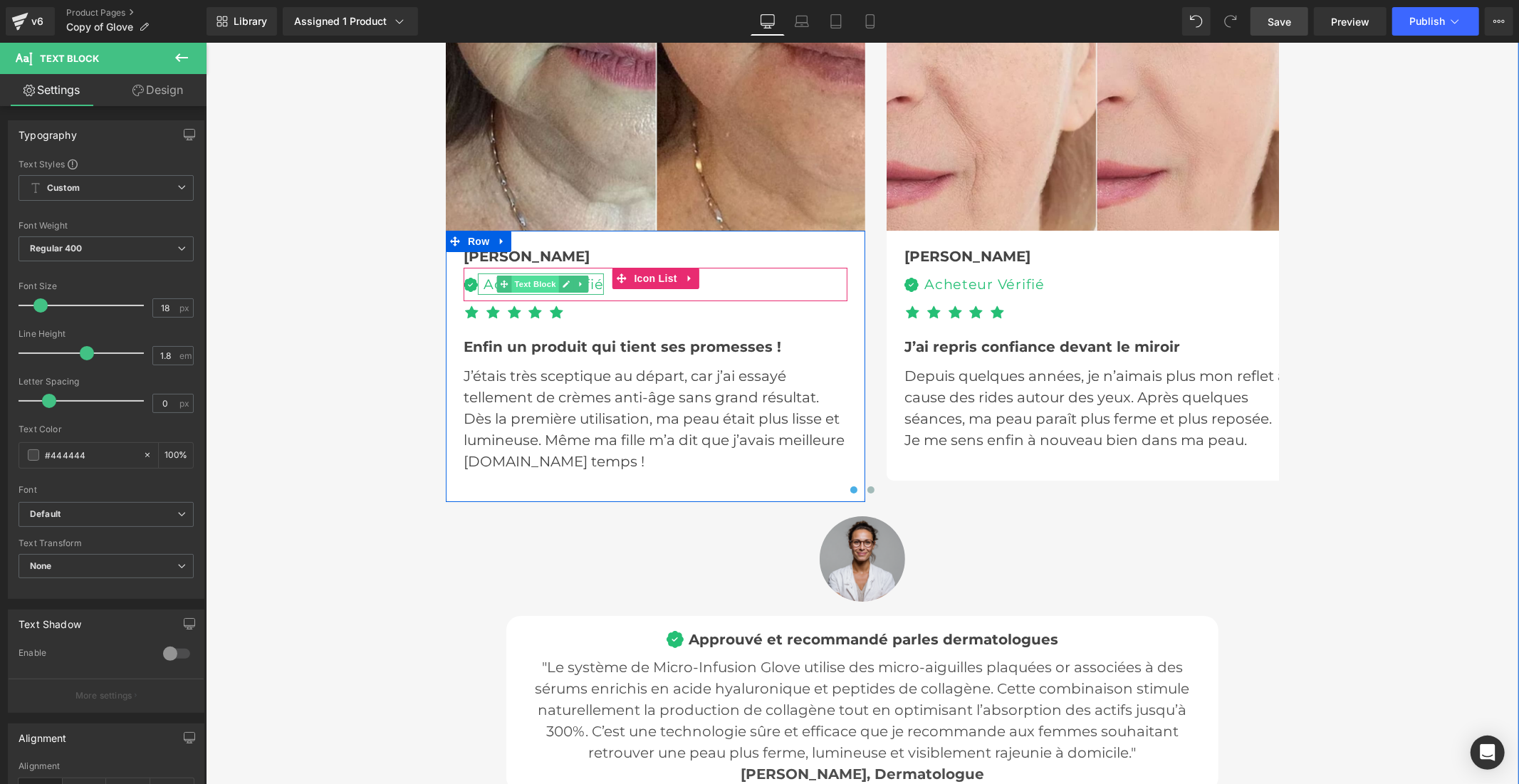
click at [527, 278] on span "Text Block" at bounding box center [534, 283] width 47 height 17
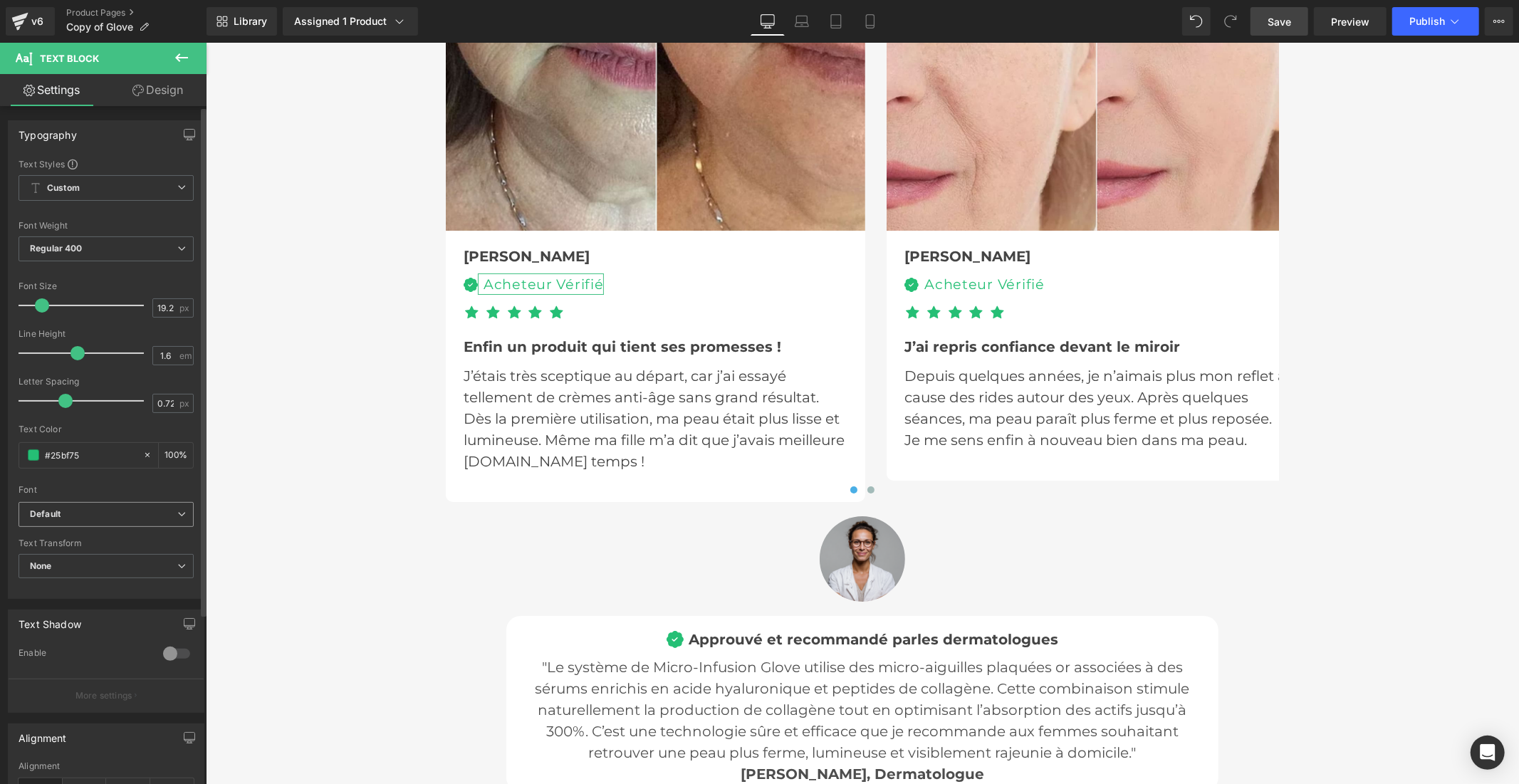
click at [116, 511] on b "Default" at bounding box center [103, 514] width 148 height 12
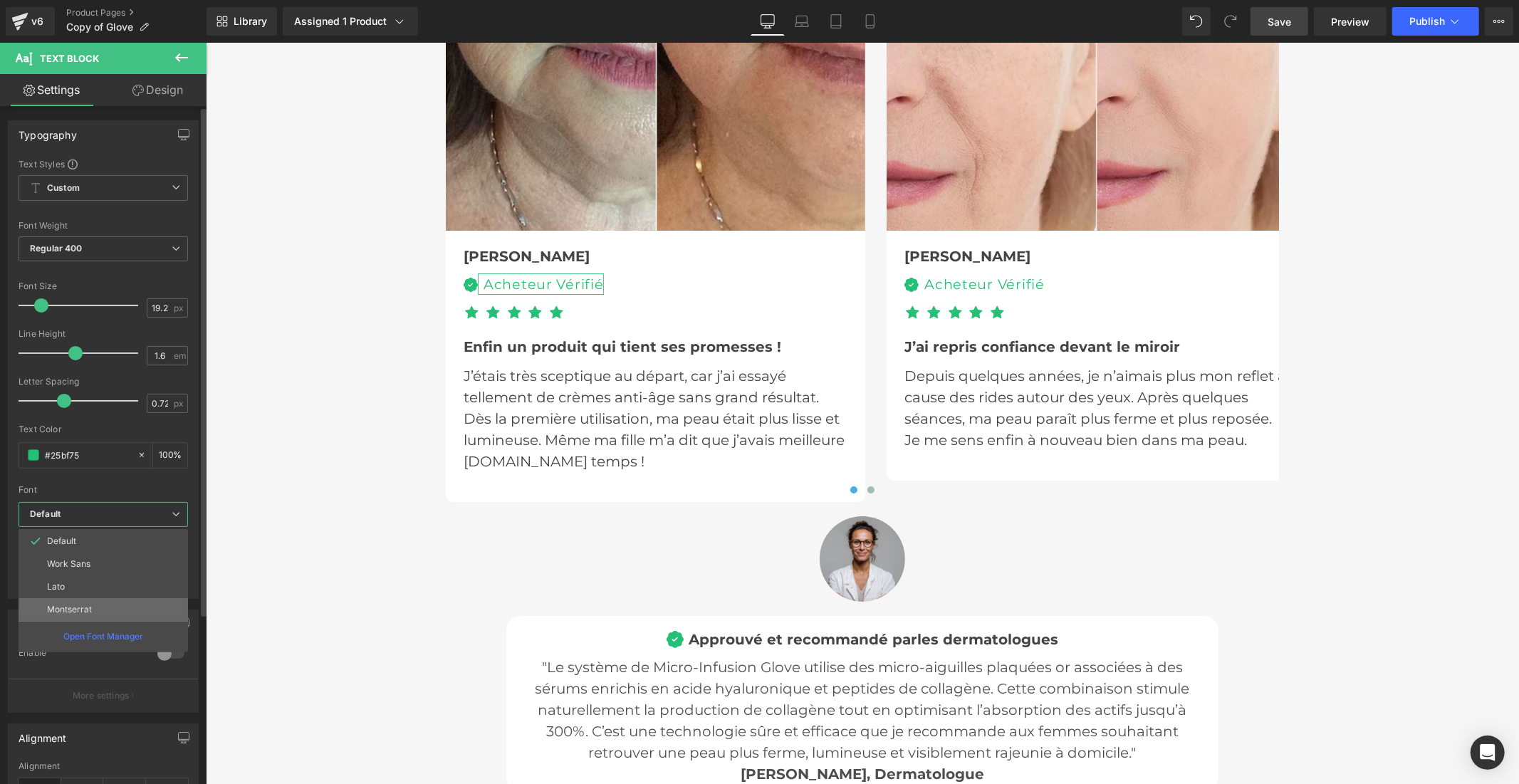
click at [109, 608] on li "Montserrat" at bounding box center [103, 609] width 169 height 23
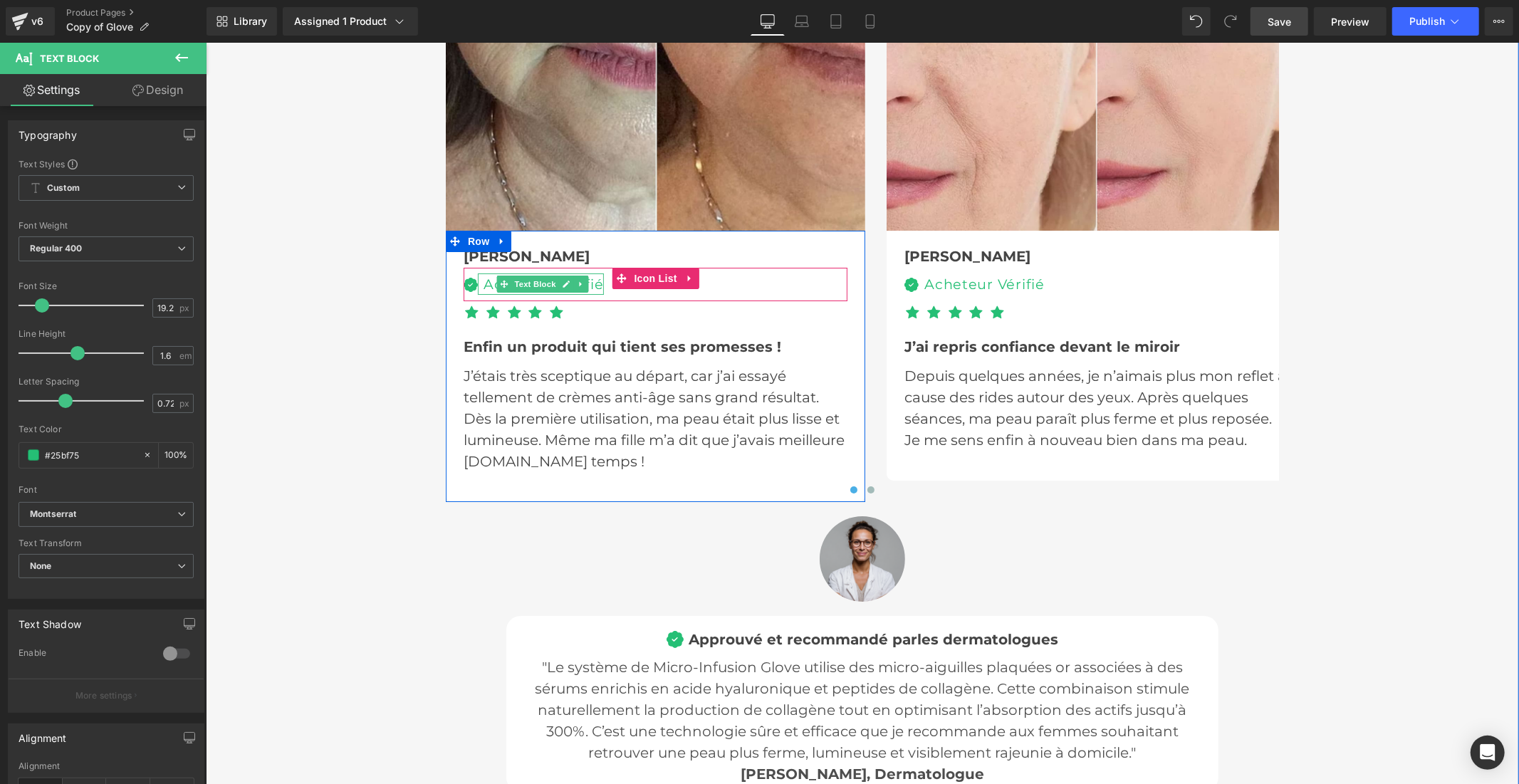
click at [501, 281] on span at bounding box center [503, 283] width 15 height 17
click at [562, 280] on icon at bounding box center [566, 283] width 7 height 7
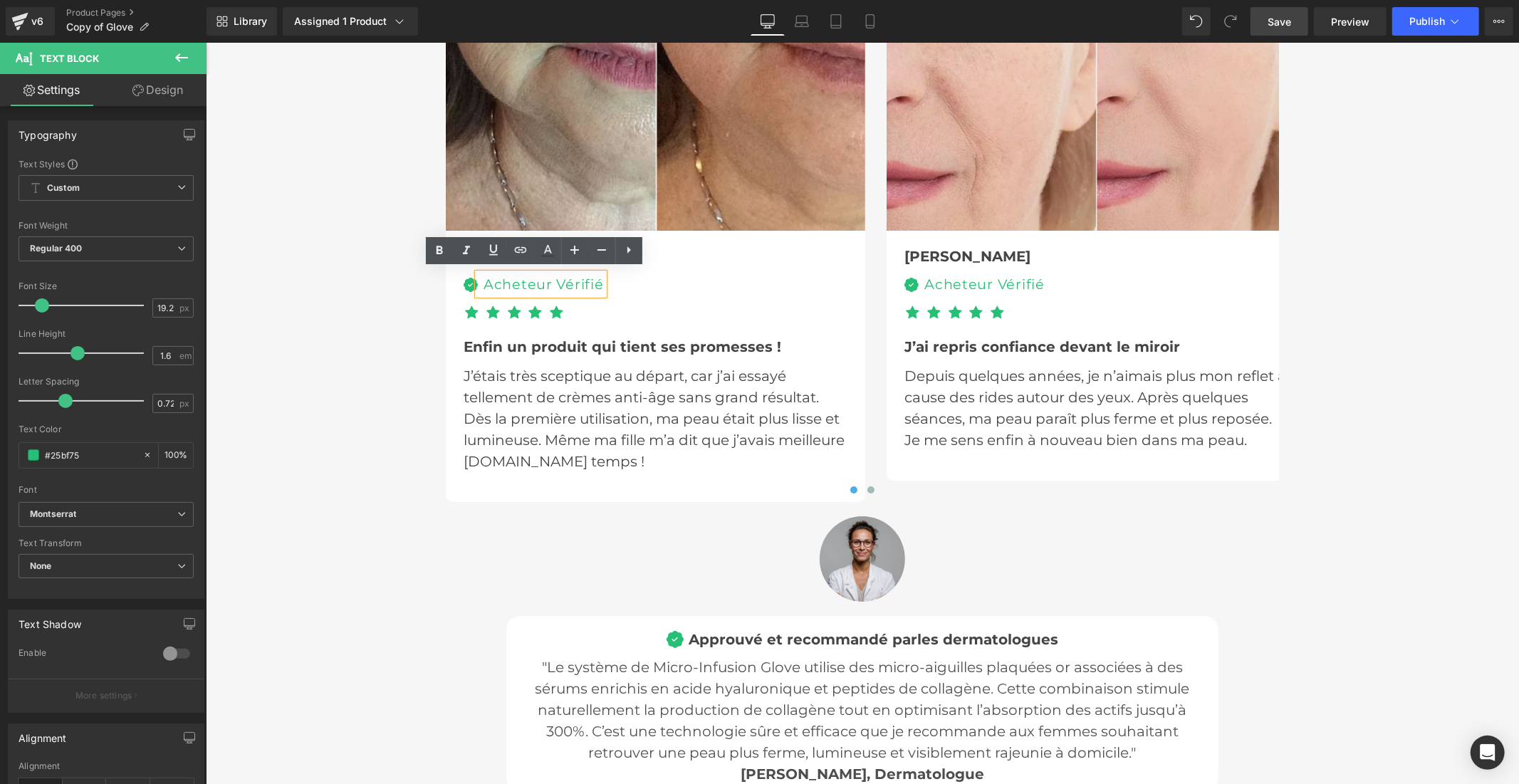
click at [517, 282] on div "Acheteur Vérifié" at bounding box center [540, 283] width 126 height 22
click at [137, 512] on b "Montserrat" at bounding box center [103, 514] width 148 height 12
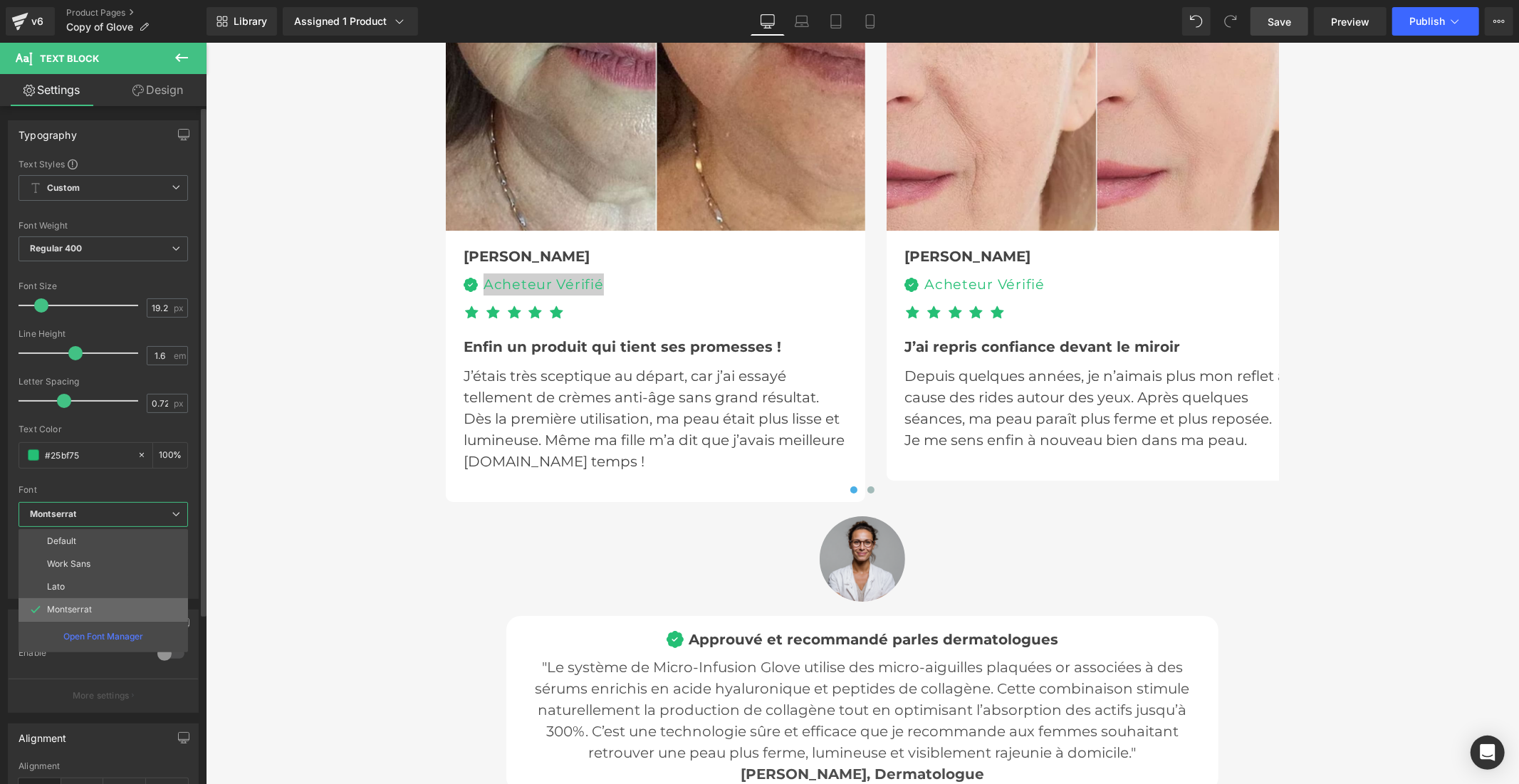
click at [108, 606] on li "Montserrat" at bounding box center [103, 609] width 169 height 23
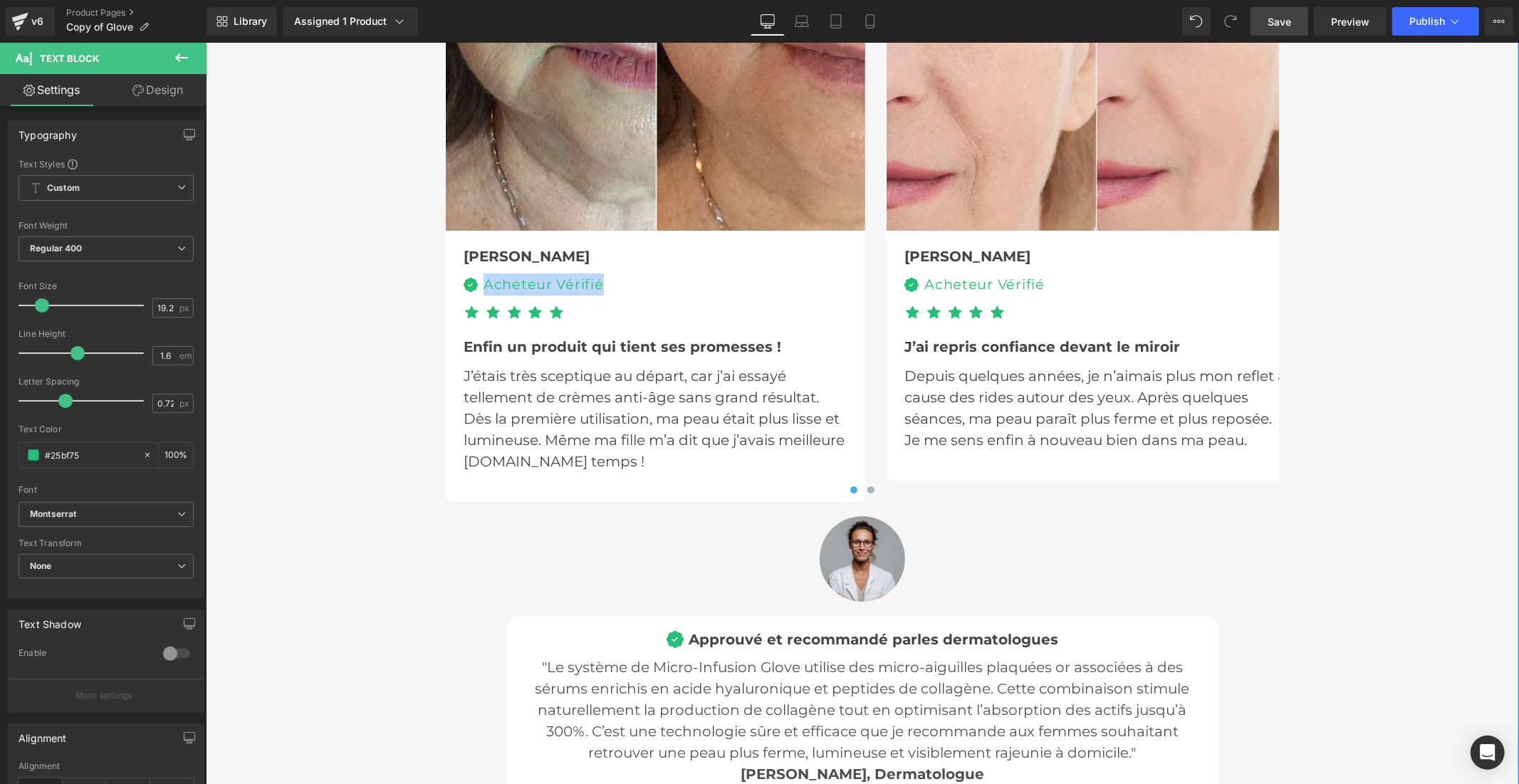
click at [1331, 249] on div "Le Système de Micro-Infusion Préféré Des québécoises 🇨🇦 Heading Icon Icon Icon …" at bounding box center [862, 495] width 1313 height 1738
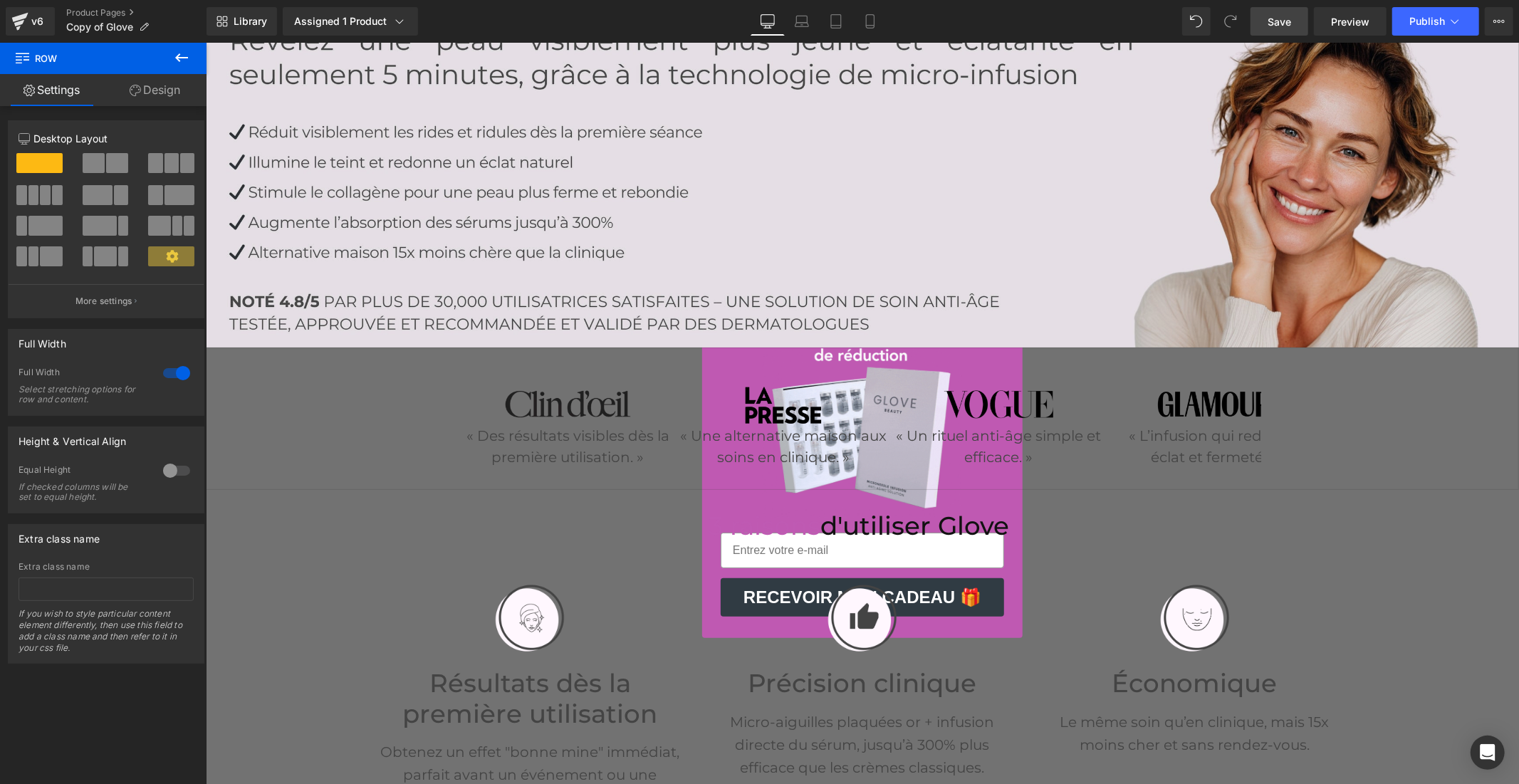
scroll to position [68, 0]
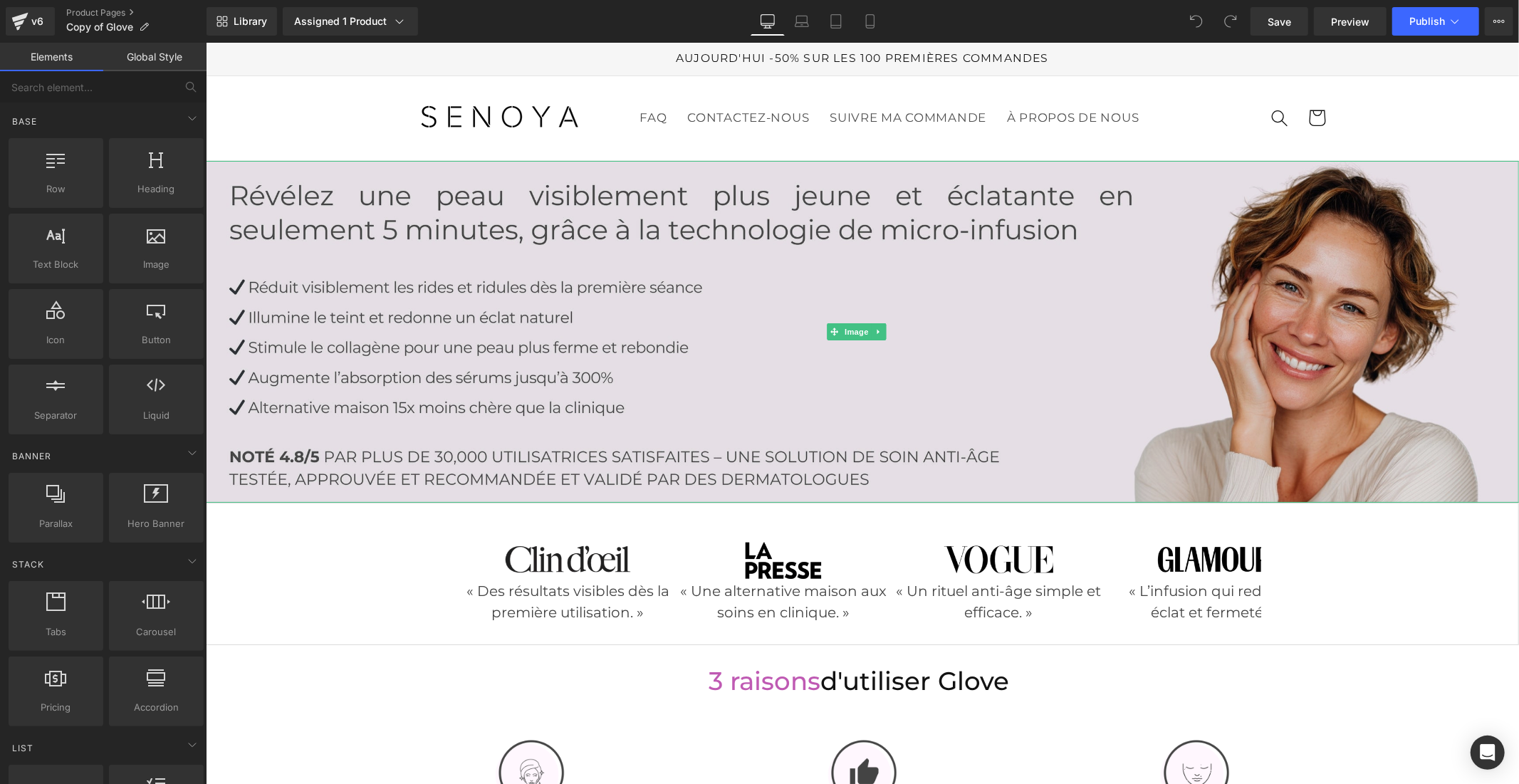
click at [1072, 312] on img at bounding box center [862, 331] width 1313 height 342
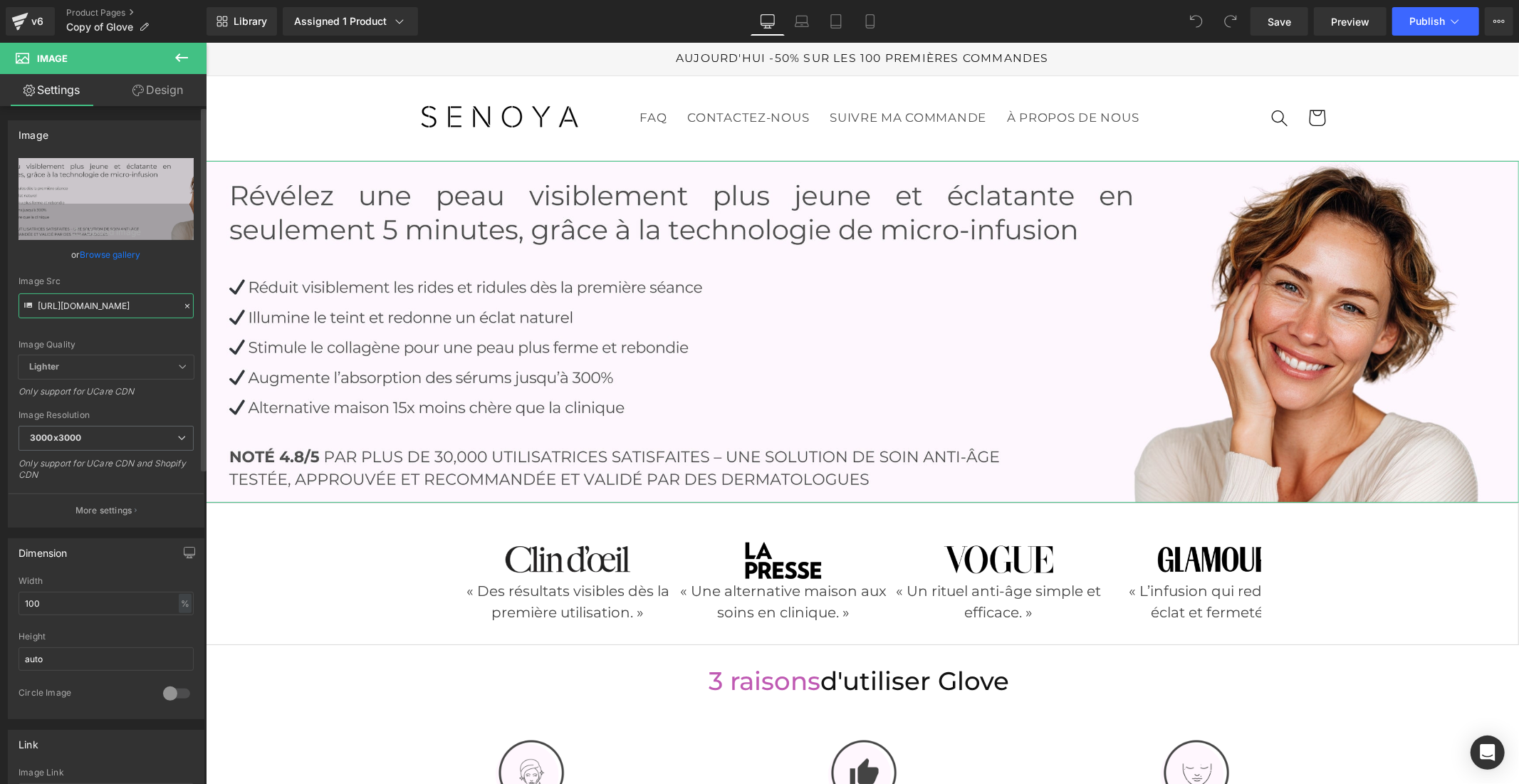
click at [112, 301] on input "https://cdn.shopify.com/s/files/1/0914/4336/4213/files/Ovaia_1_7a5a1c72-c8ea-46…" at bounding box center [106, 306] width 175 height 25
paste input "f8fb37e-d005-4b24-a2fd-cc889833afe6.jpg?v=1758097976"
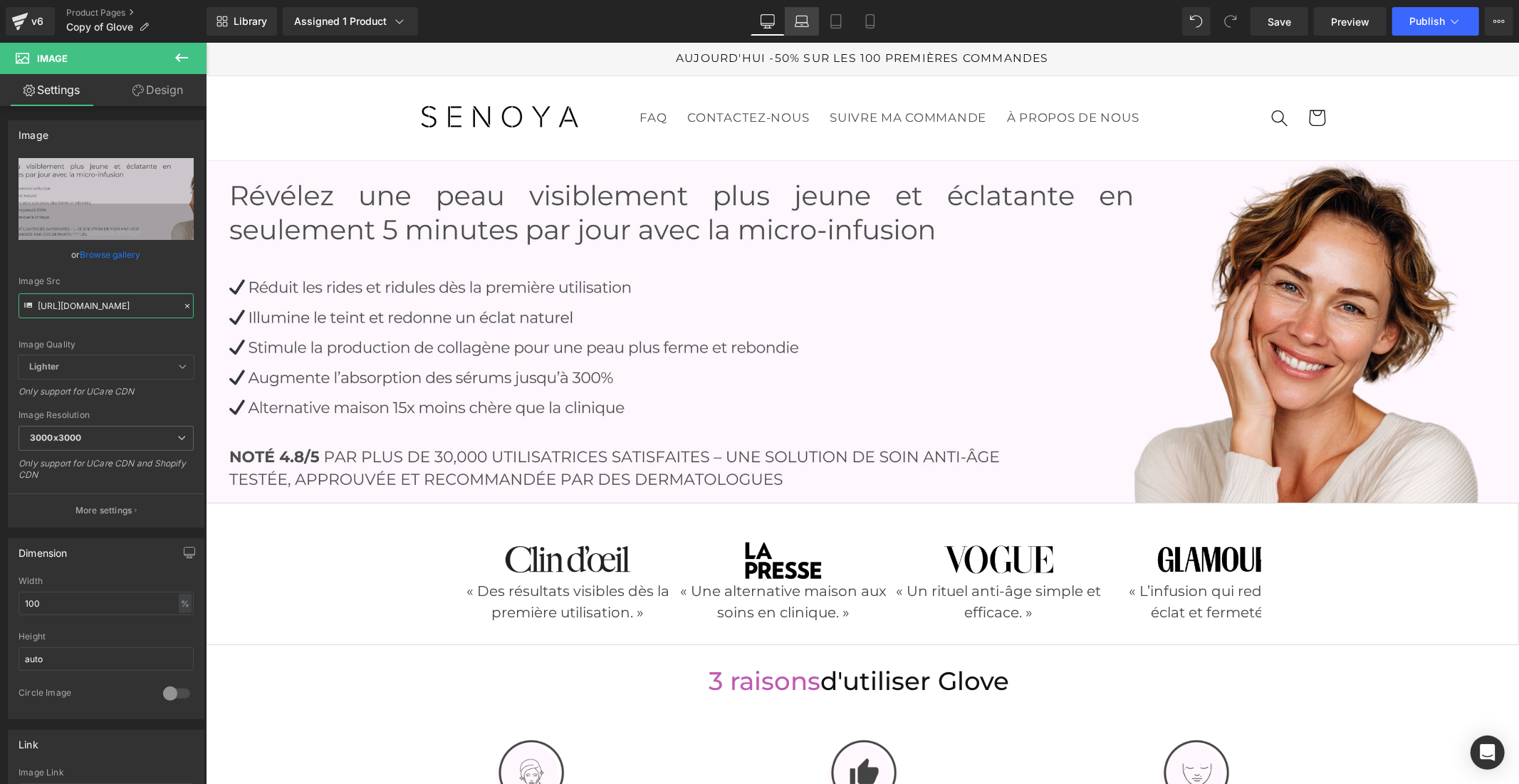
type input "https://cdn.shopify.com/s/files/1/0914/4336/4213/files/Ovaia_1_7f8fb37e-d005-4b…"
click at [798, 24] on icon at bounding box center [801, 21] width 14 height 14
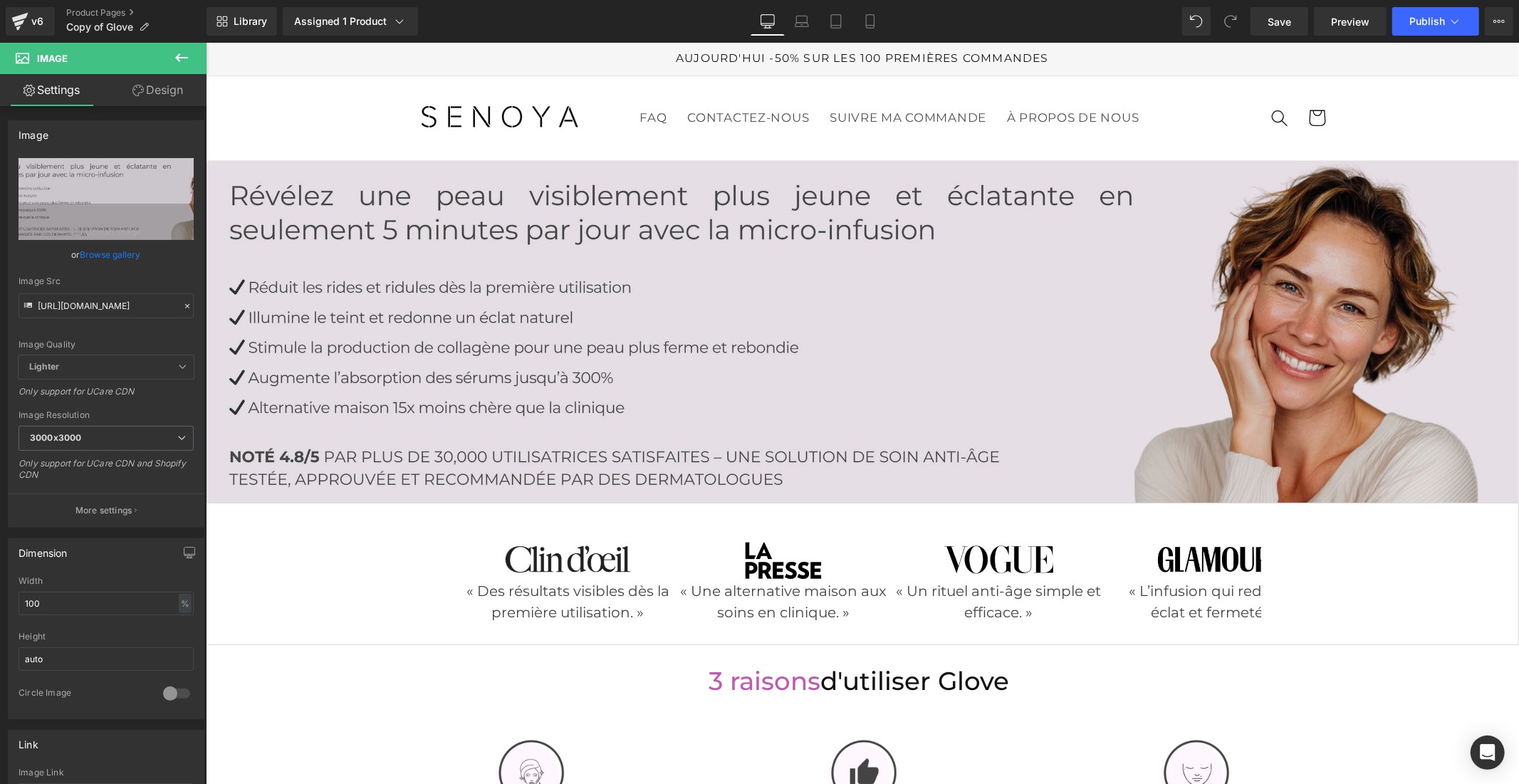
scroll to position [0, 0]
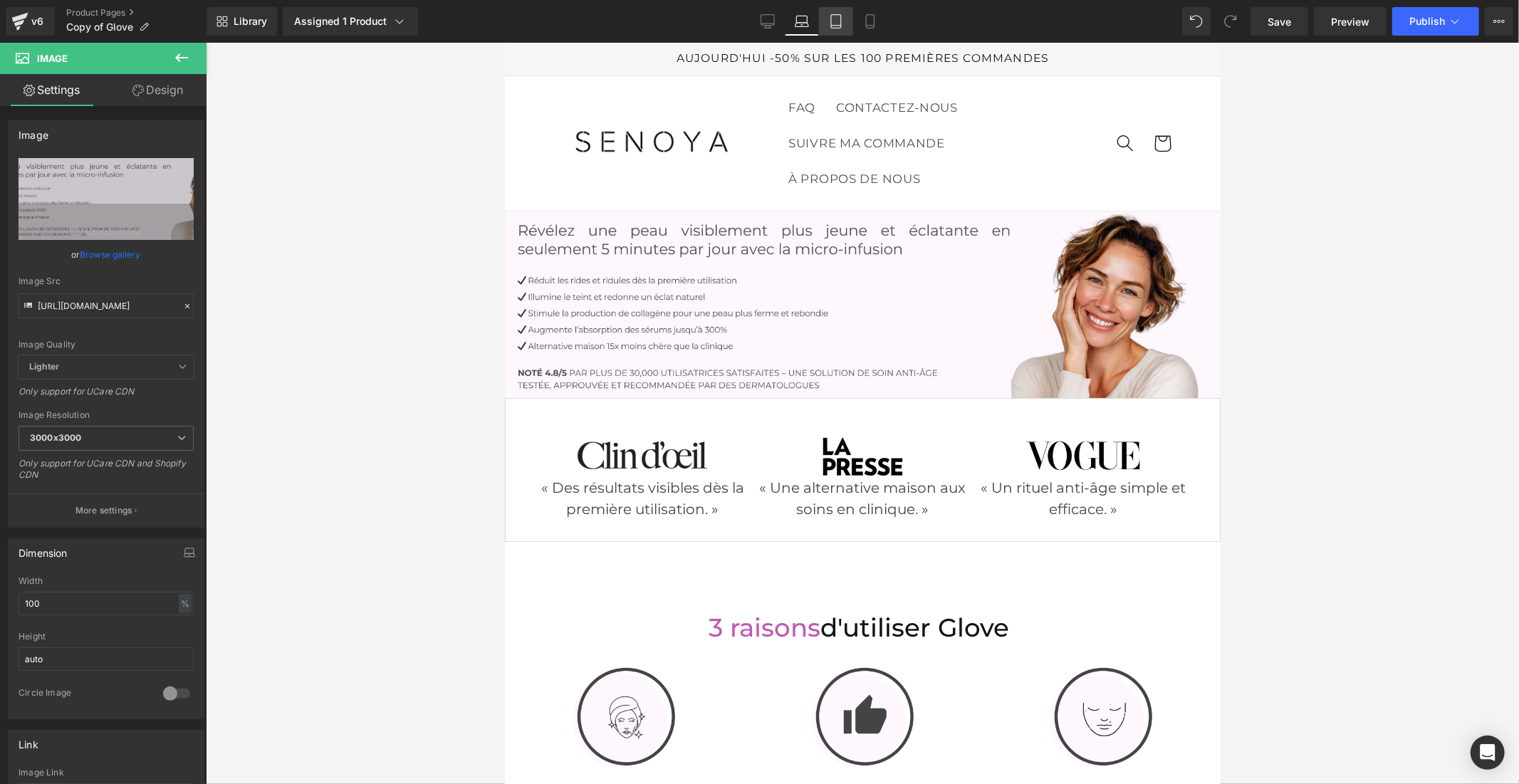
click at [829, 19] on icon at bounding box center [835, 21] width 14 height 14
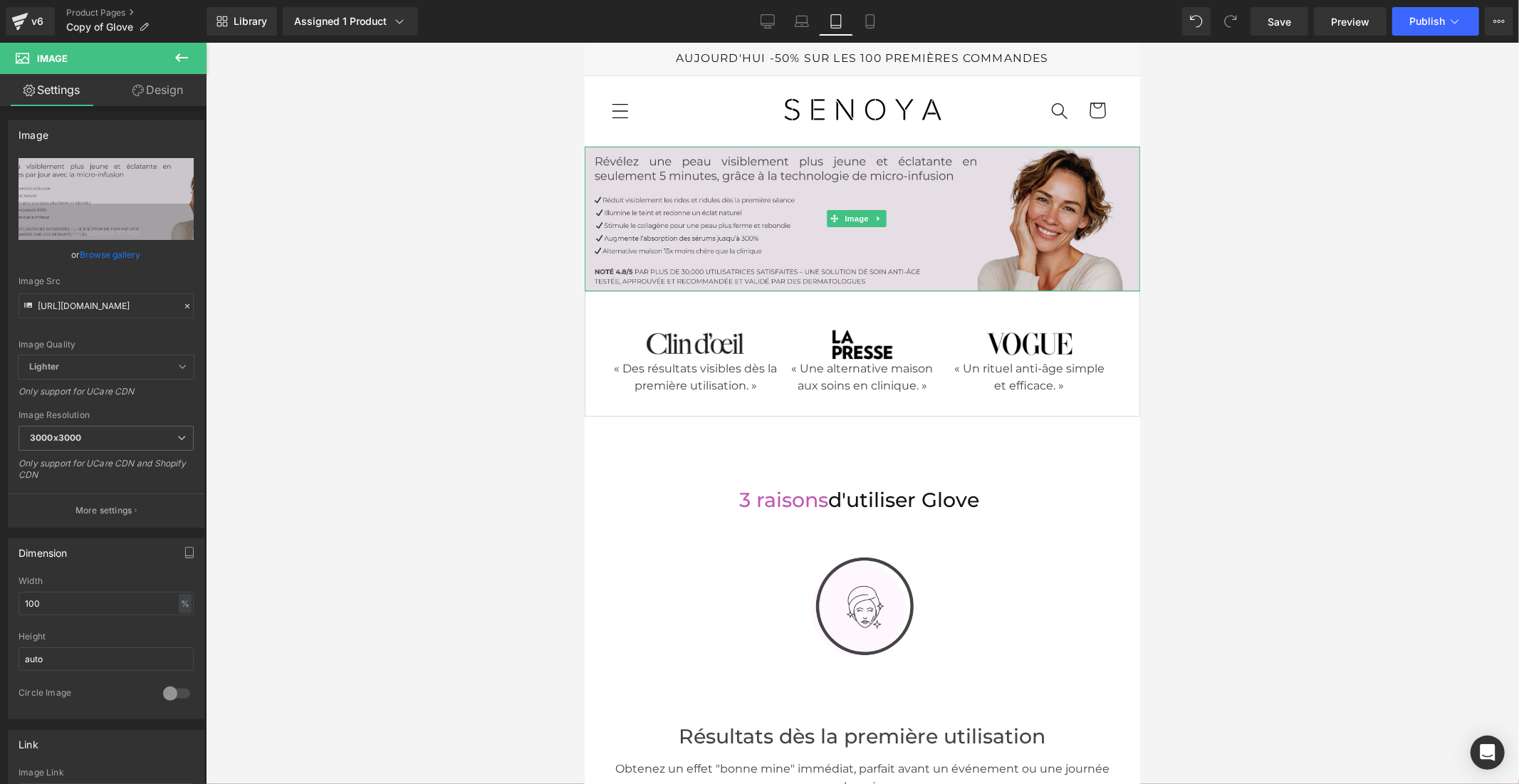
click at [650, 238] on img at bounding box center [862, 219] width 555 height 145
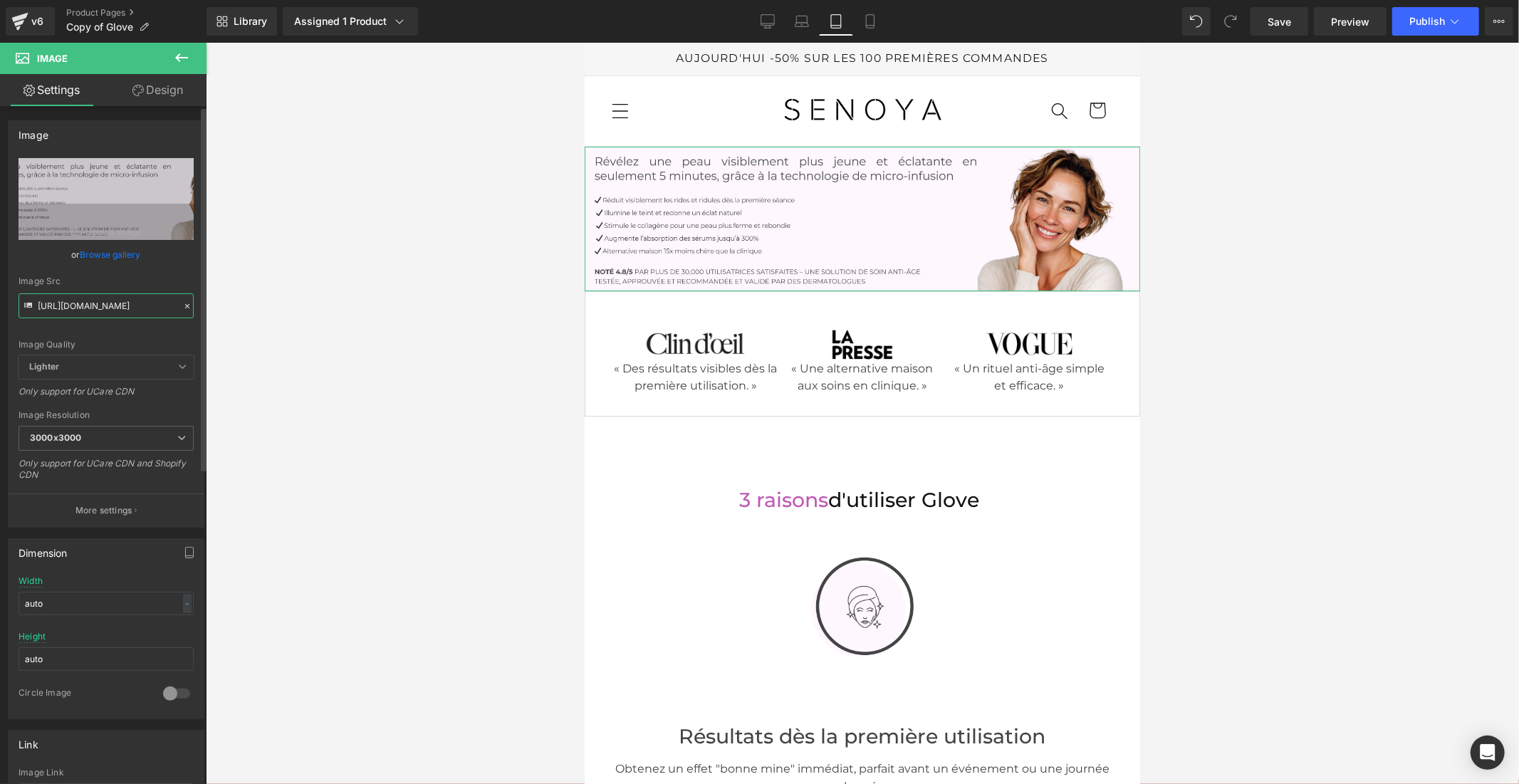
click at [102, 299] on input "https://cdn.shopify.com/s/files/1/0914/4336/4213/files/Ovaia_1_25c2e82b-2d26-40…" at bounding box center [106, 306] width 175 height 25
type input "https://cdn.shopify.com/s/files/1/0914/4336/4213/files/Ovaia_1_7f8fb37e-d005-4b…"
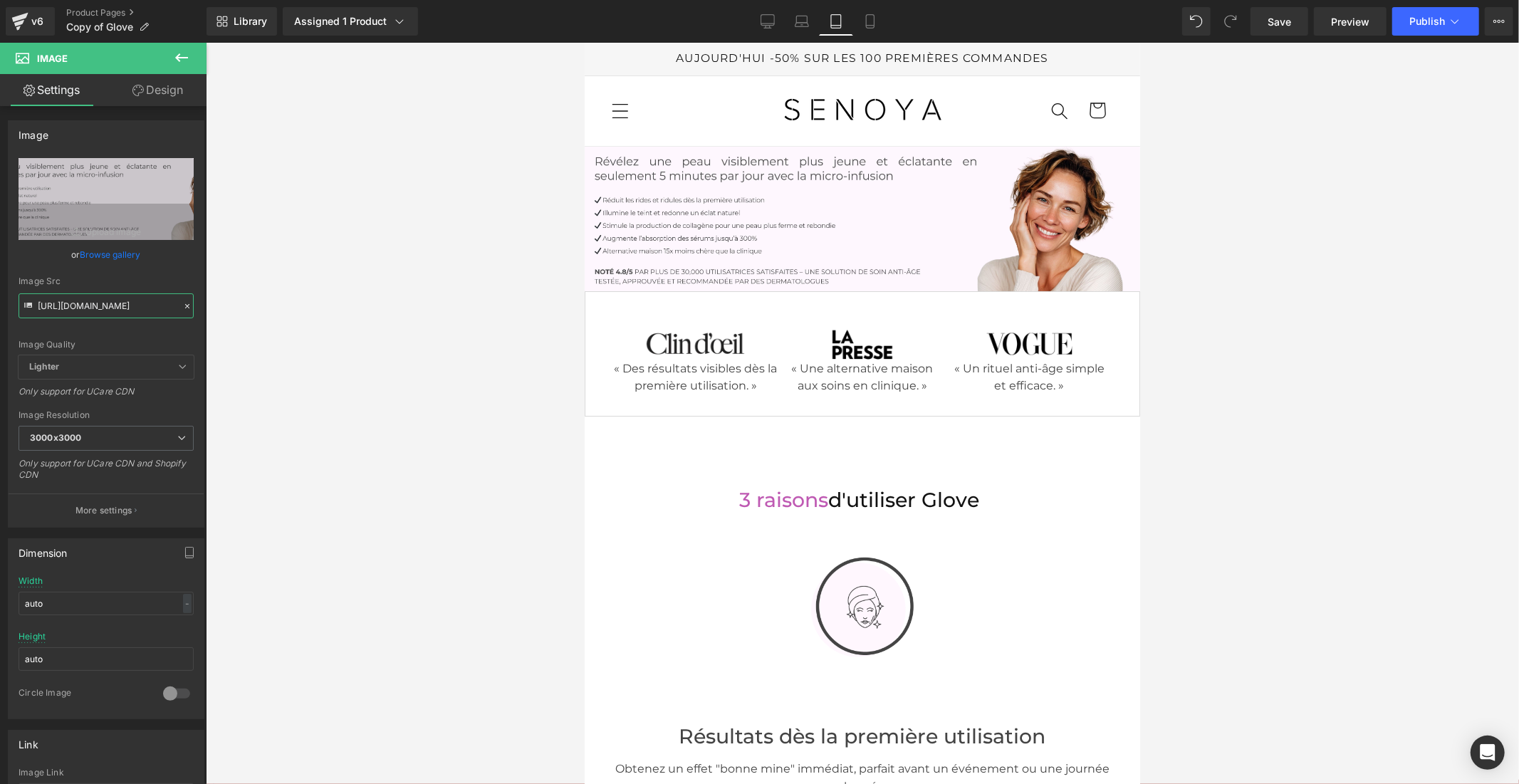
scroll to position [0, 0]
click at [860, 24] on link "Mobile" at bounding box center [870, 21] width 34 height 29
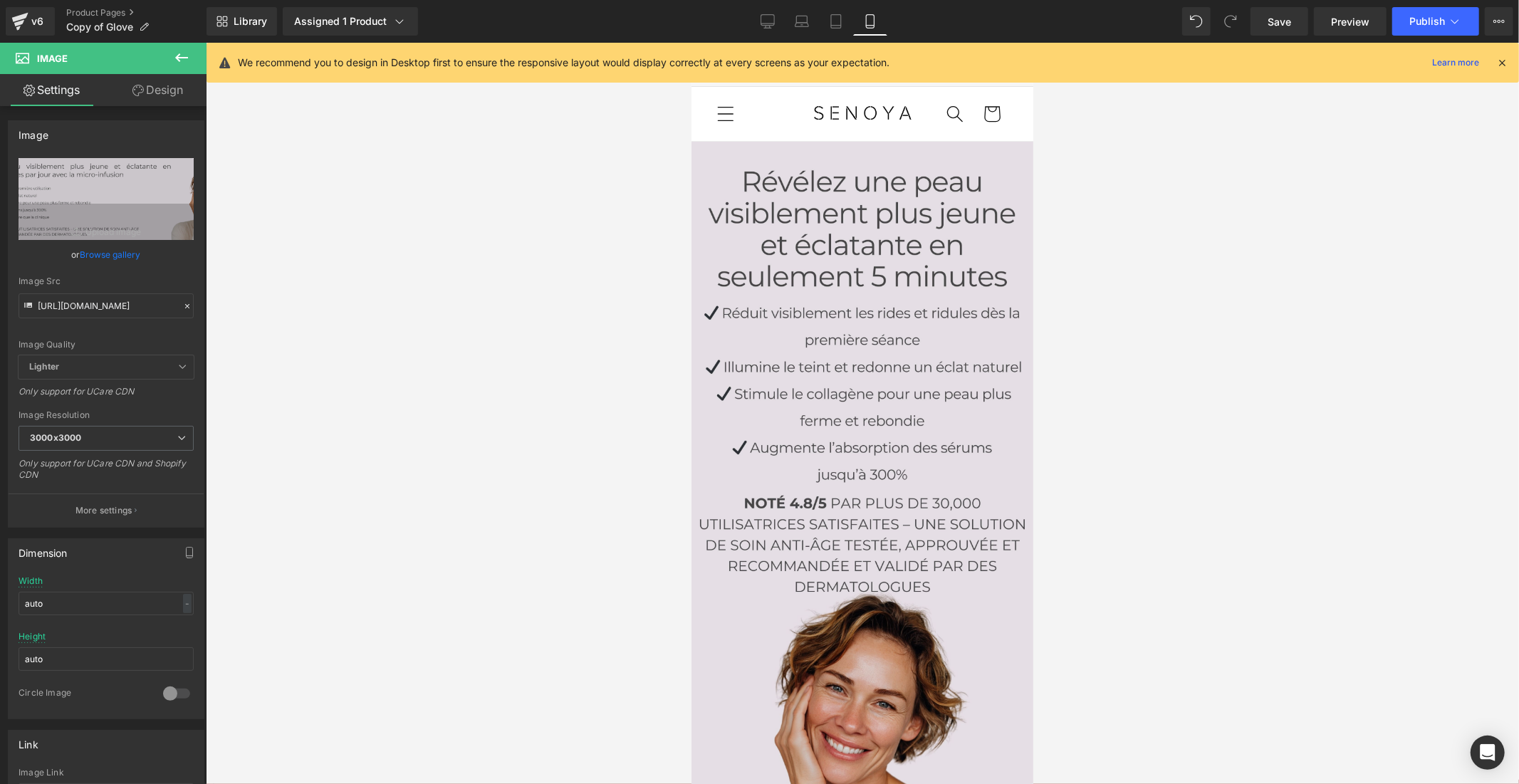
click at [740, 257] on img at bounding box center [861, 483] width 342 height 684
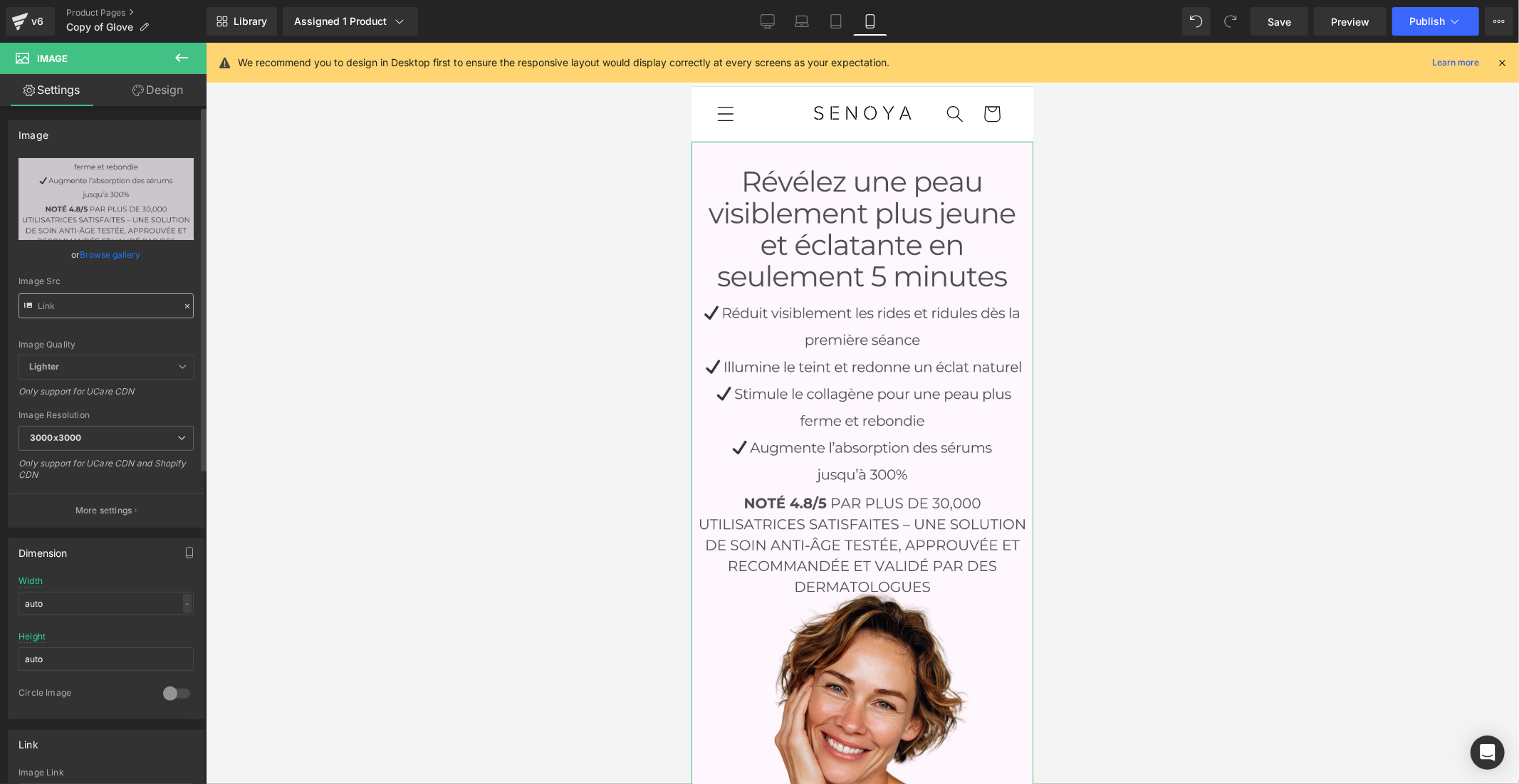
click at [126, 309] on input "text" at bounding box center [106, 306] width 175 height 25
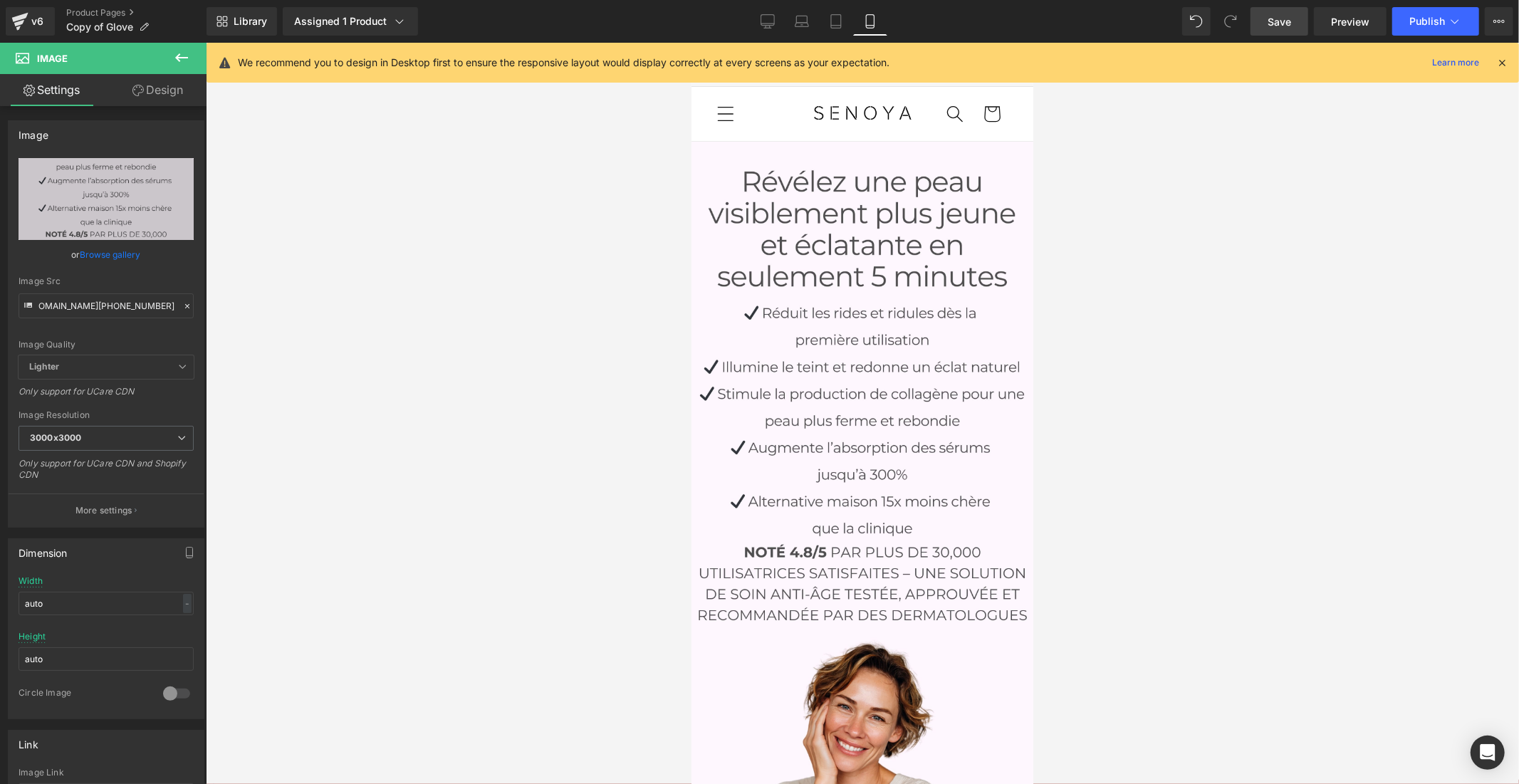
type input "https://cdn.shopify.com/s/files/1/0914/4336/4213/files/banniere_mobile_BL_3000x…"
click at [1269, 14] on span "Save" at bounding box center [1279, 21] width 24 height 15
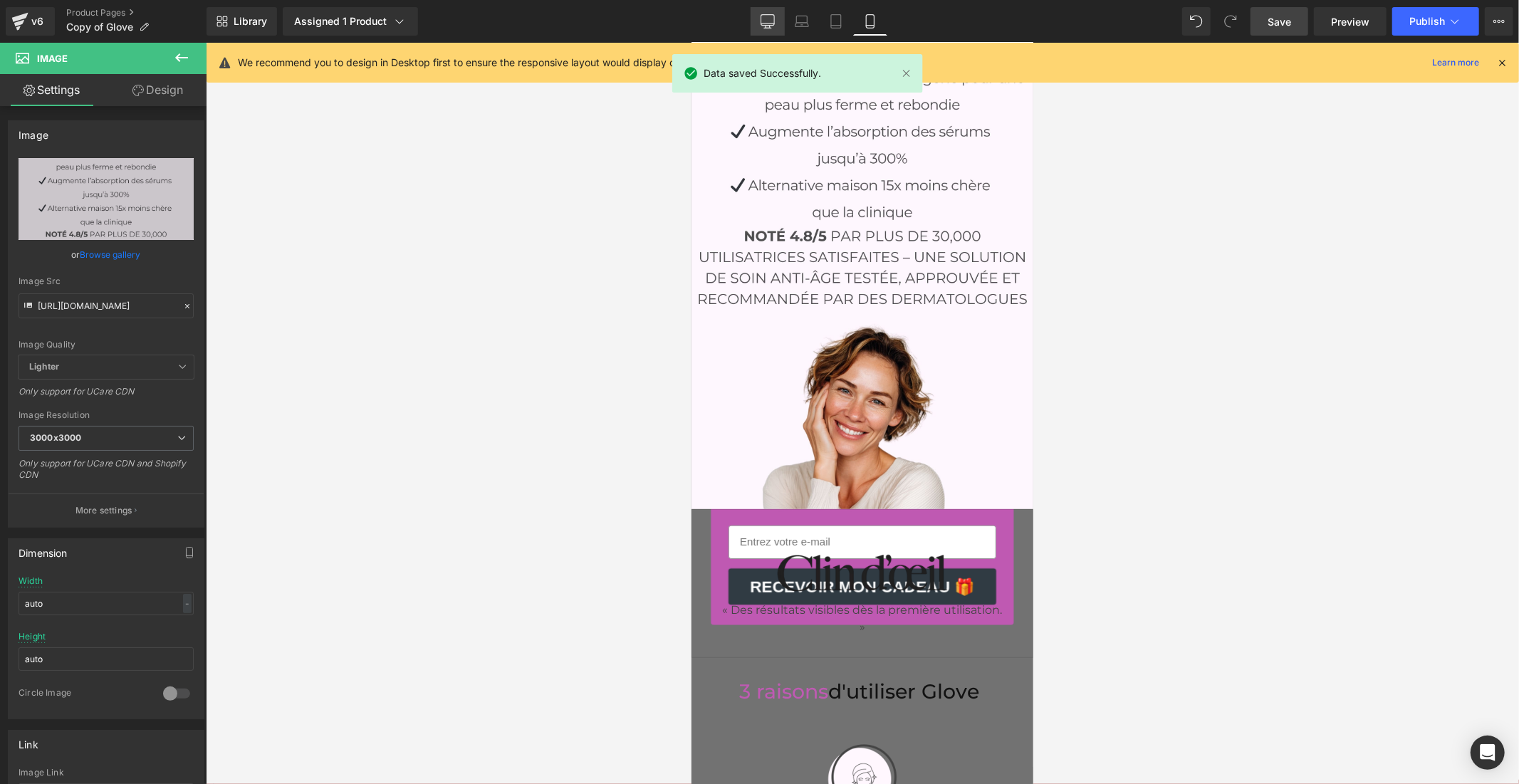
click at [767, 24] on icon at bounding box center [767, 24] width 13 height 0
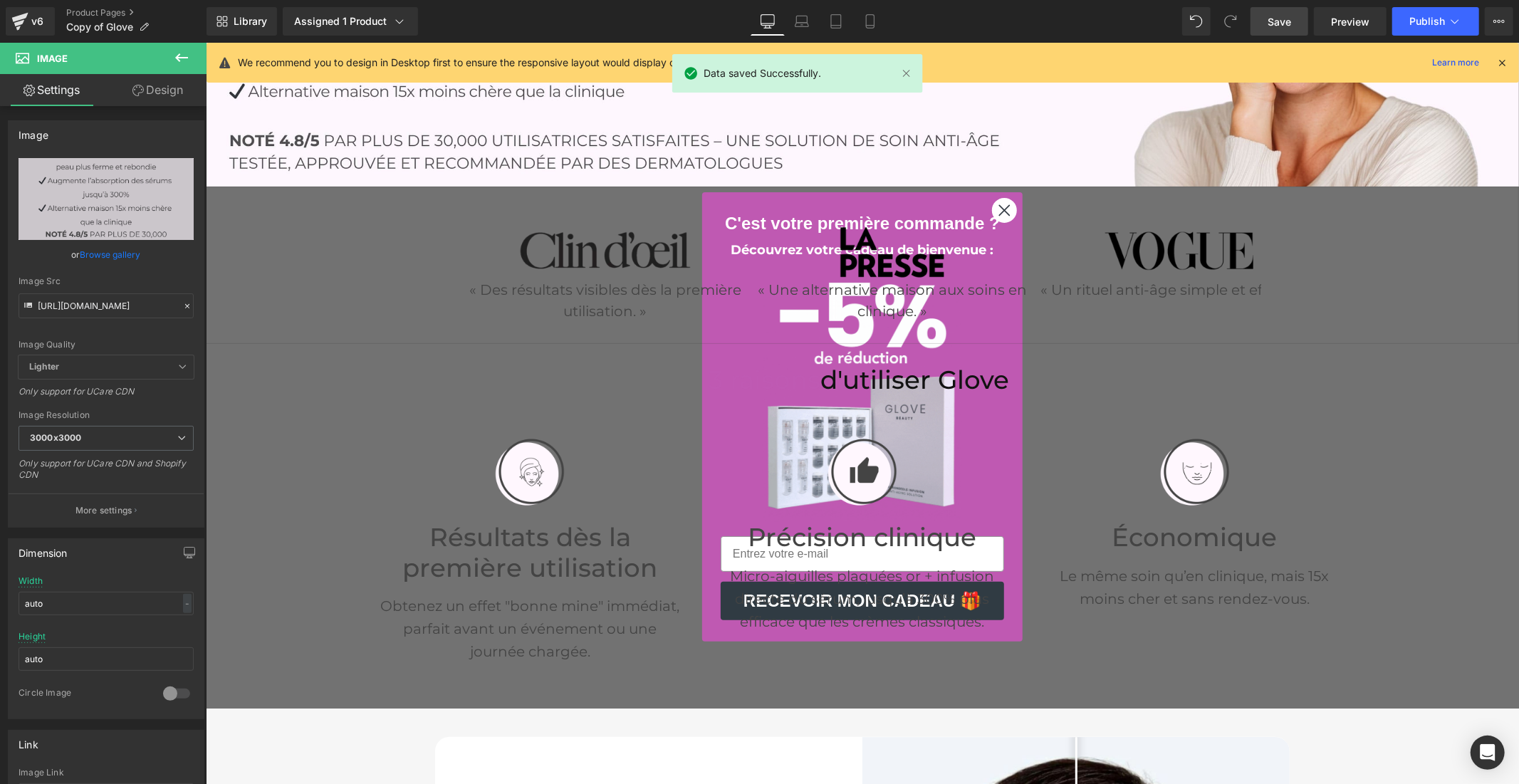
scroll to position [0, 0]
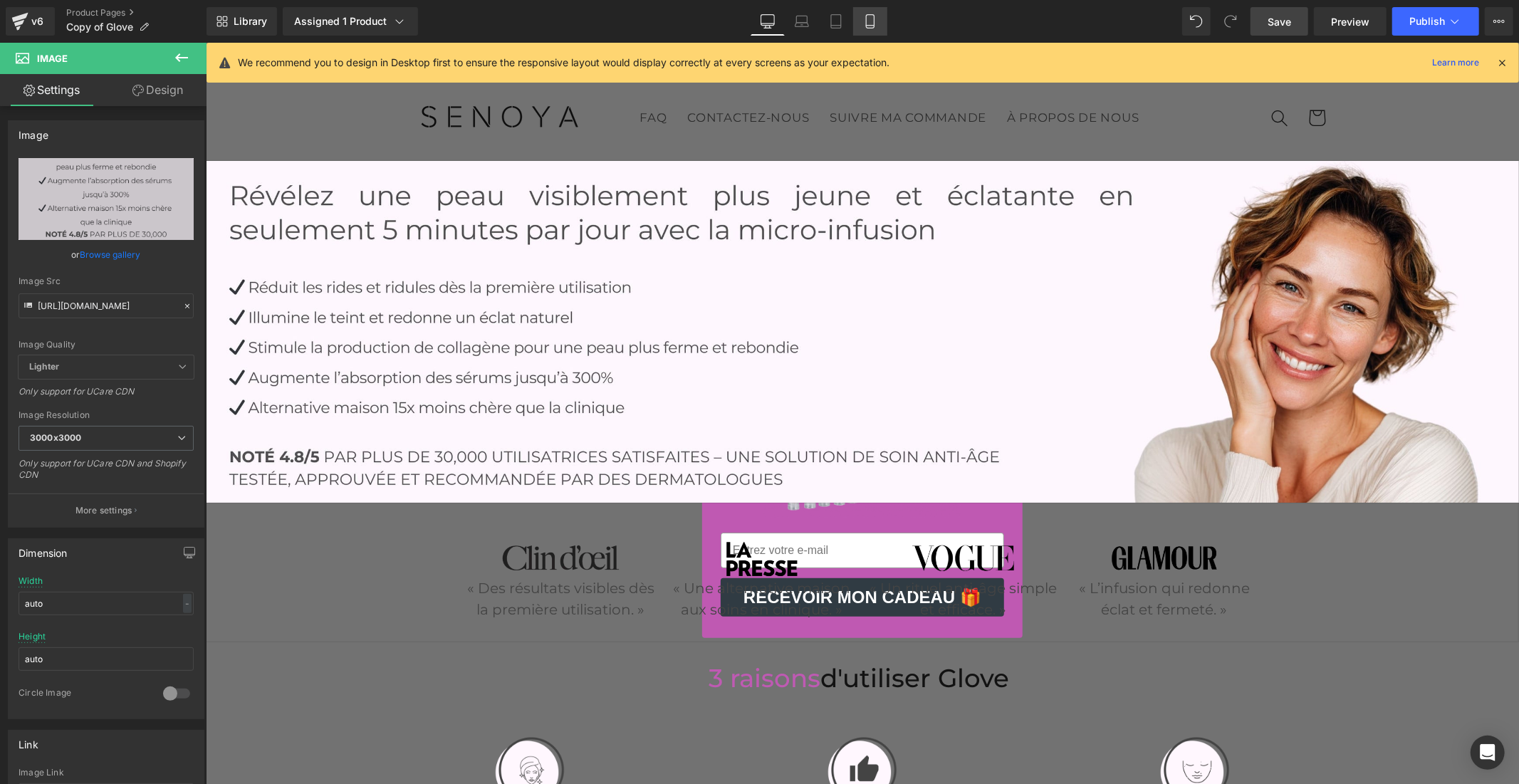
click at [863, 20] on icon at bounding box center [870, 21] width 14 height 14
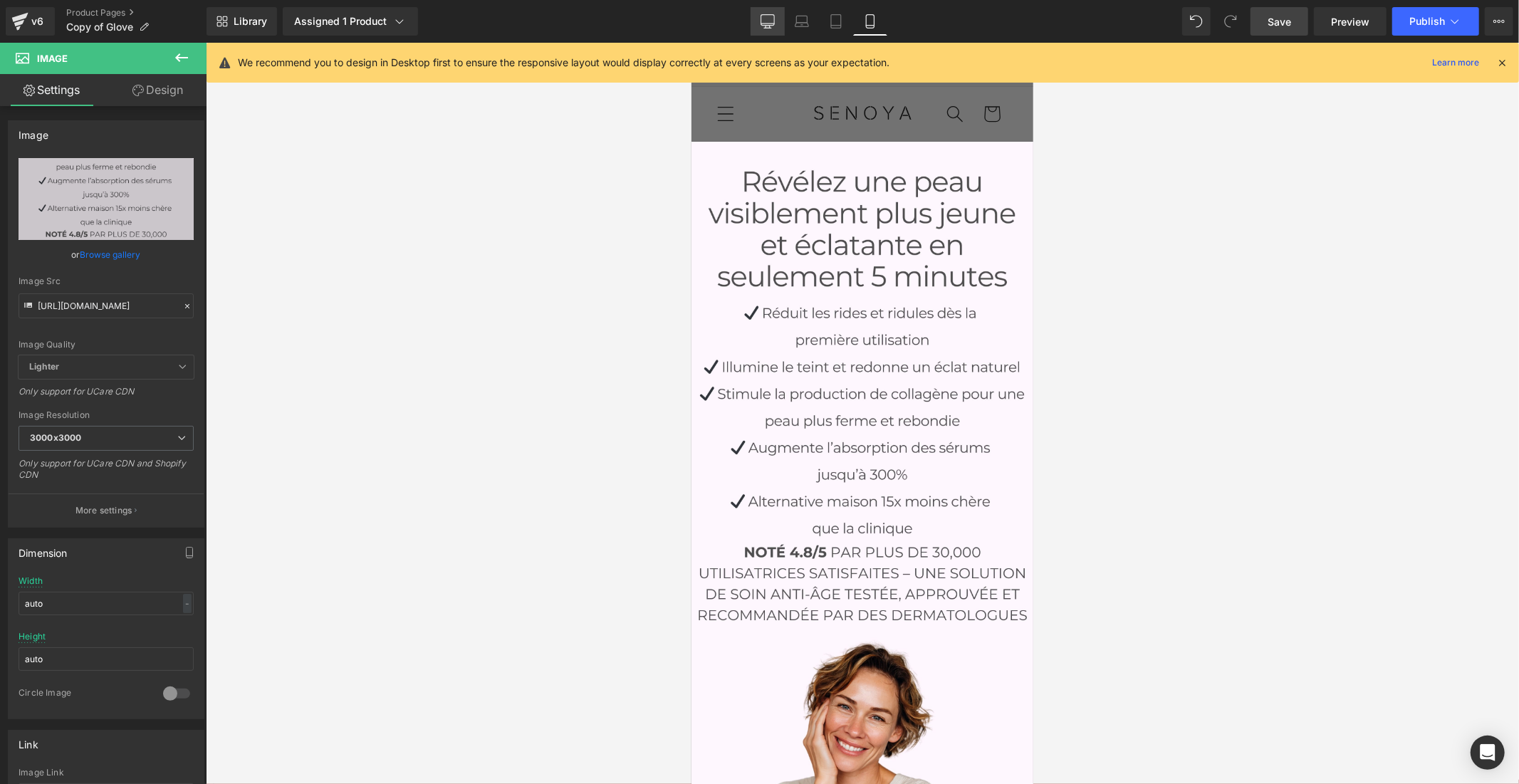
click at [757, 10] on link "Desktop" at bounding box center [767, 21] width 34 height 29
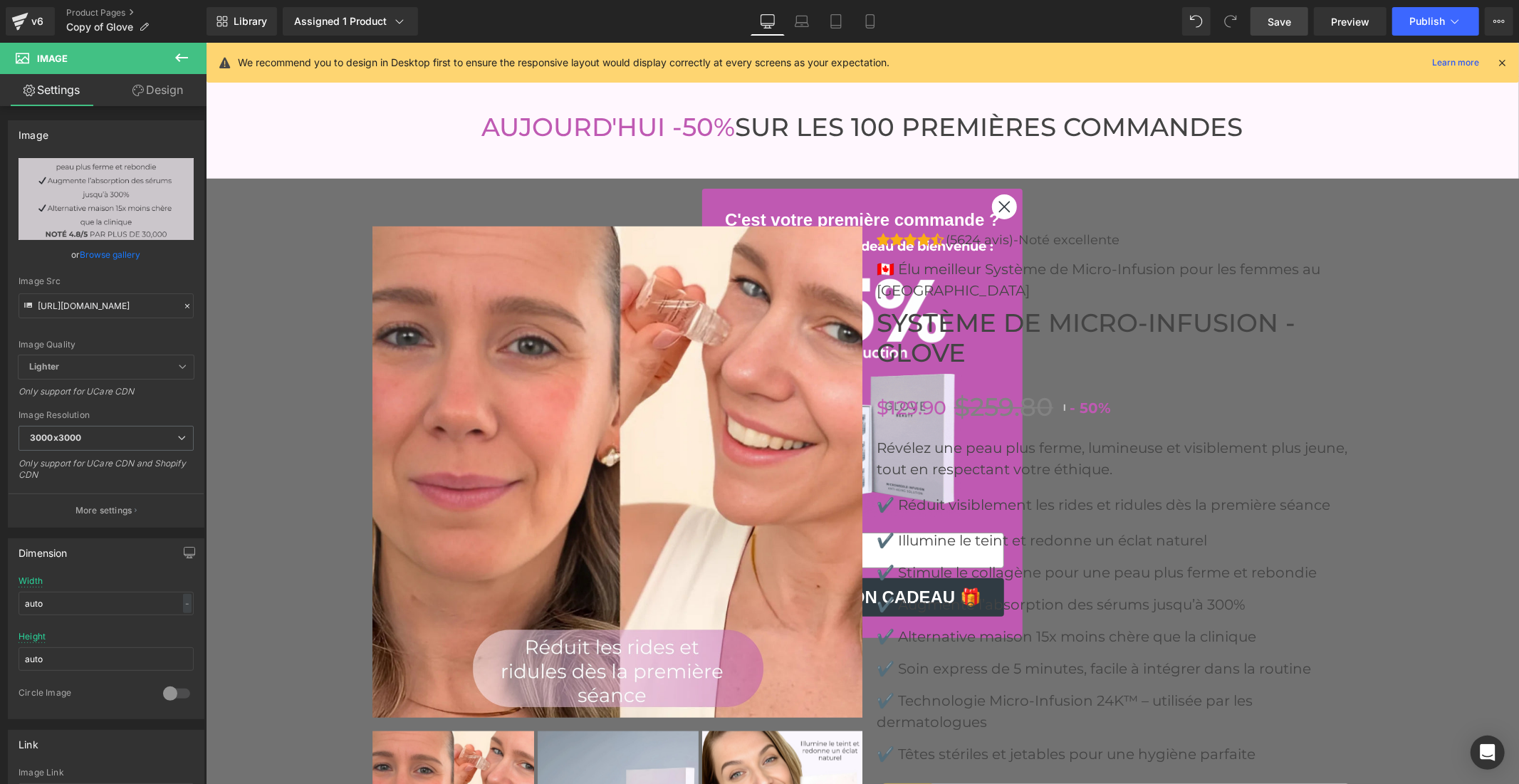
scroll to position [5853, 0]
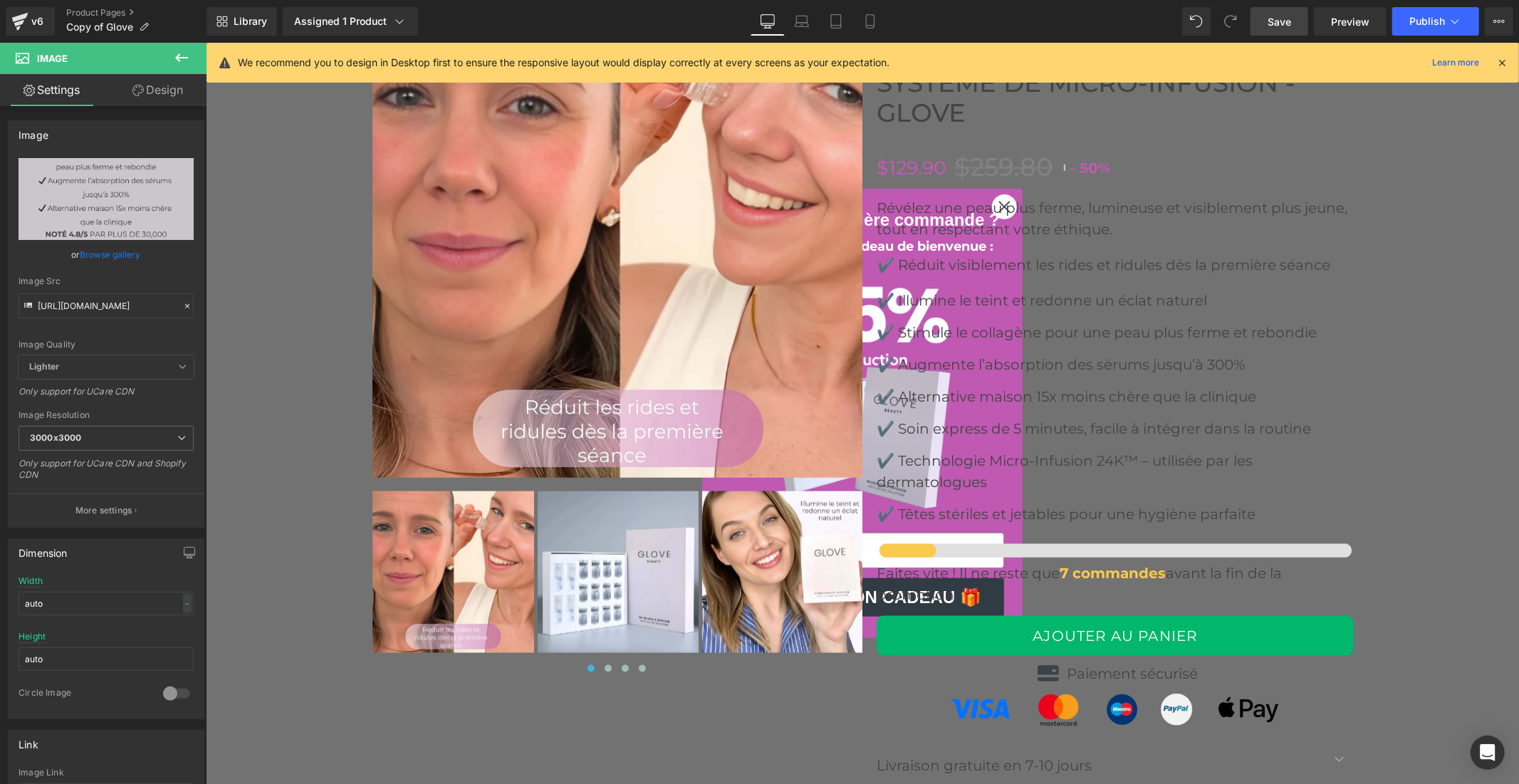
click at [645, 593] on img at bounding box center [617, 571] width 162 height 162
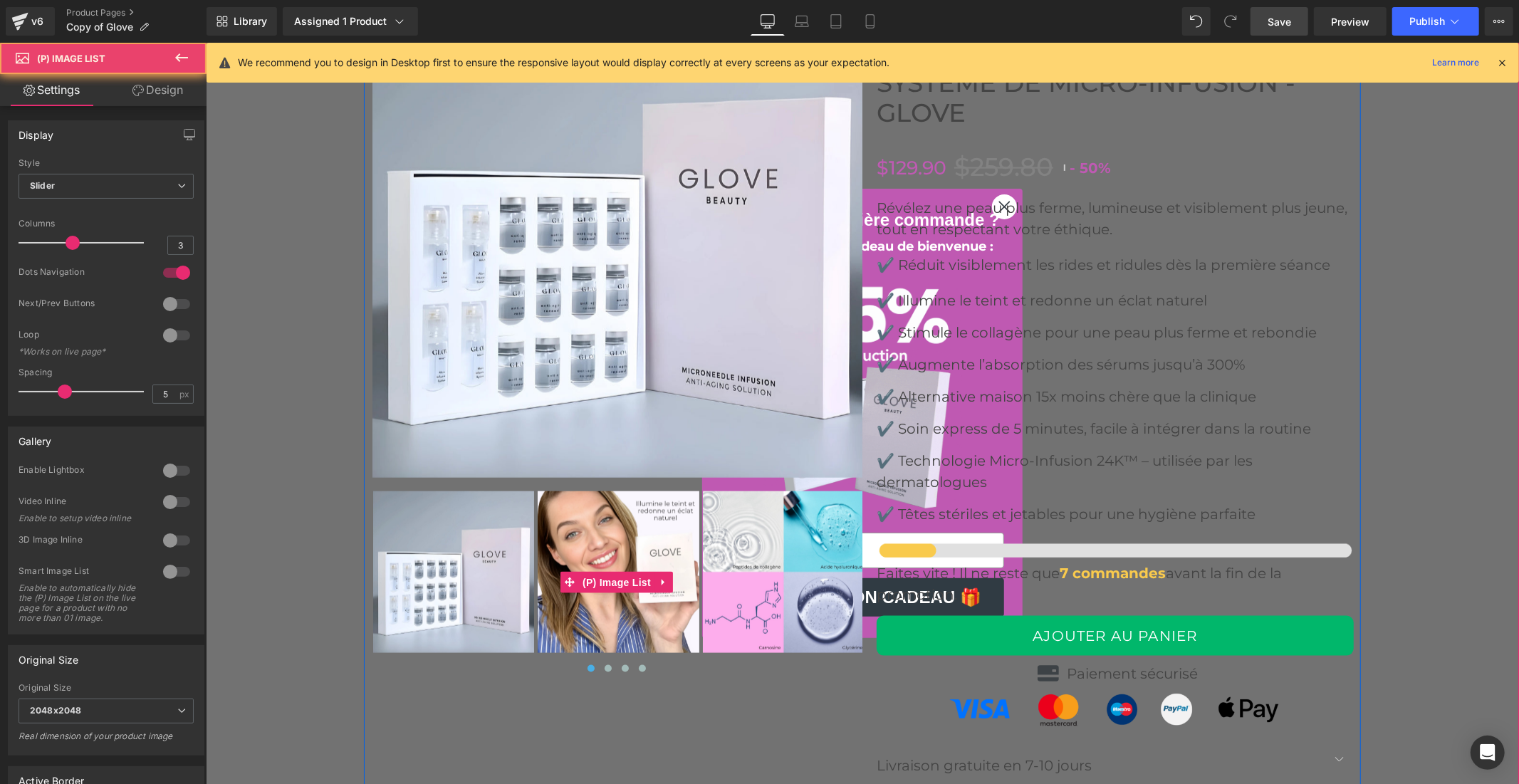
click at [727, 578] on img at bounding box center [783, 571] width 162 height 162
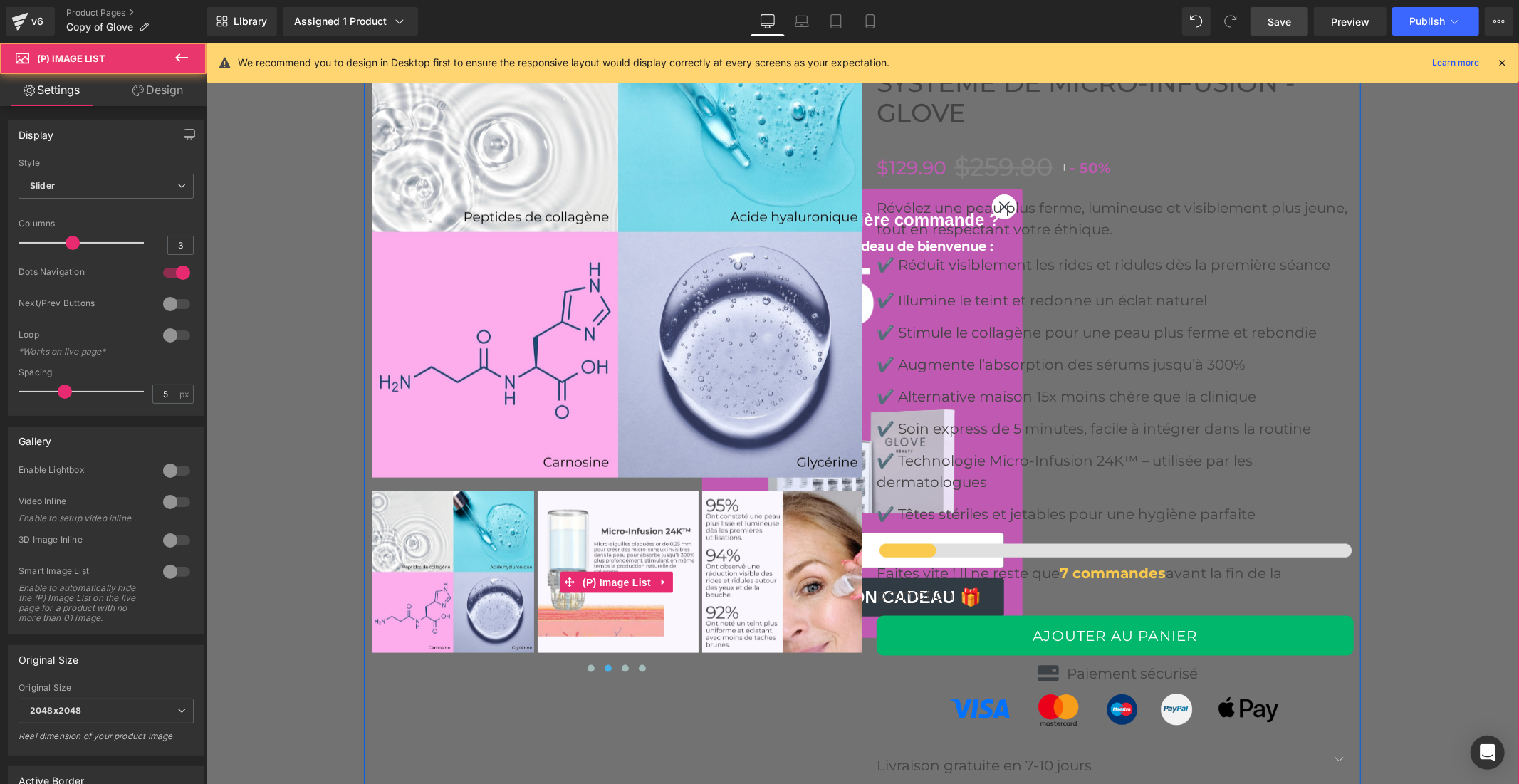
click at [662, 557] on img at bounding box center [617, 571] width 162 height 162
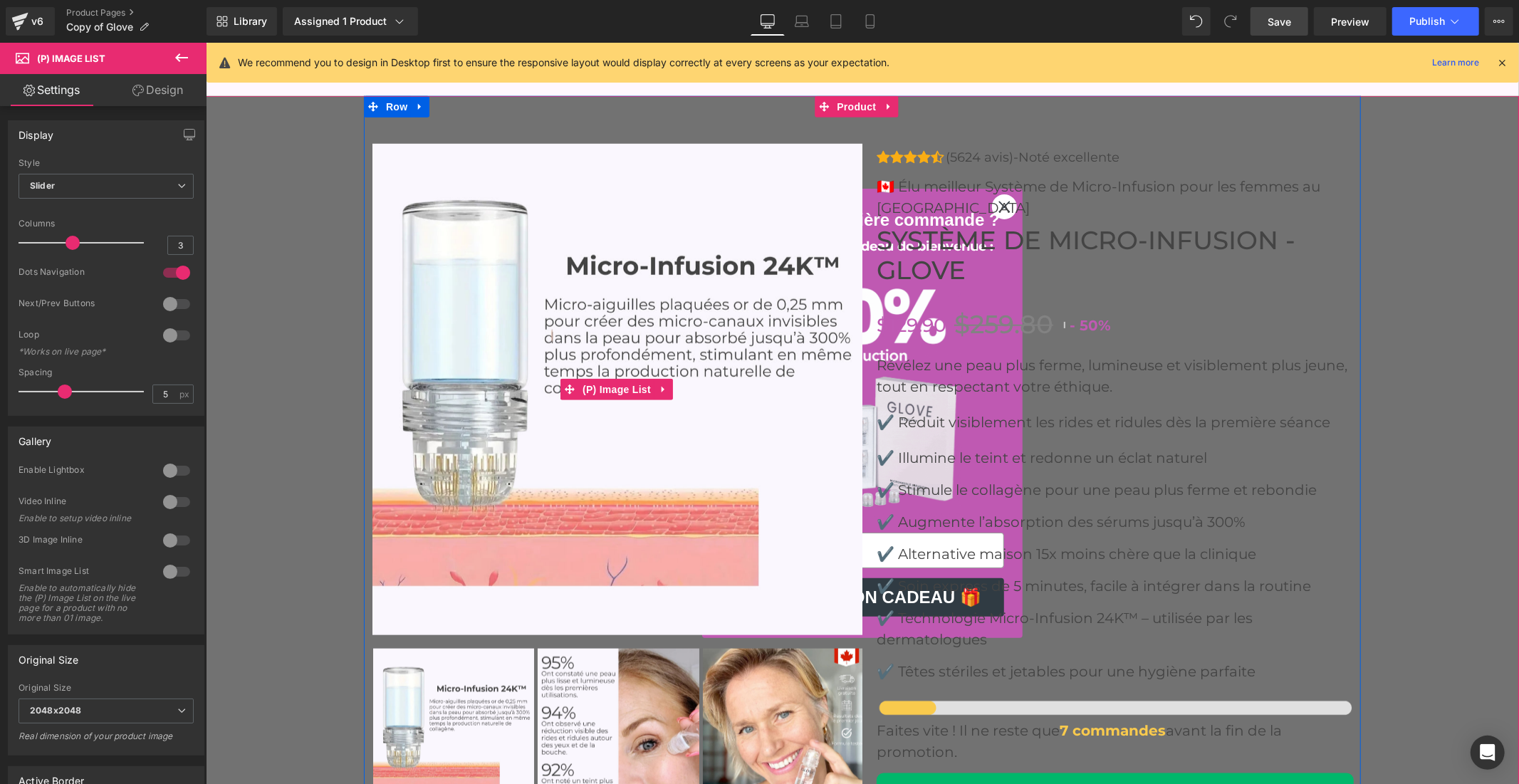
scroll to position [5695, 0]
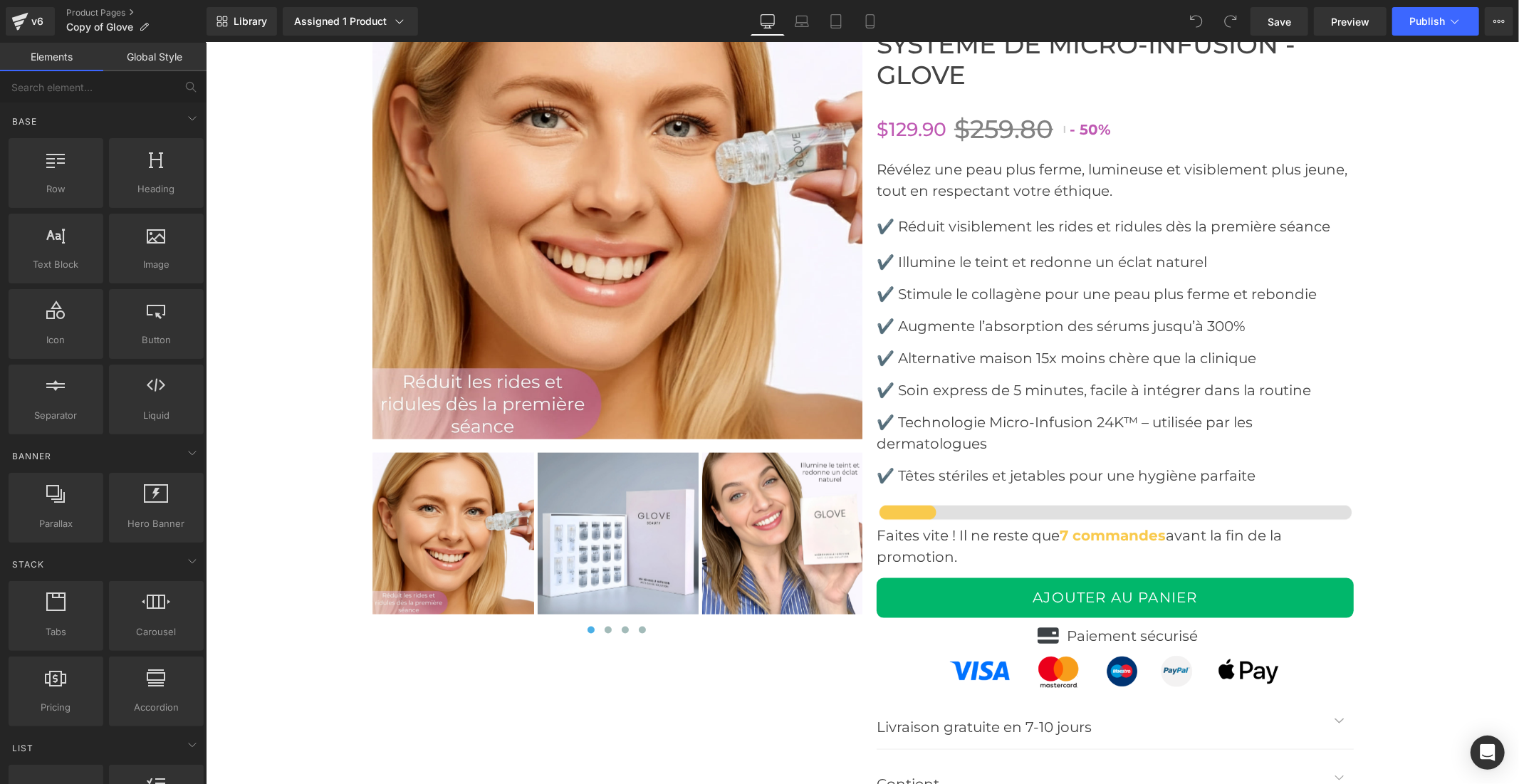
scroll to position [5853, 0]
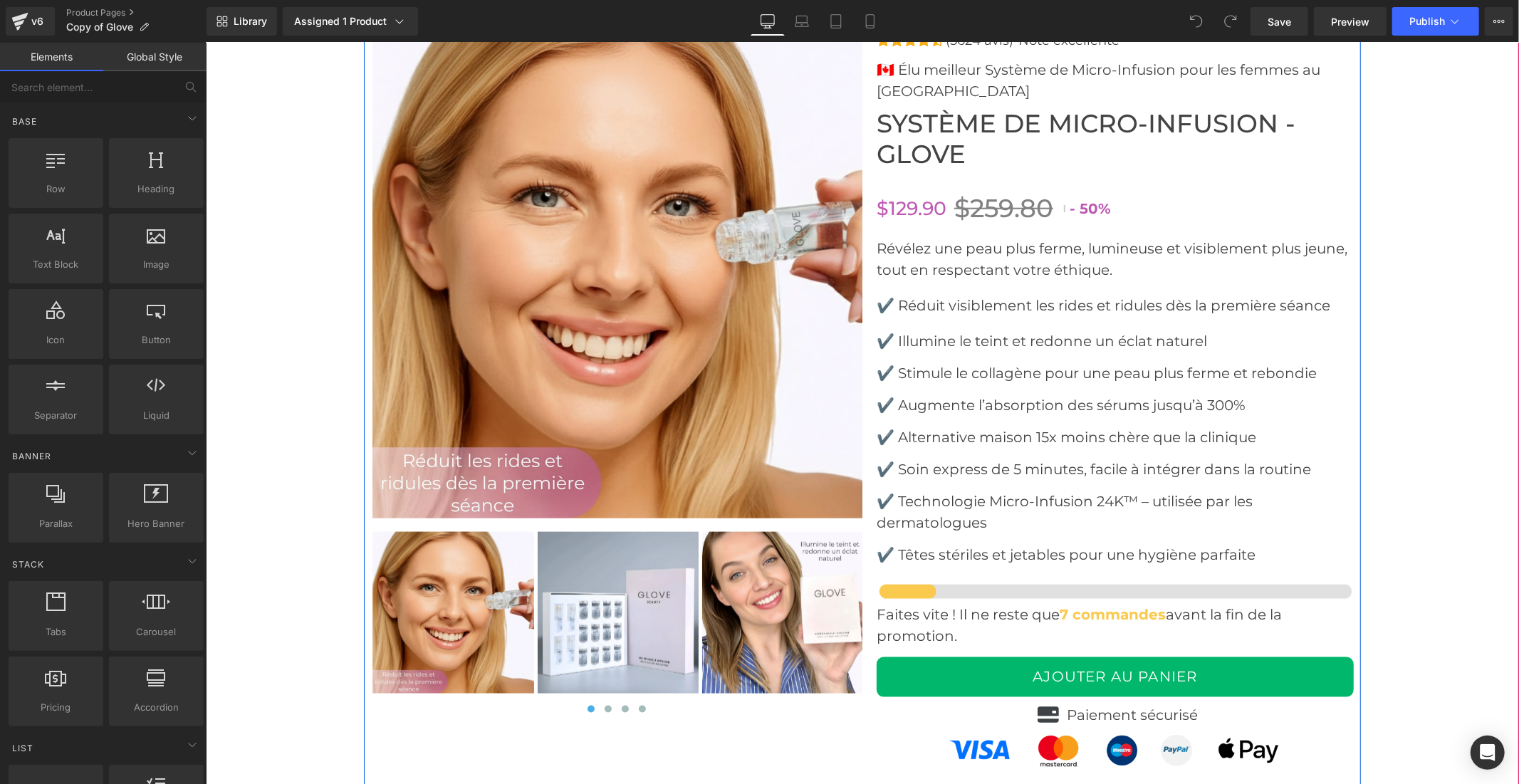
click at [545, 417] on img at bounding box center [617, 272] width 491 height 491
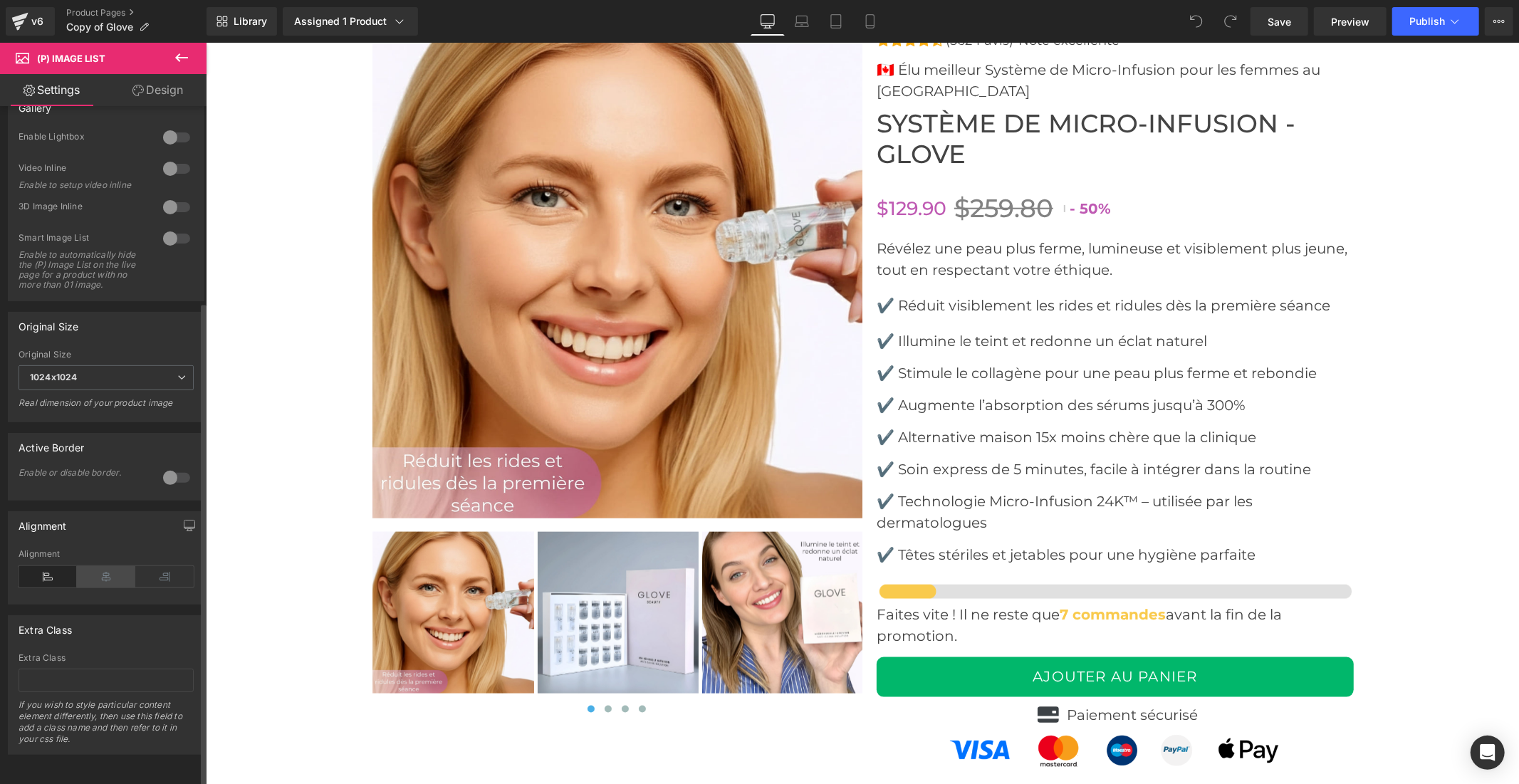
scroll to position [354, 0]
click at [108, 367] on span "1024x1024" at bounding box center [106, 378] width 175 height 25
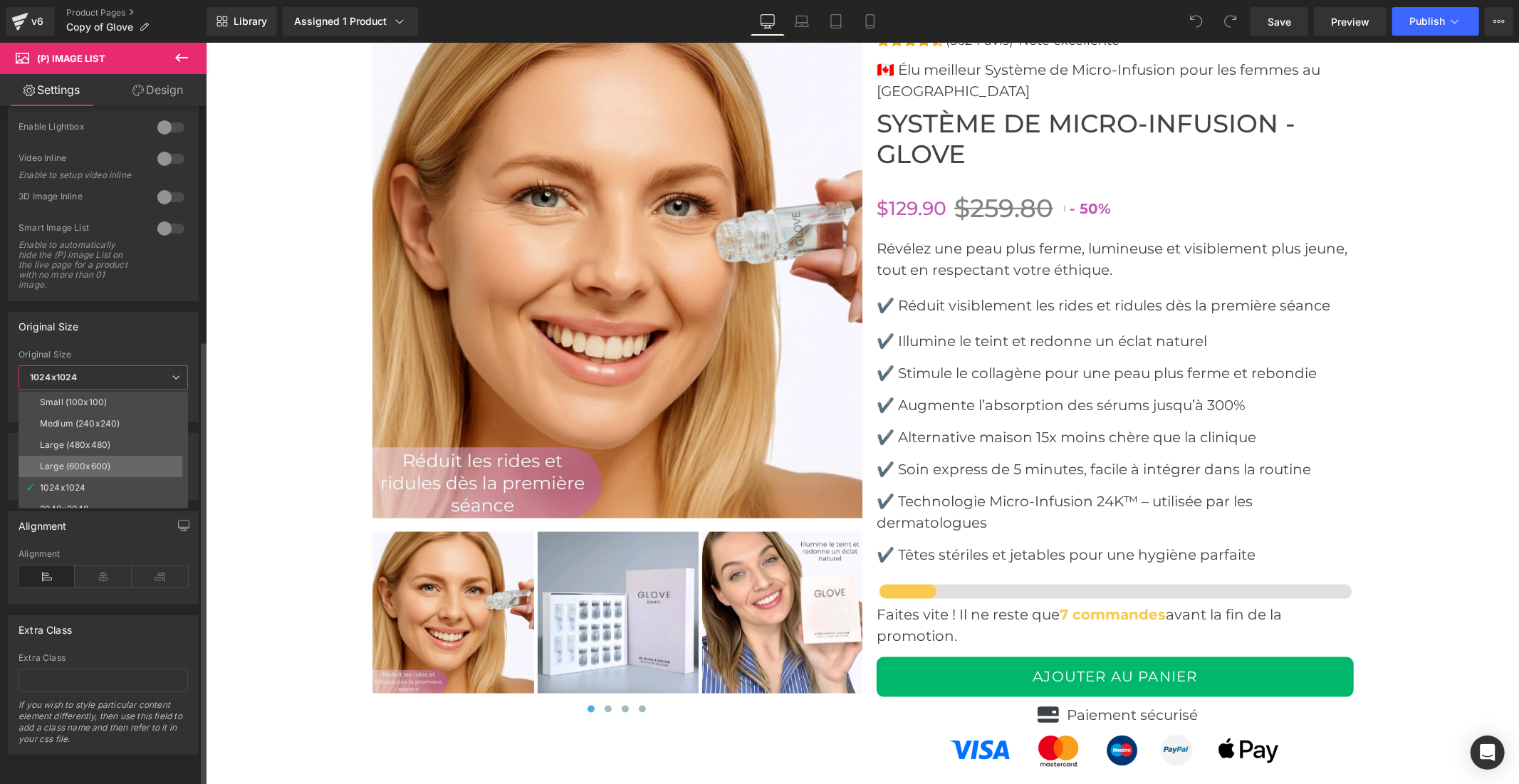
scroll to position [10, 0]
click at [100, 488] on li "2048x2048" at bounding box center [106, 498] width 176 height 21
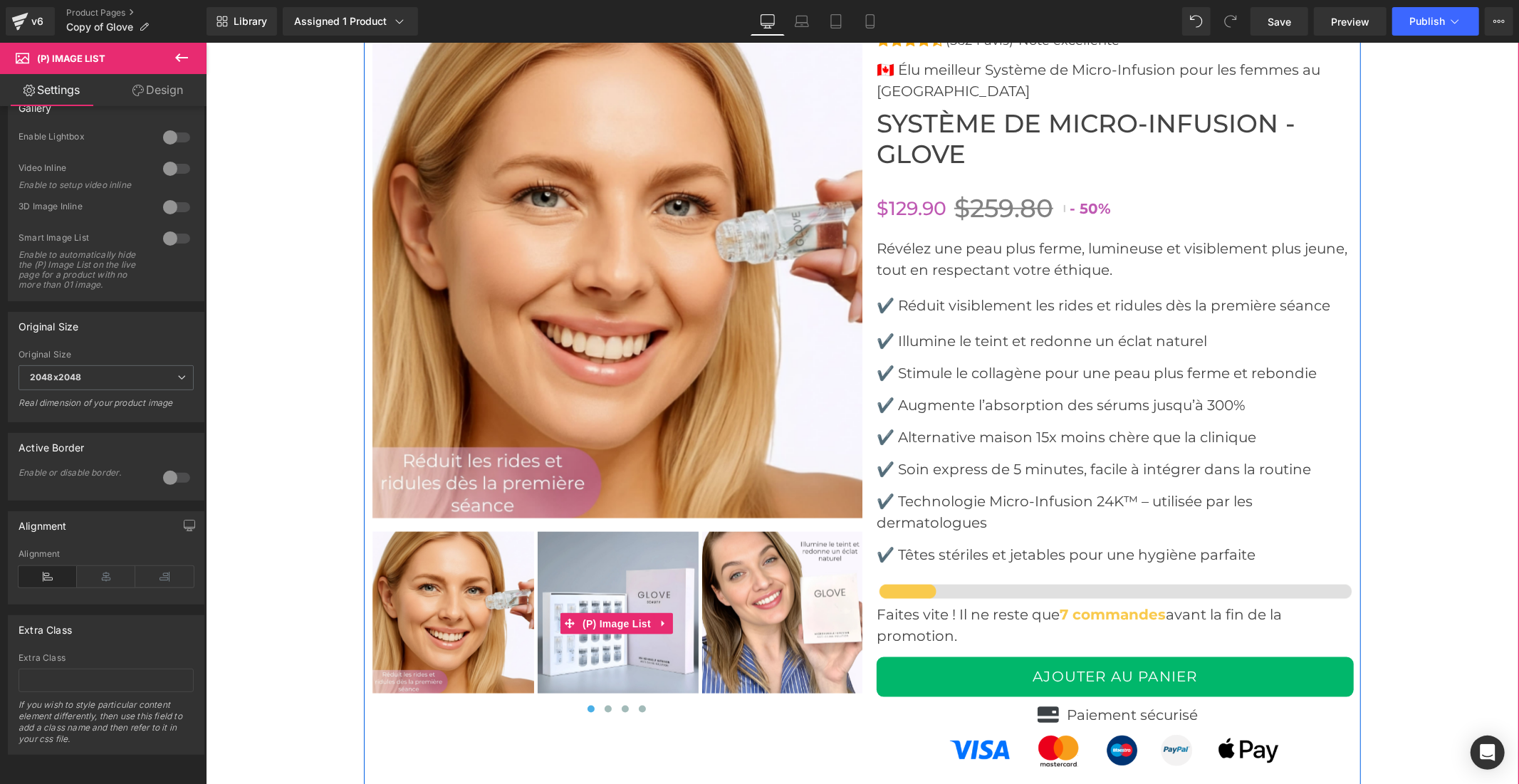
click at [791, 625] on img at bounding box center [782, 611] width 162 height 162
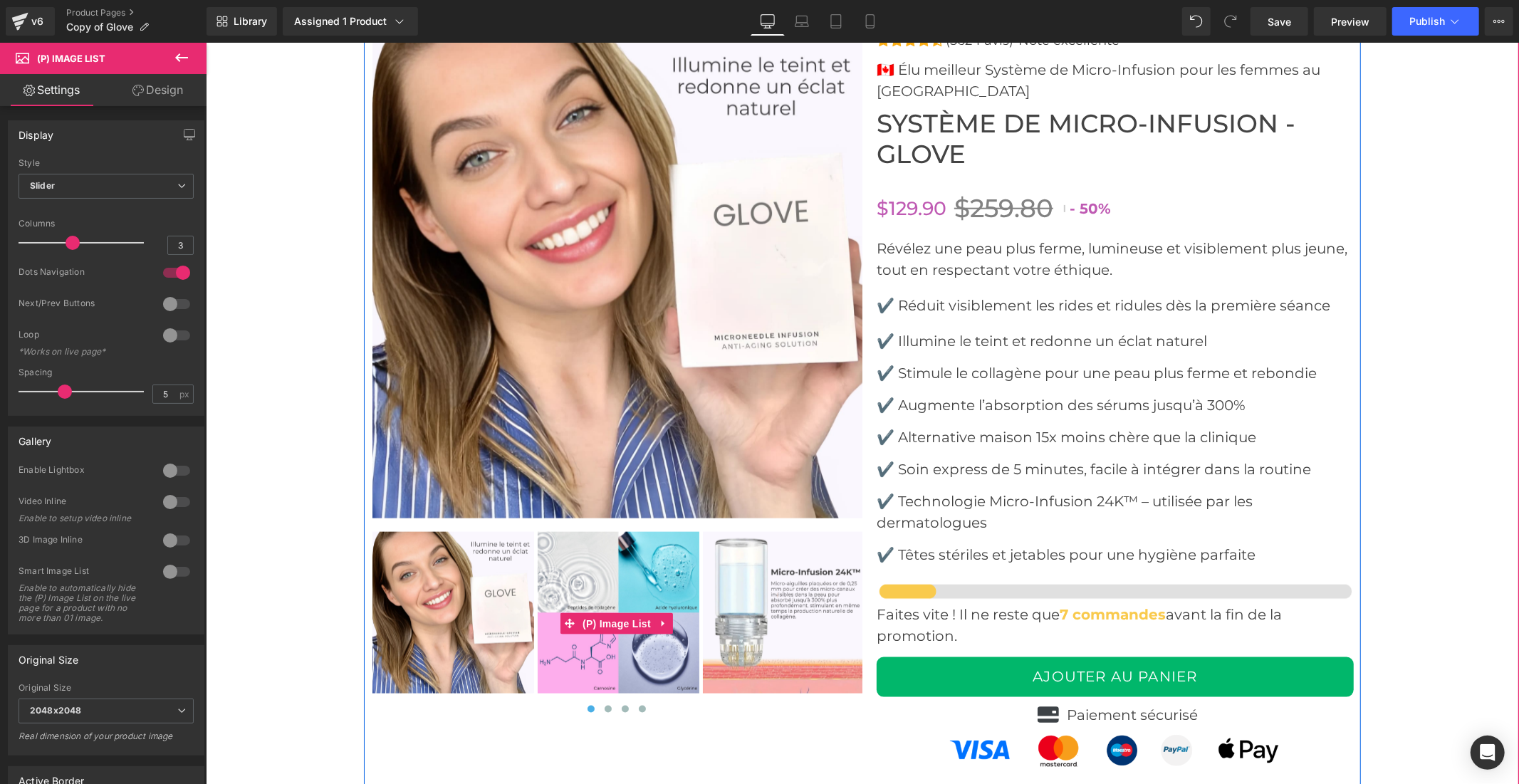
click at [728, 634] on img at bounding box center [783, 611] width 162 height 162
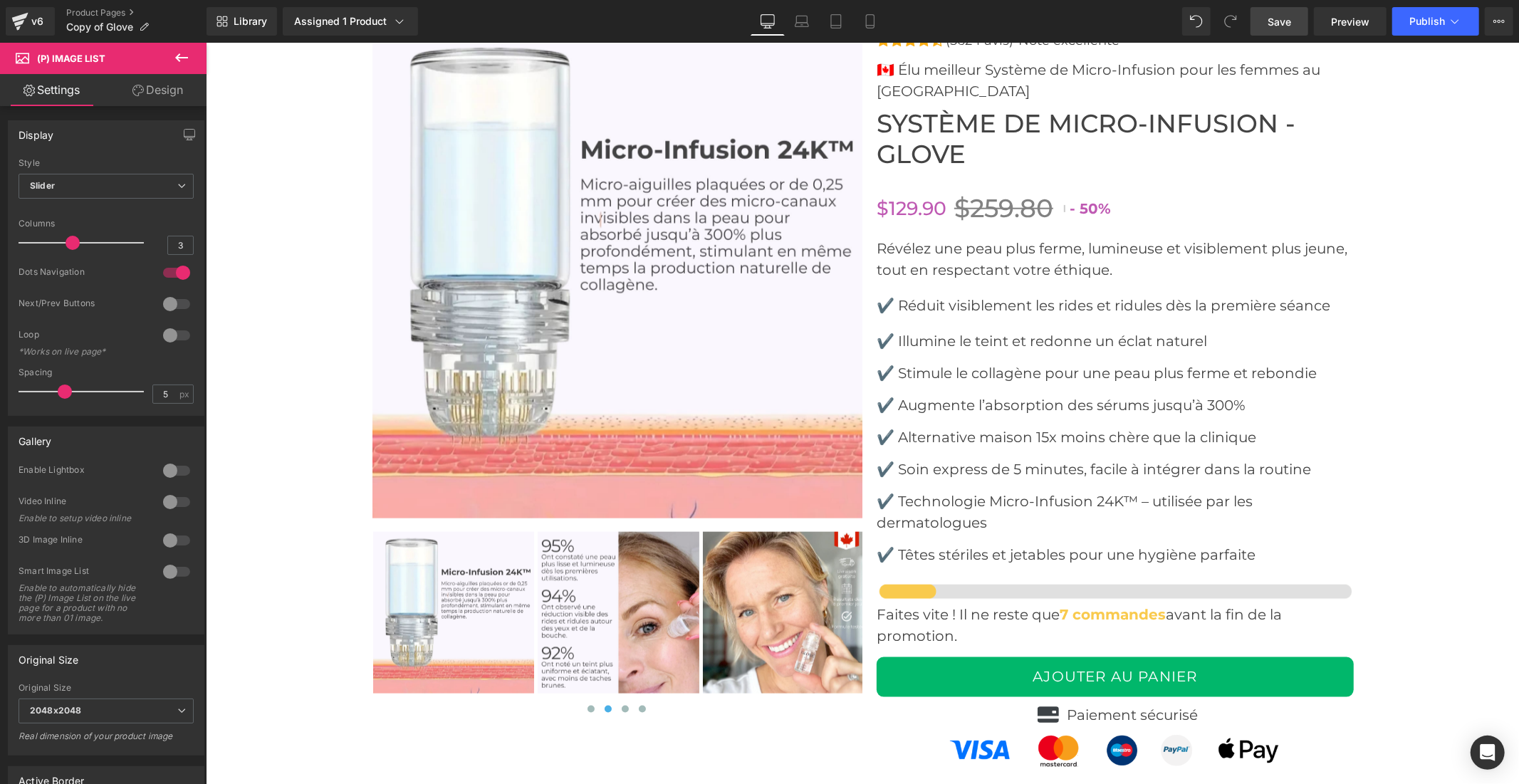
click at [1269, 22] on span "Save" at bounding box center [1279, 21] width 24 height 15
click at [1411, 19] on span "Publish" at bounding box center [1427, 21] width 35 height 11
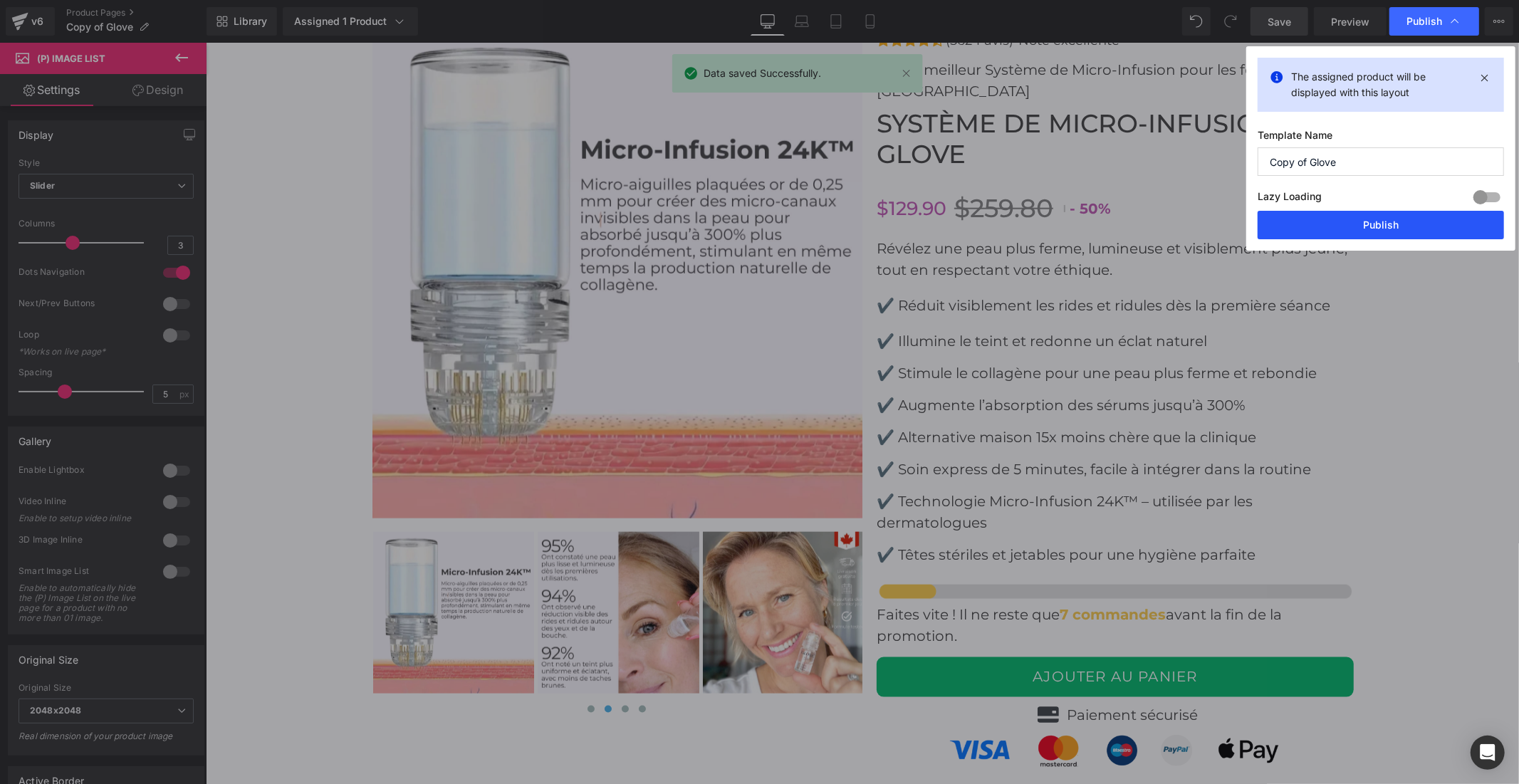
click at [1339, 219] on button "Publish" at bounding box center [1381, 224] width 247 height 29
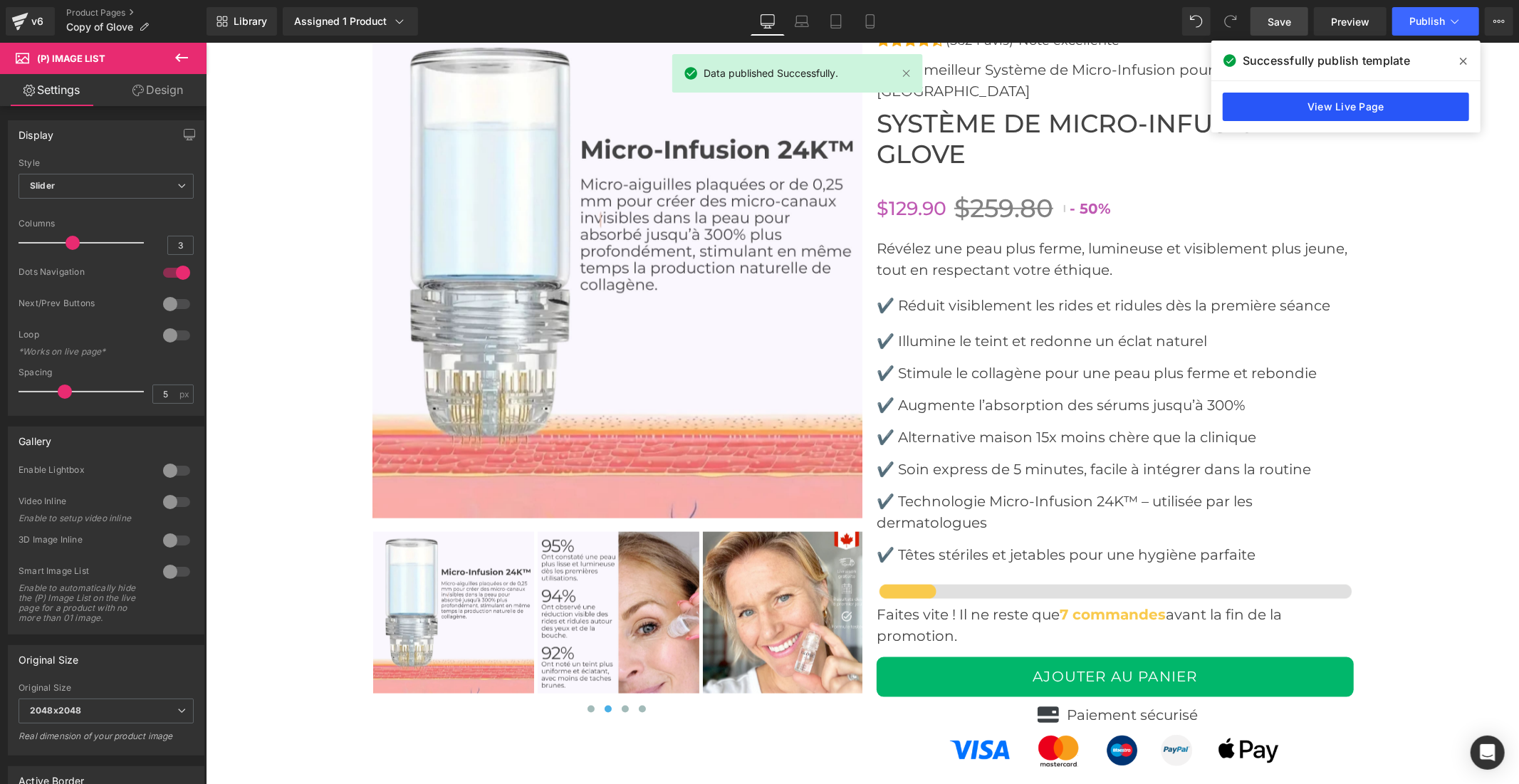
click at [1368, 107] on link "View Live Page" at bounding box center [1346, 106] width 247 height 29
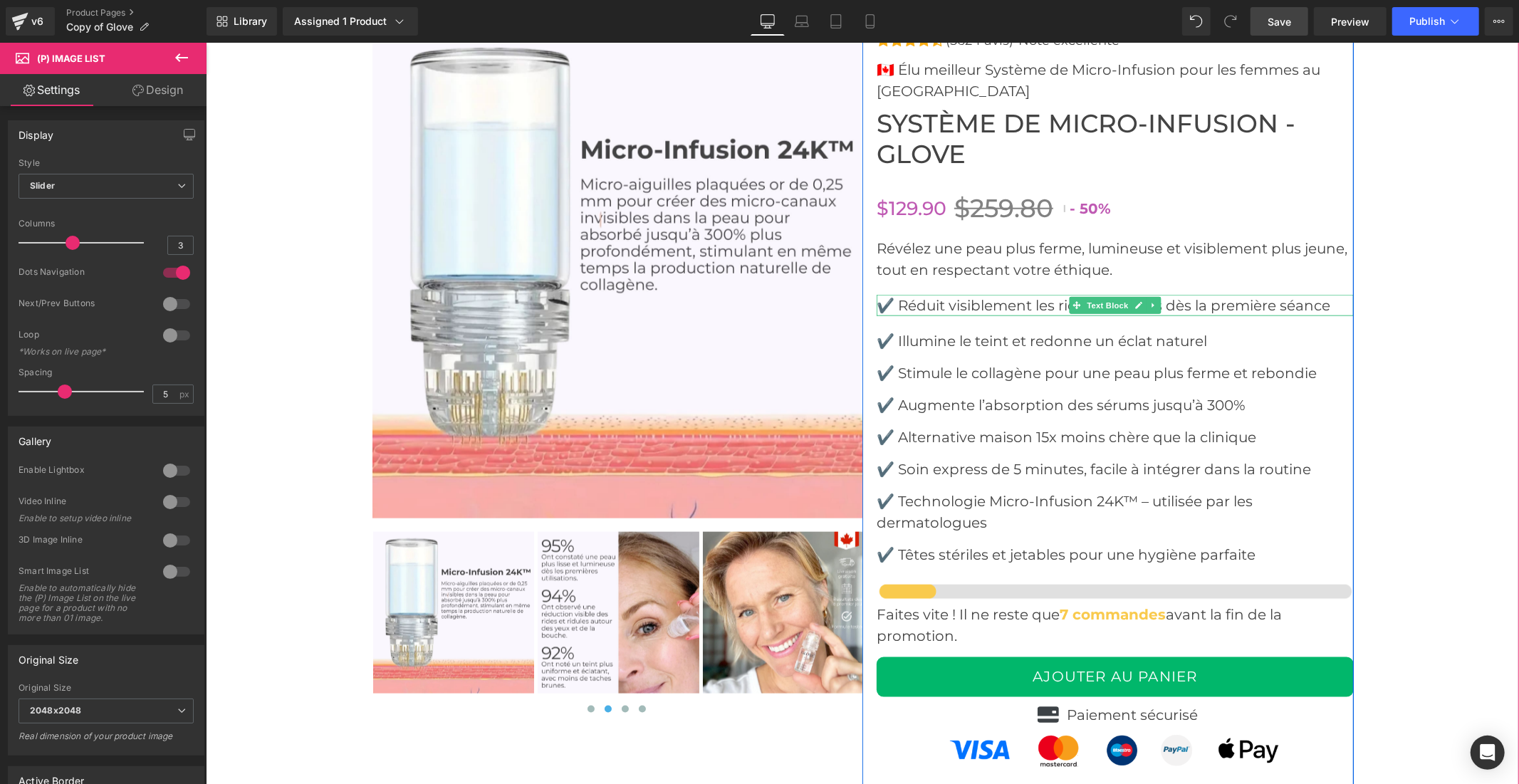
click at [1026, 313] on font "✔️ Réduit visiblement les rides et ridules dès la première séance" at bounding box center [1103, 304] width 453 height 17
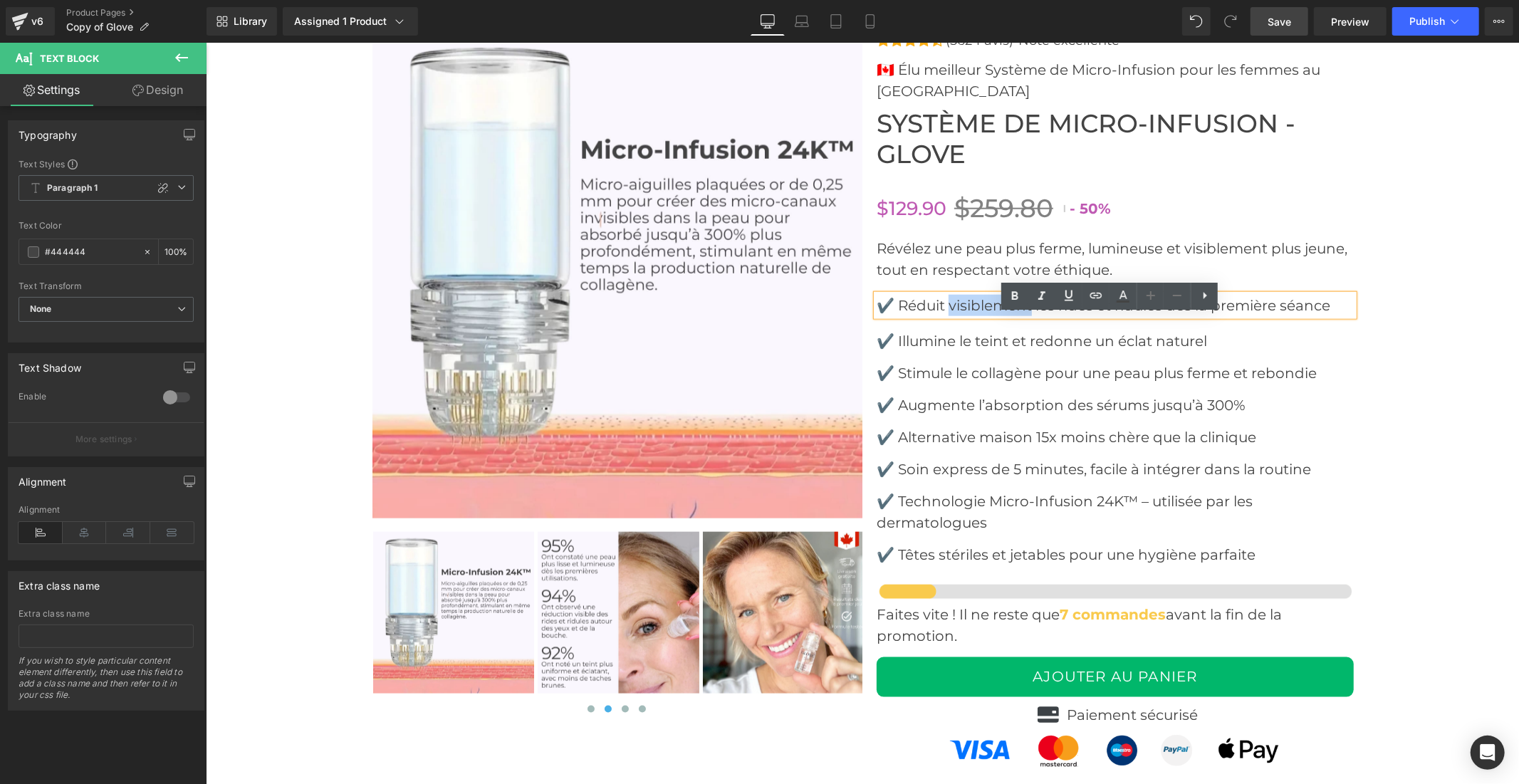
drag, startPoint x: 1026, startPoint y: 327, endPoint x: 947, endPoint y: 329, distance: 79.0
click at [947, 313] on font "✔️ Réduit visiblement les rides et ridules dès la première séance" at bounding box center [1103, 304] width 453 height 17
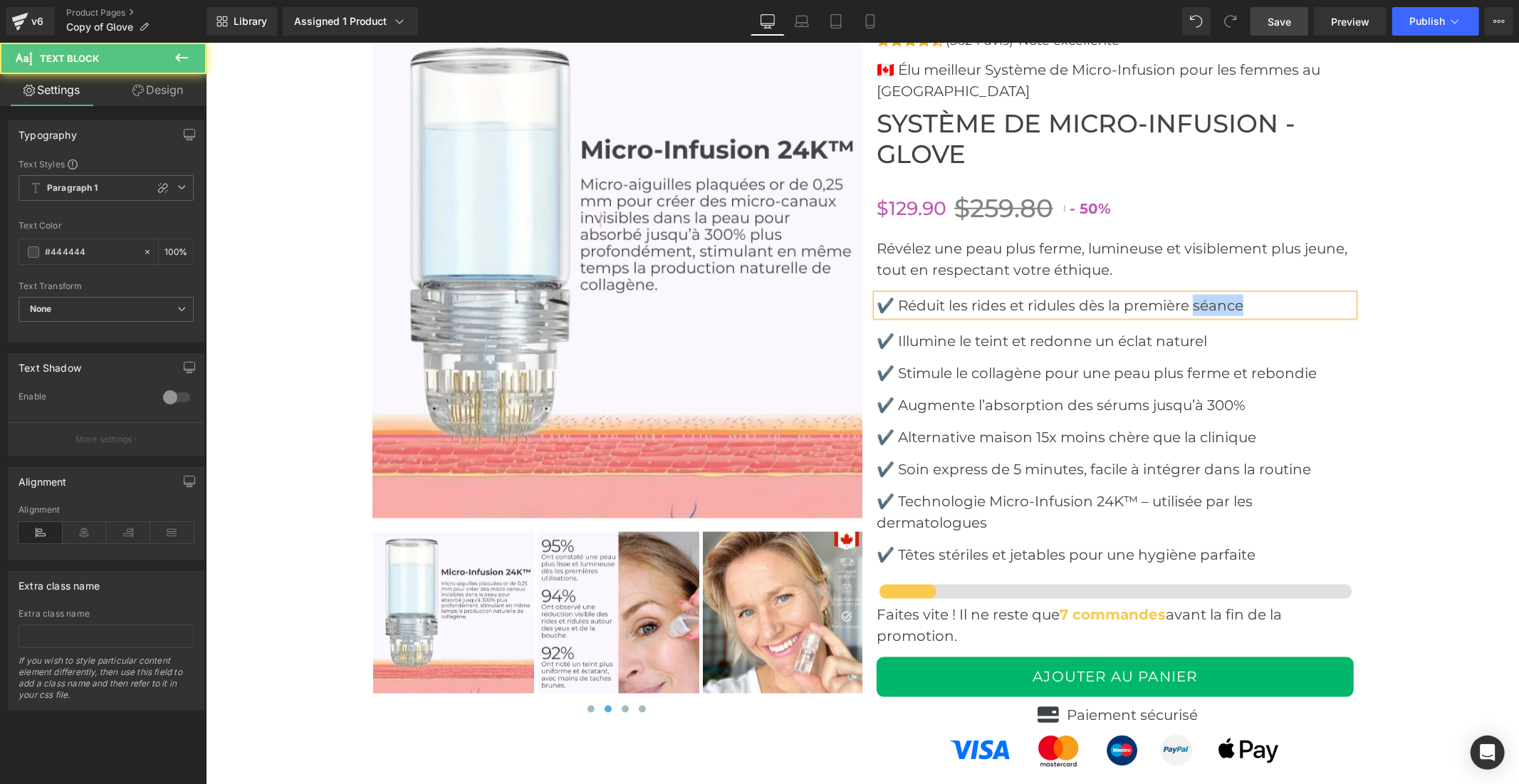
drag, startPoint x: 1238, startPoint y: 323, endPoint x: 1192, endPoint y: 323, distance: 46.0
click at [1192, 313] on font "✔️ Réduit les rides et ridules dès la première séance" at bounding box center [1059, 304] width 367 height 17
click at [1285, 17] on span "Save" at bounding box center [1279, 21] width 24 height 15
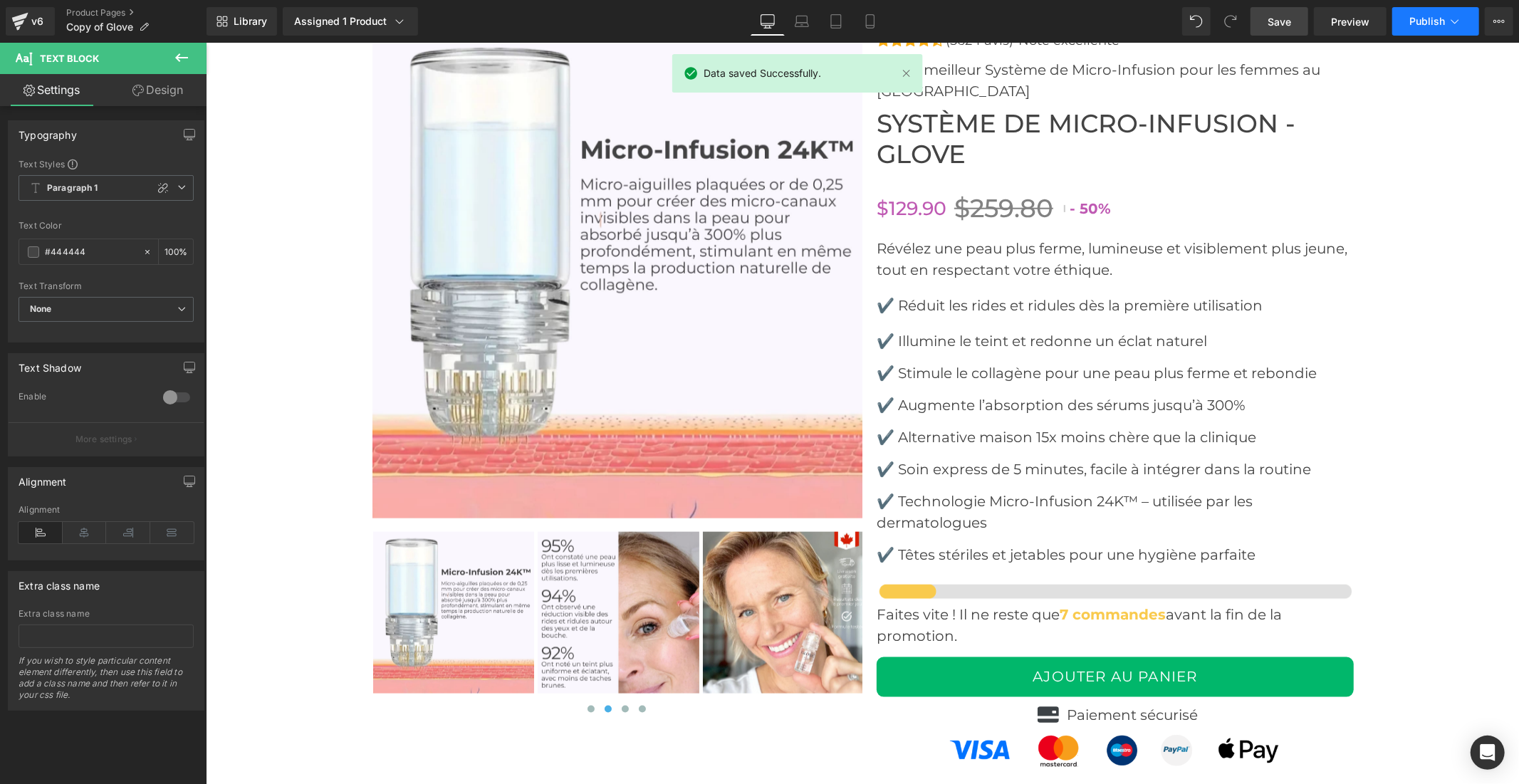
click at [1405, 22] on button "Publish" at bounding box center [1436, 21] width 87 height 29
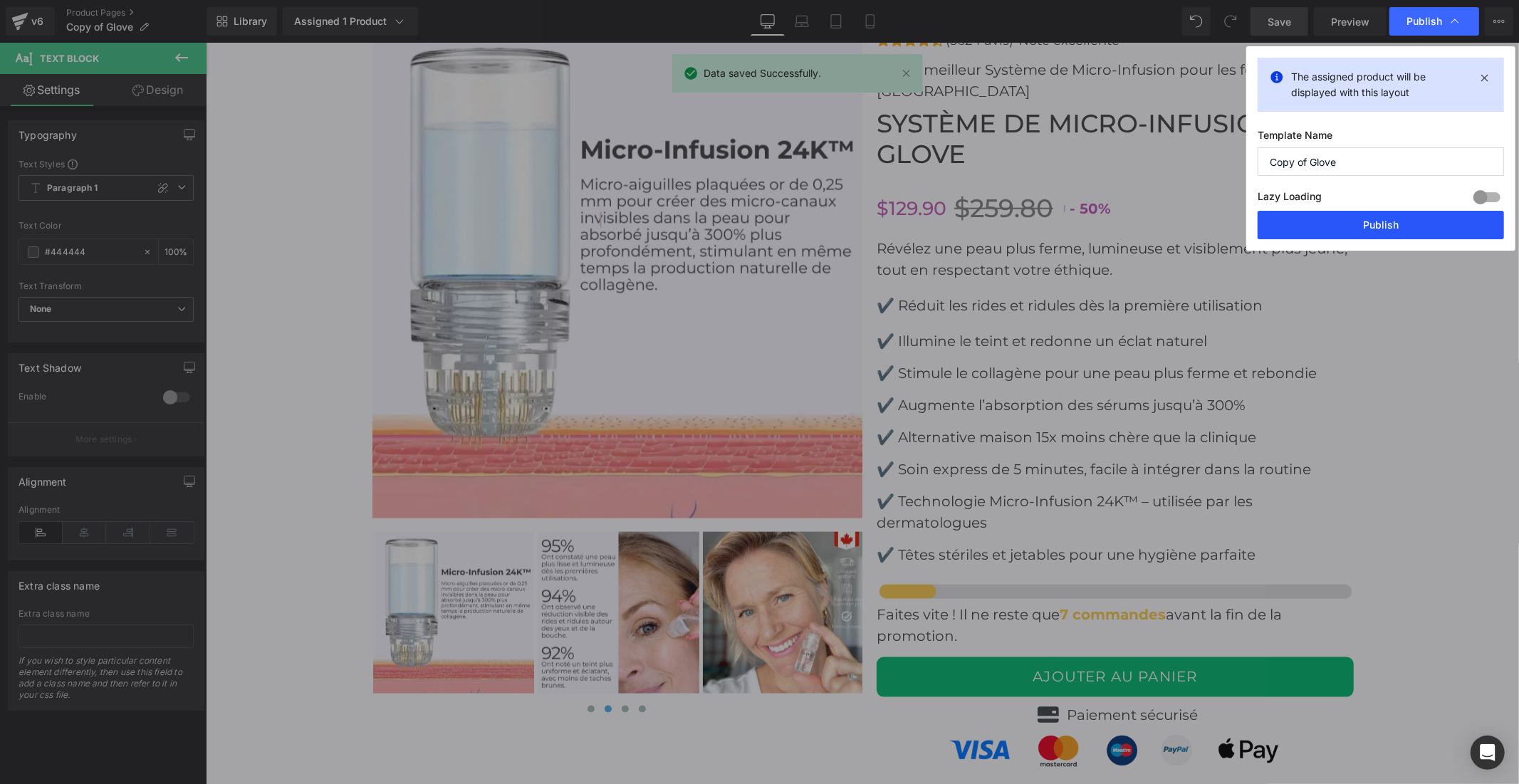
click at [1336, 224] on button "Publish" at bounding box center [1381, 224] width 247 height 29
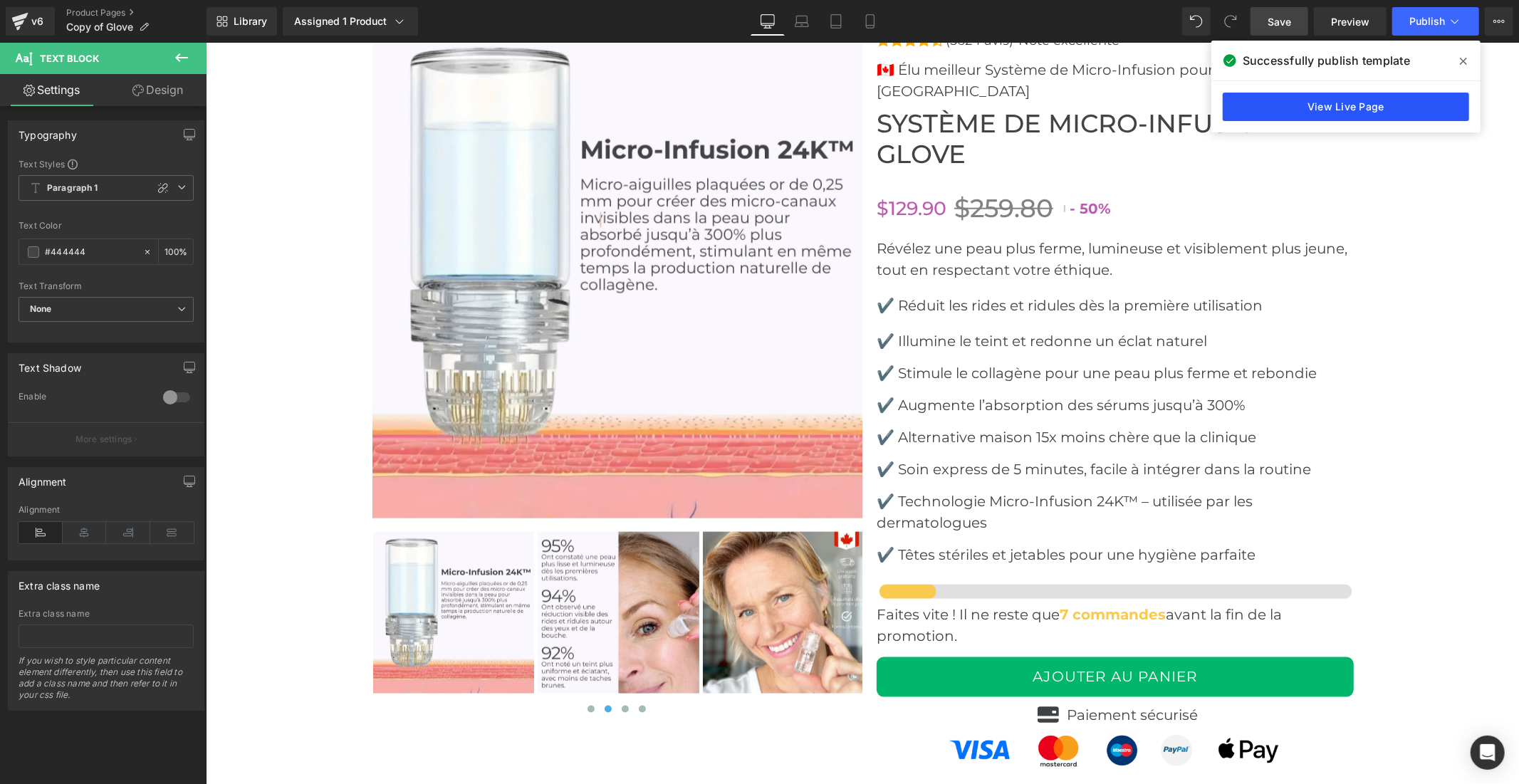
click at [1320, 105] on link "View Live Page" at bounding box center [1346, 106] width 247 height 29
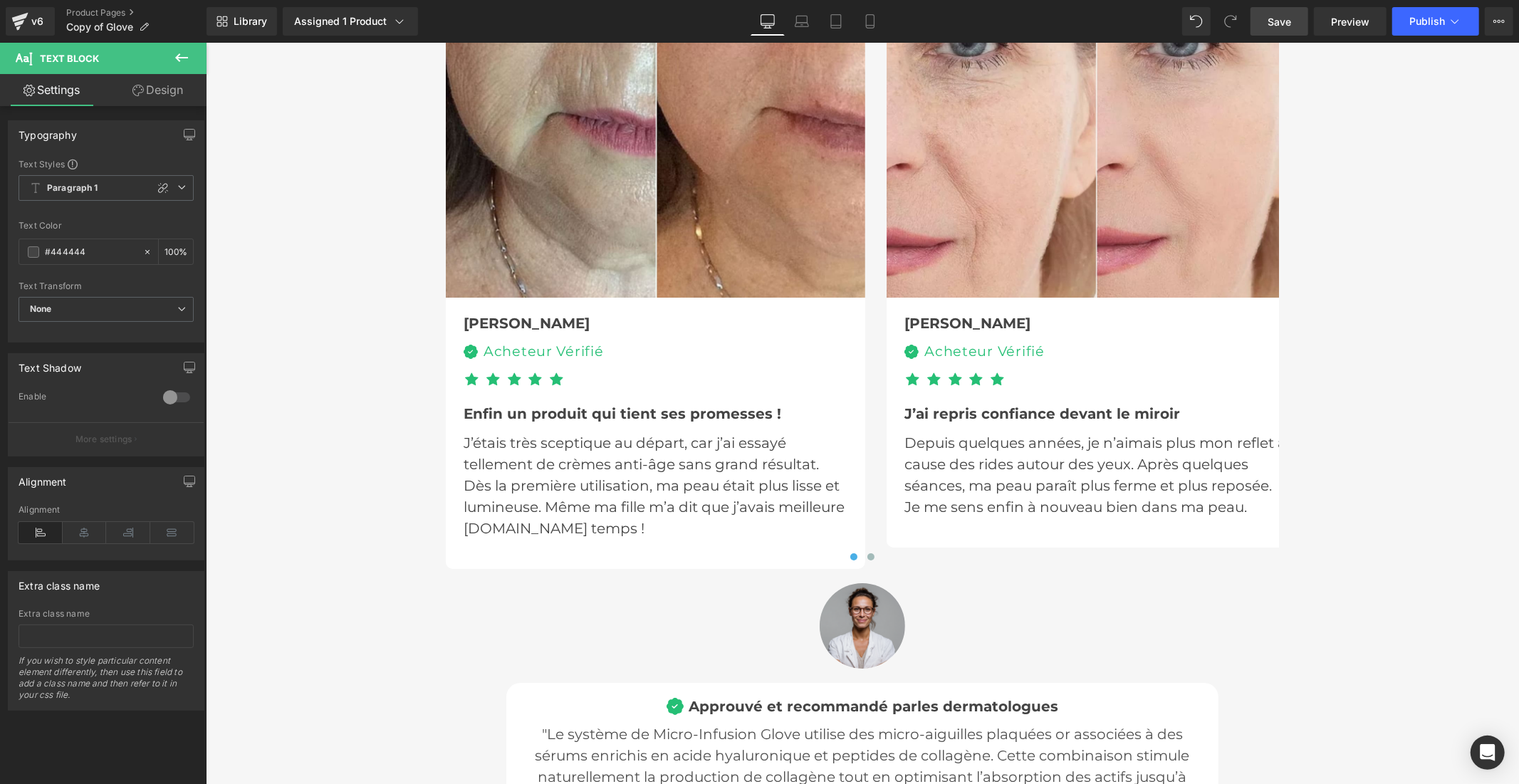
scroll to position [4271, 0]
